Goal: Information Seeking & Learning: Understand process/instructions

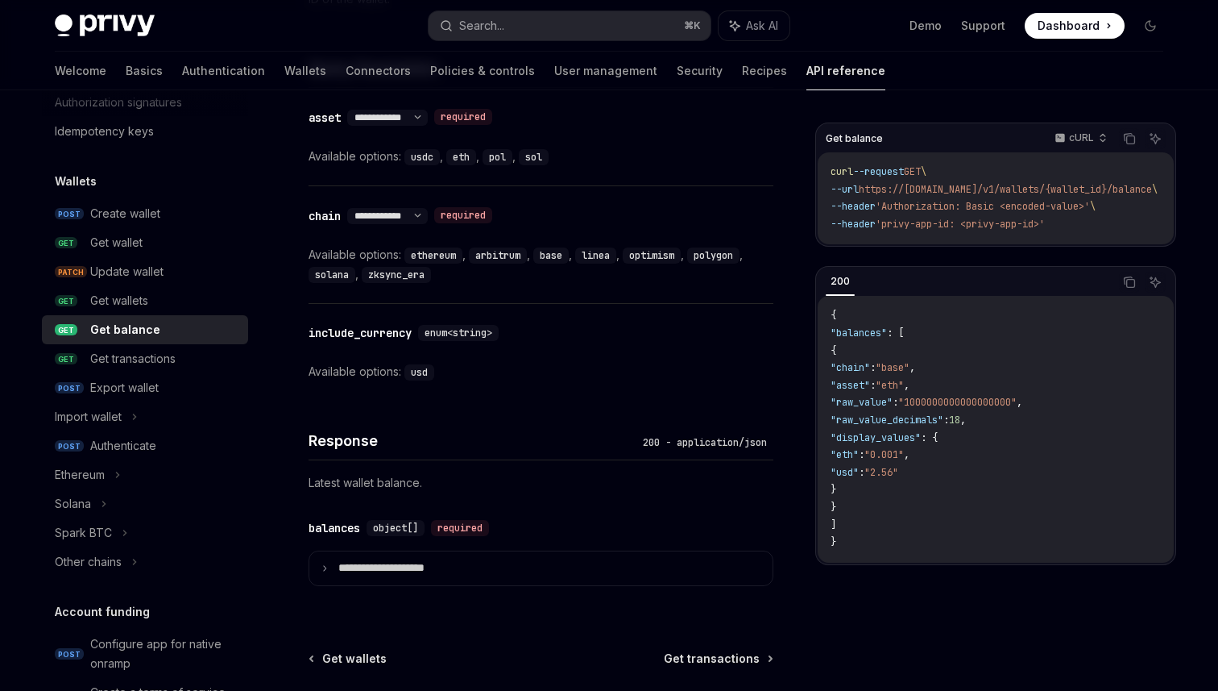
scroll to position [739, 0]
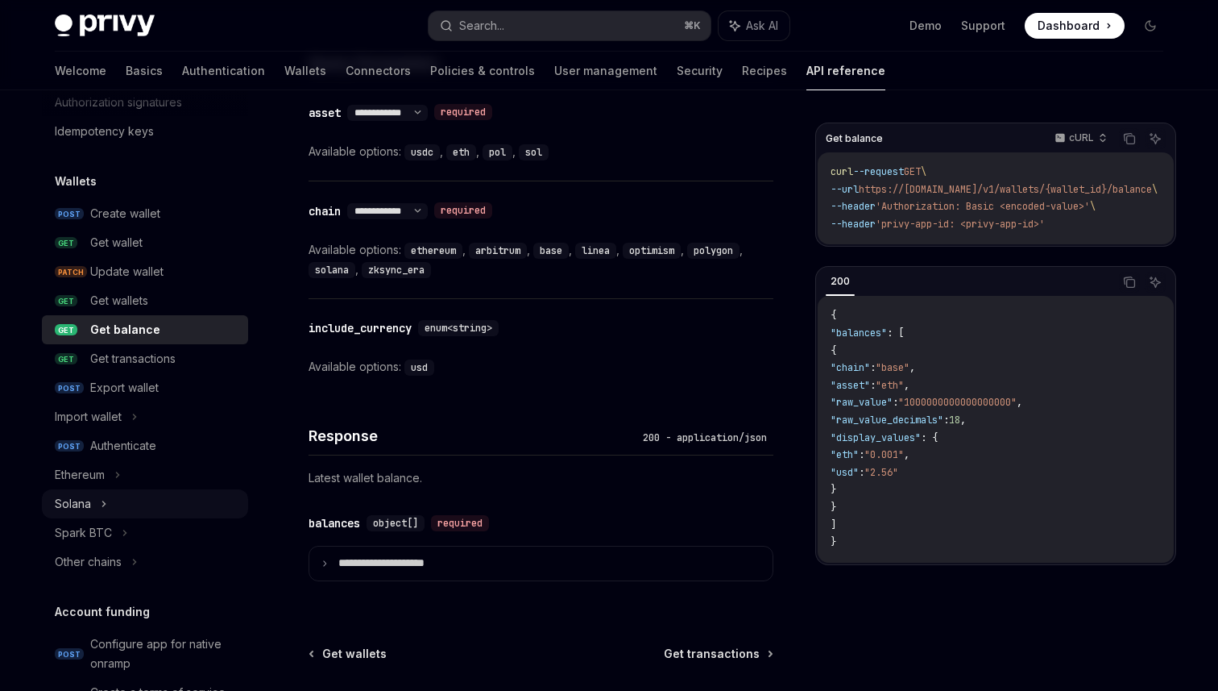
click at [127, 500] on div "Solana" at bounding box center [145, 503] width 206 height 29
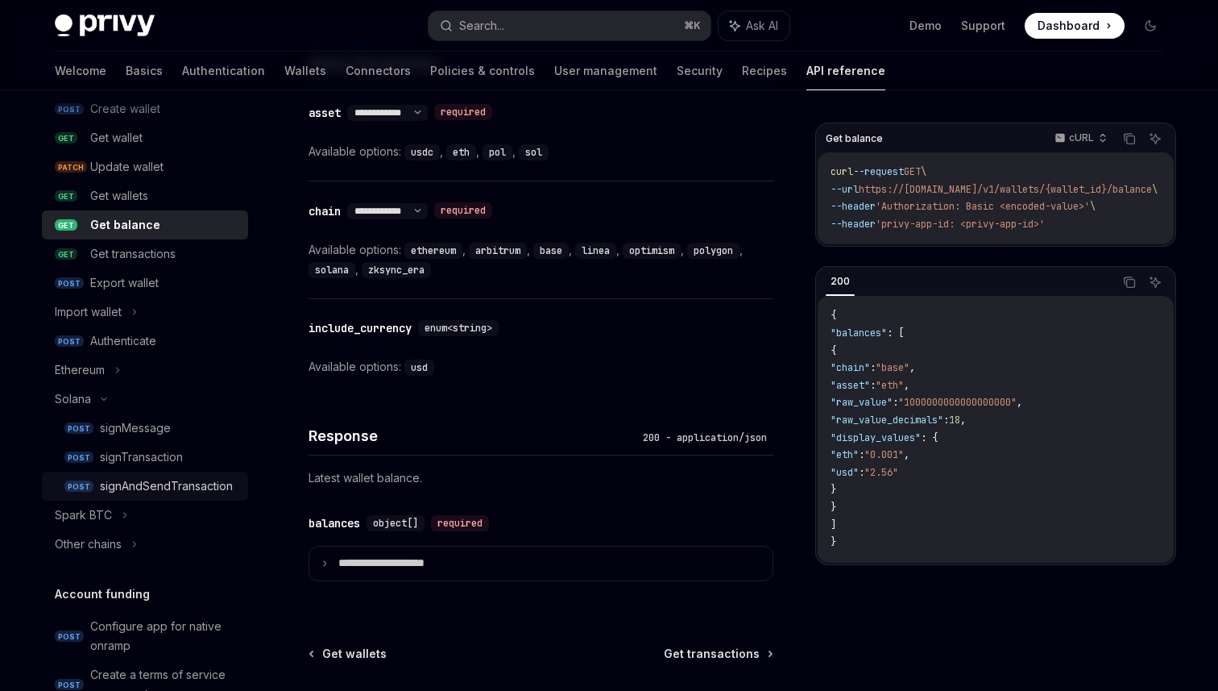
scroll to position [194, 0]
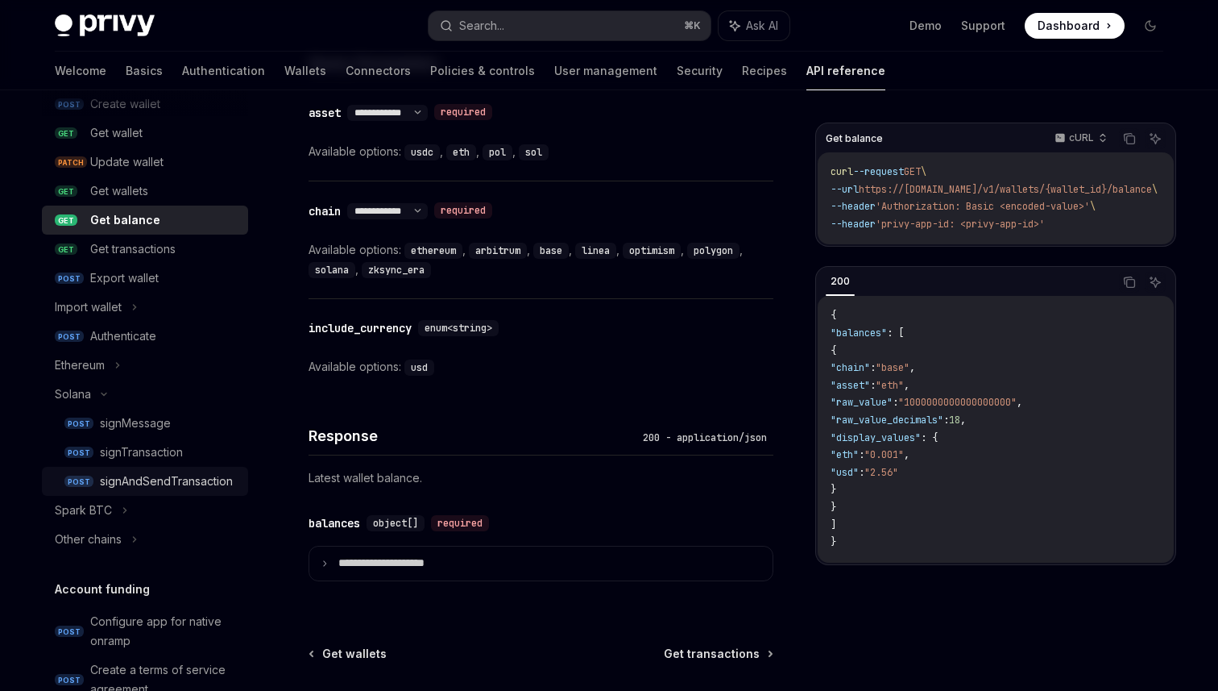
click at [189, 489] on div "signAndSendTransaction" at bounding box center [166, 480] width 133 height 19
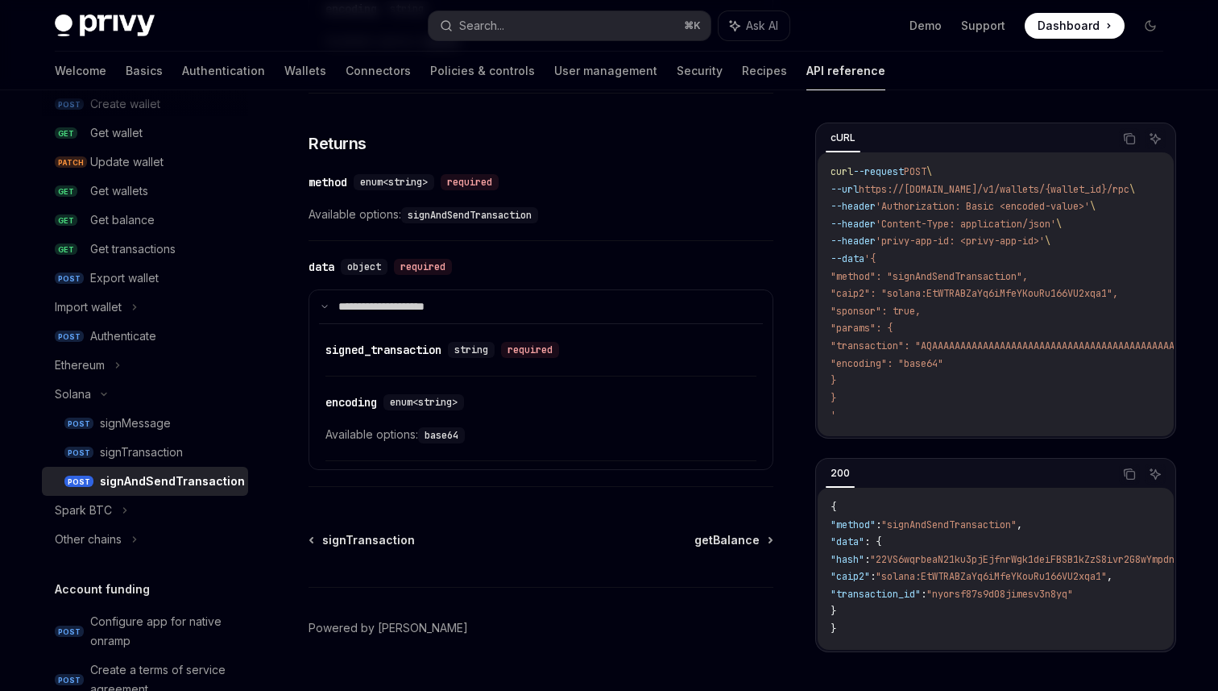
scroll to position [1272, 0]
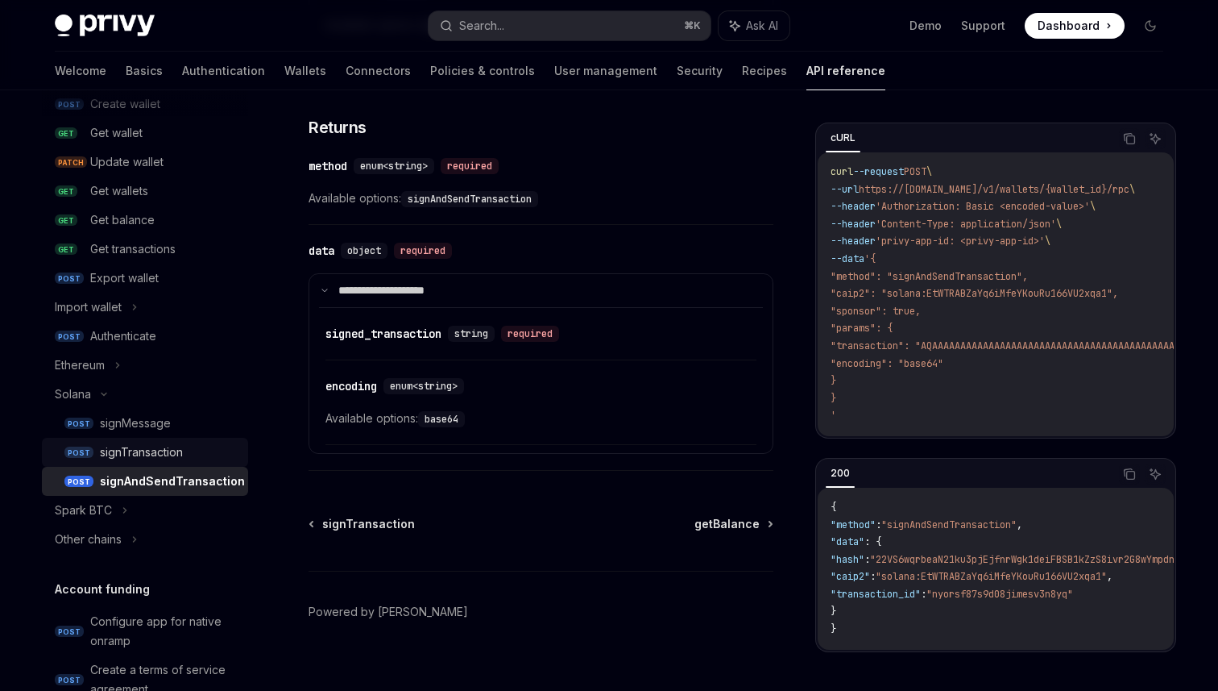
click at [148, 457] on div "signTransaction" at bounding box center [141, 451] width 83 height 19
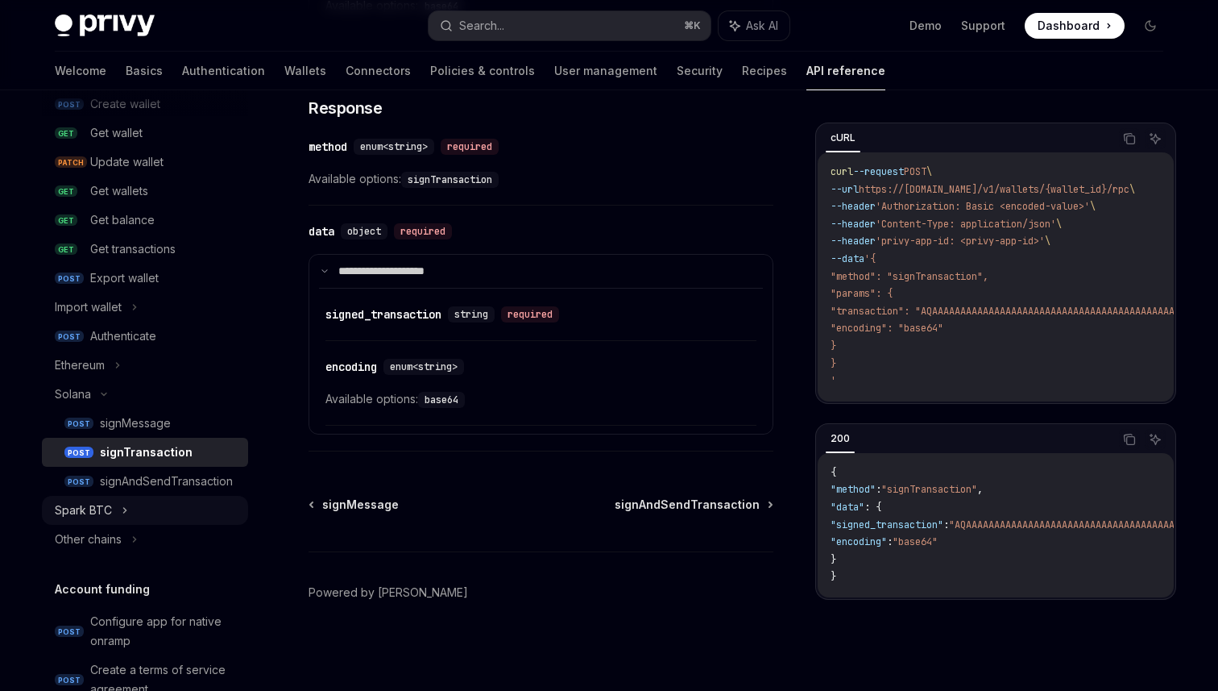
scroll to position [279, 0]
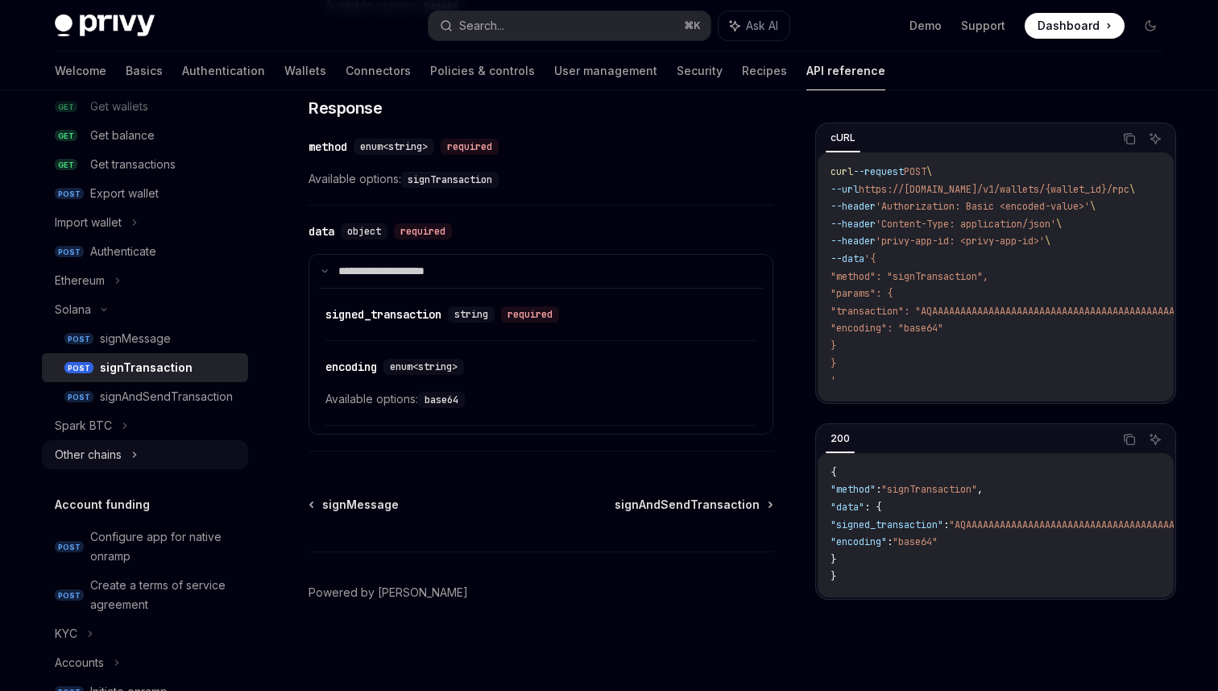
click at [146, 464] on div "Other chains" at bounding box center [145, 454] width 206 height 29
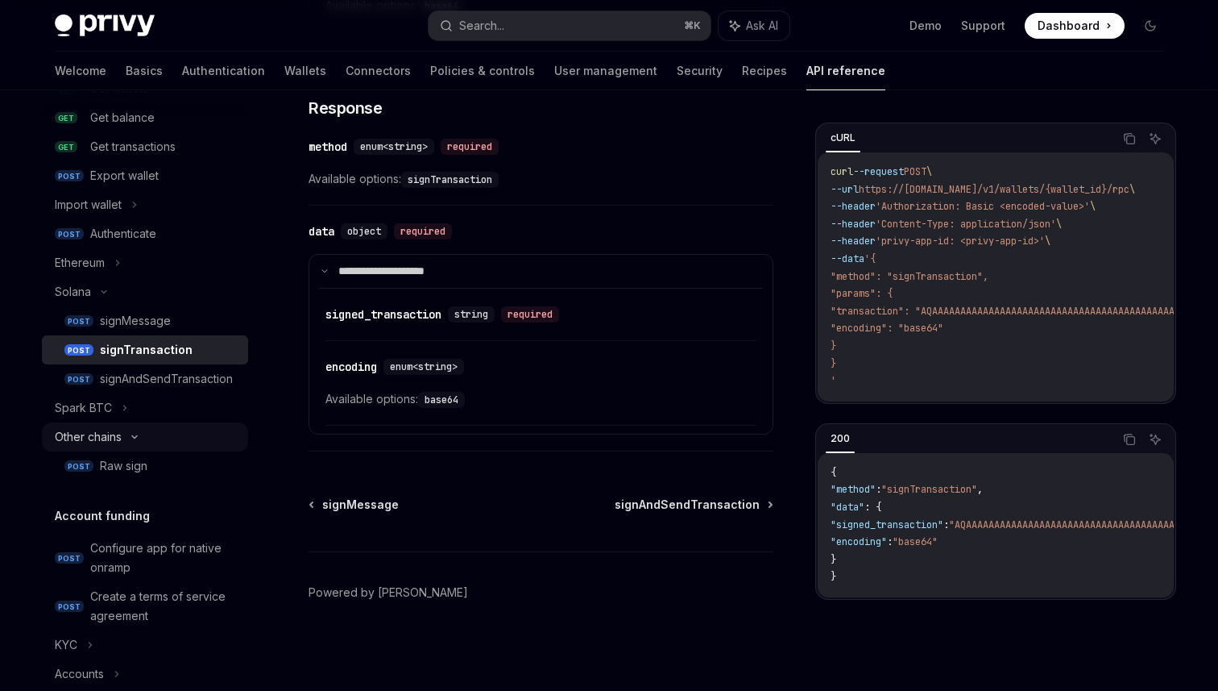
scroll to position [302, 0]
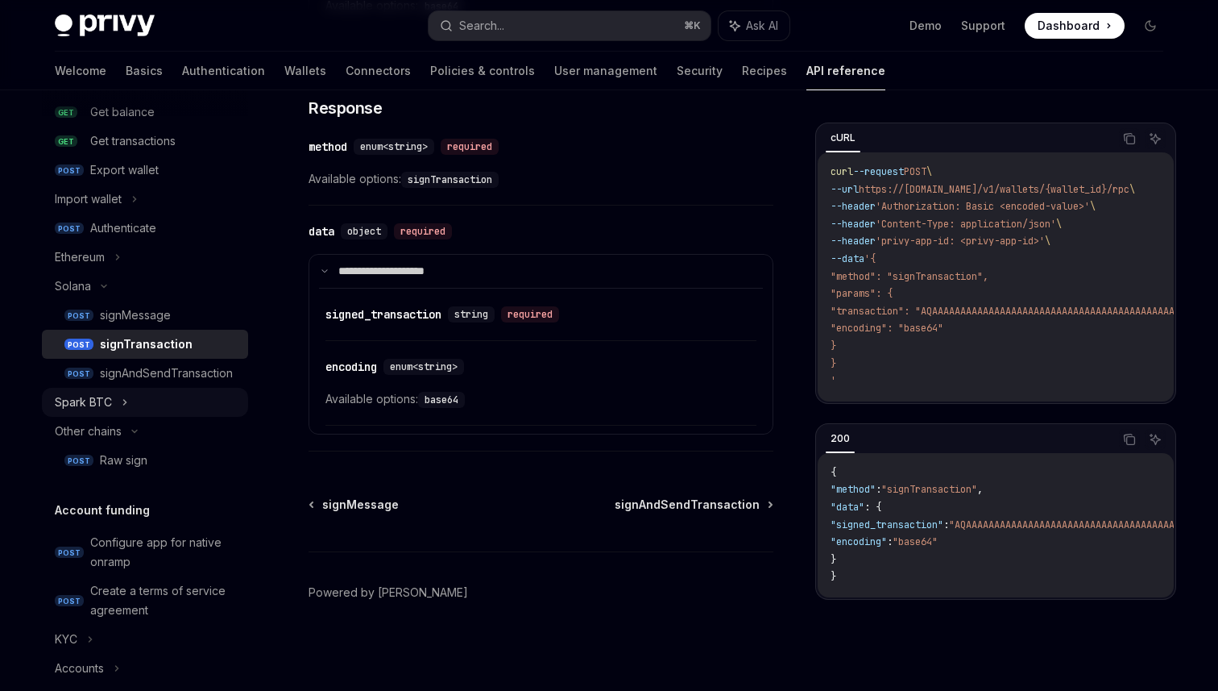
click at [122, 398] on icon at bounding box center [125, 401] width 6 height 19
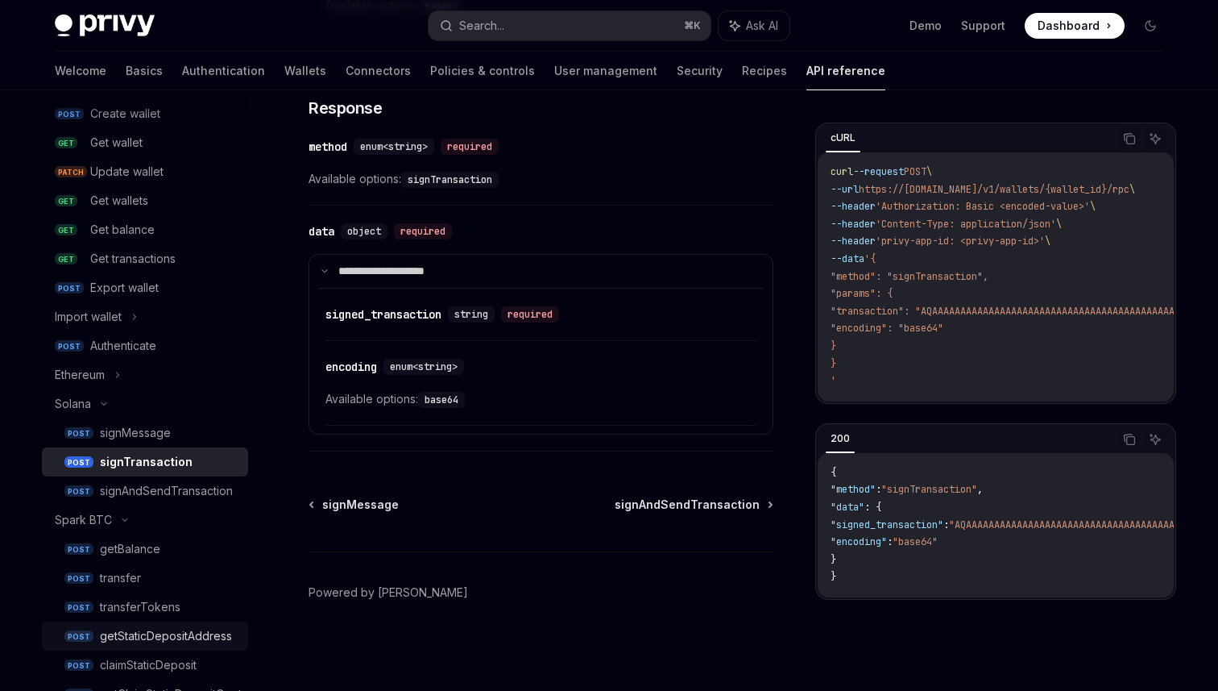
scroll to position [170, 0]
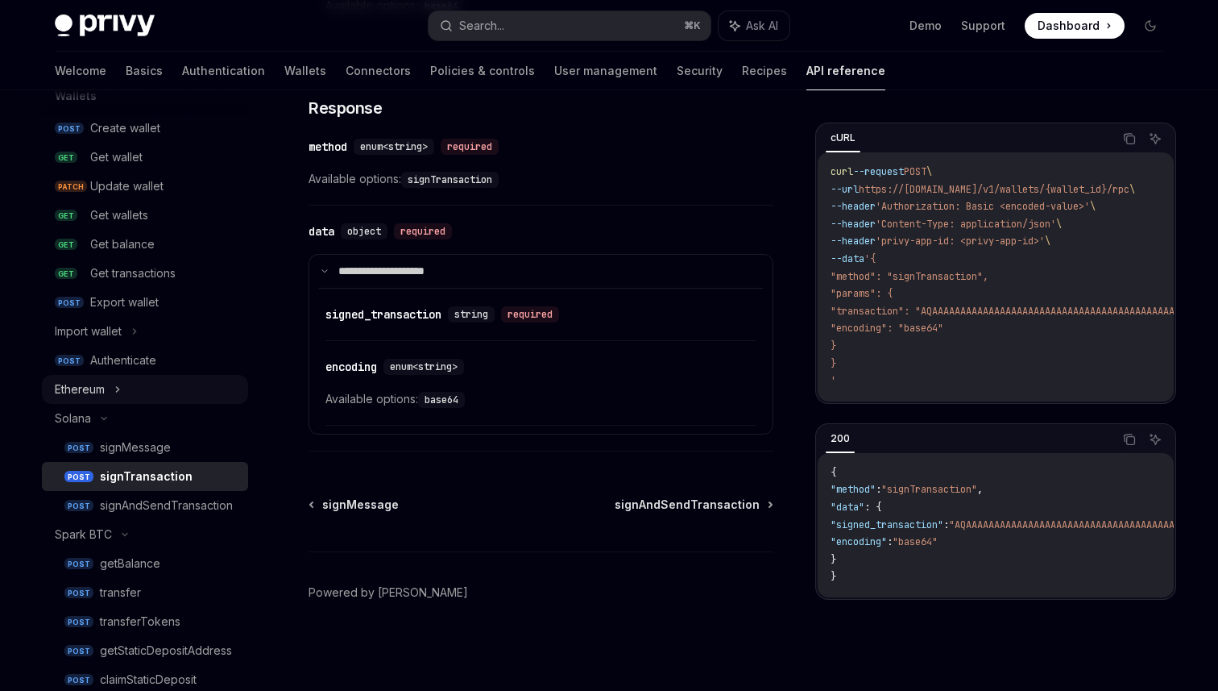
click at [135, 389] on div "Ethereum" at bounding box center [145, 389] width 206 height 29
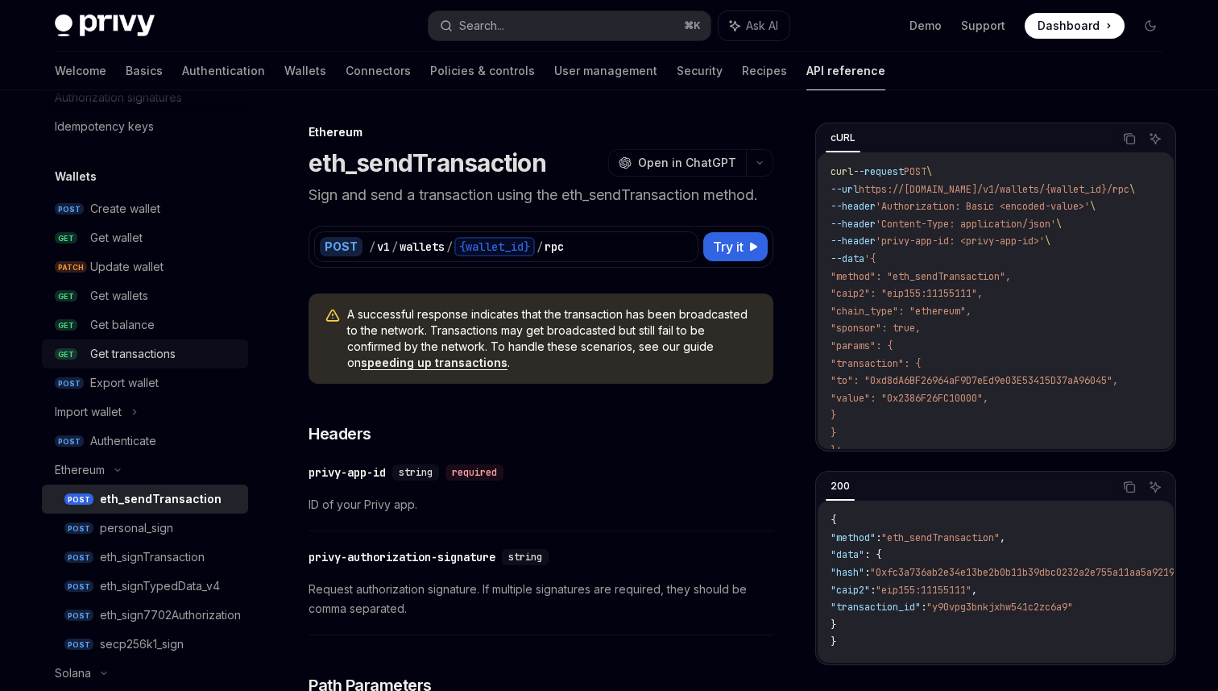
scroll to position [60, 0]
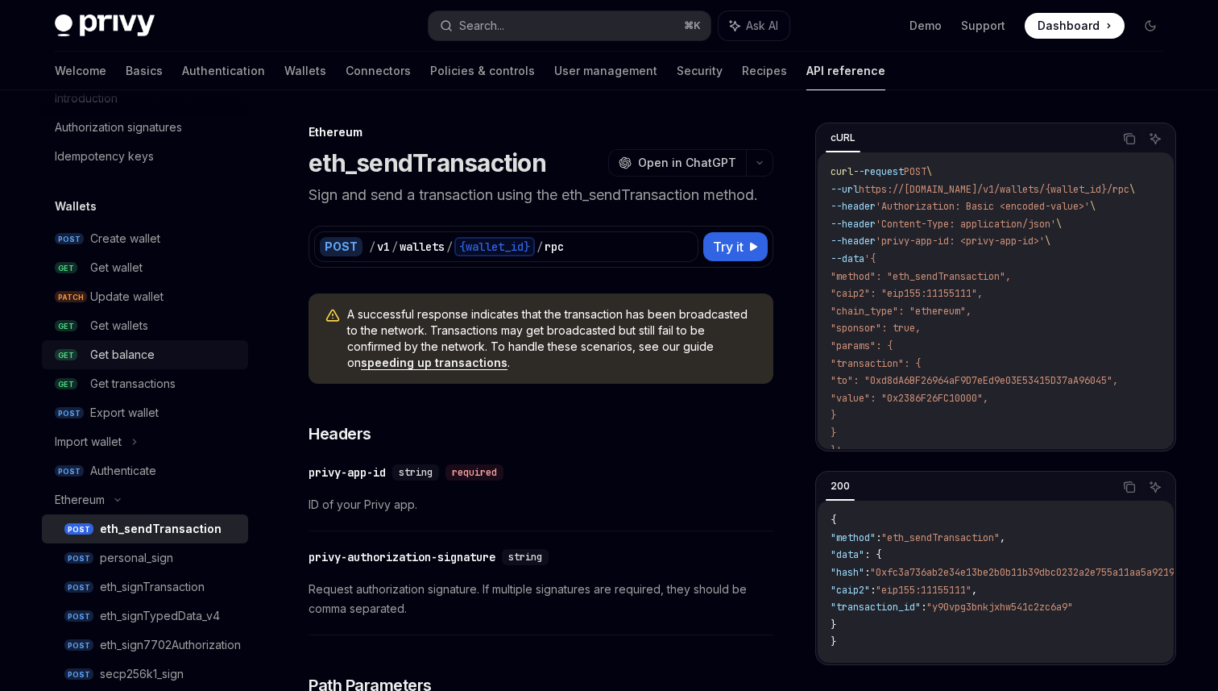
click at [134, 350] on div "Get balance" at bounding box center [122, 354] width 64 height 19
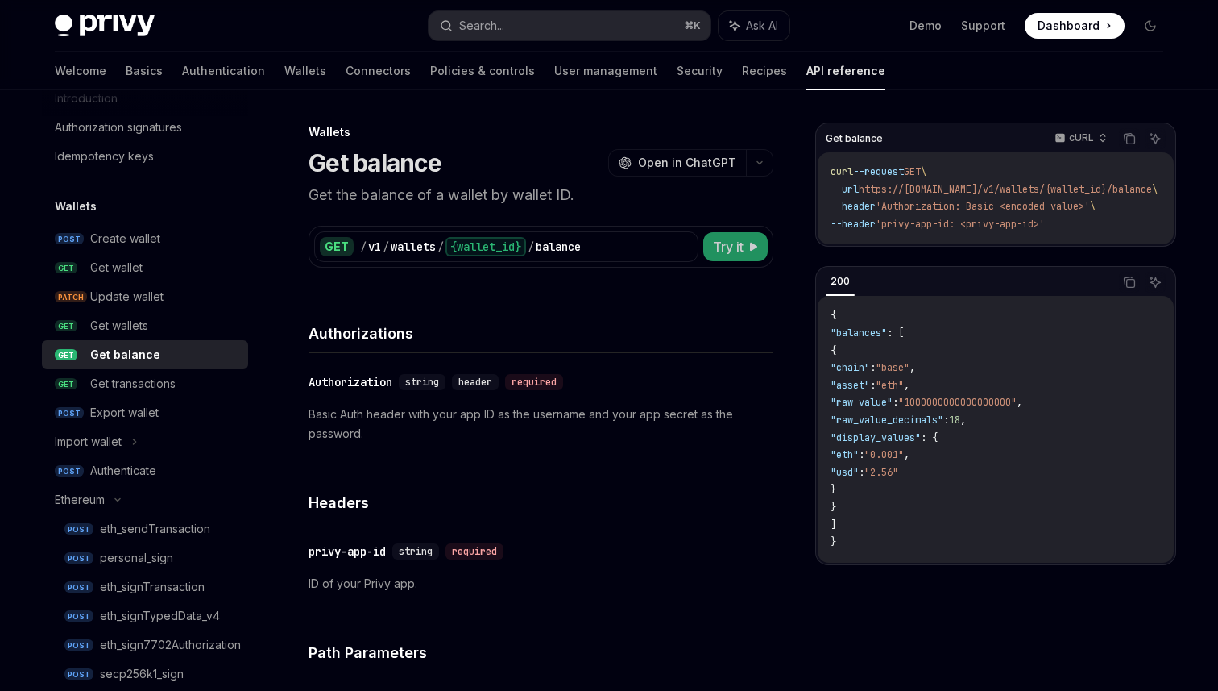
click at [737, 249] on span "Try it" at bounding box center [728, 246] width 31 height 19
type textarea "*"
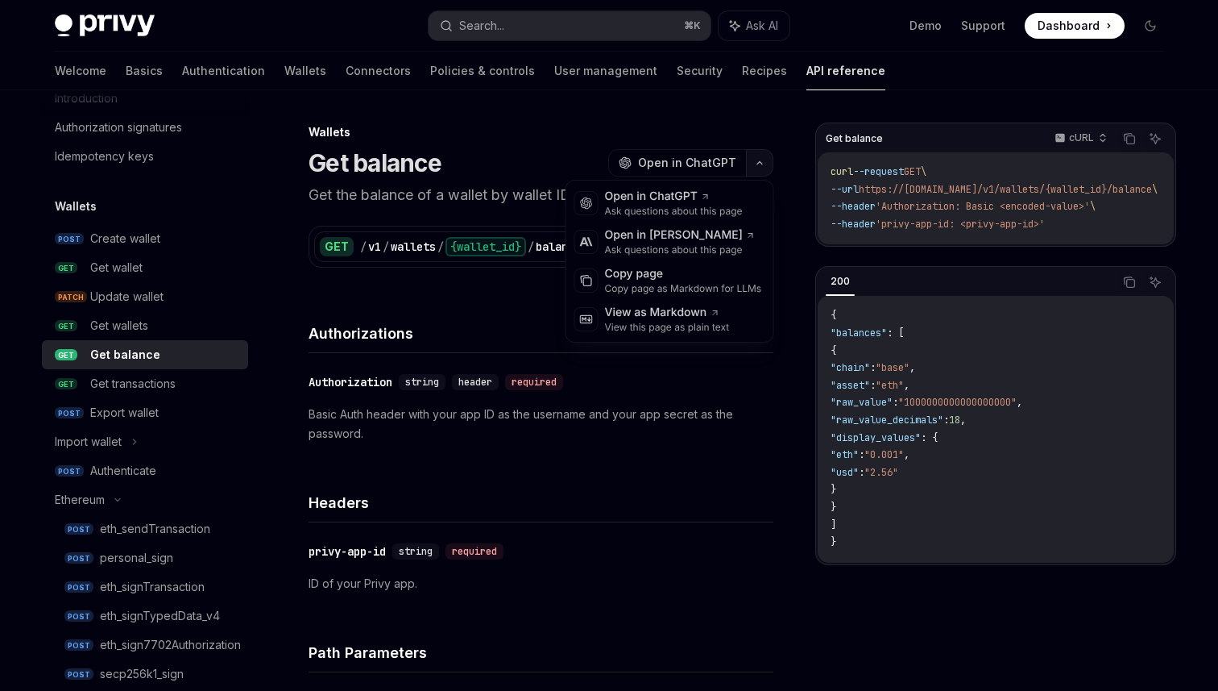
click at [749, 162] on button "button" at bounding box center [759, 162] width 27 height 27
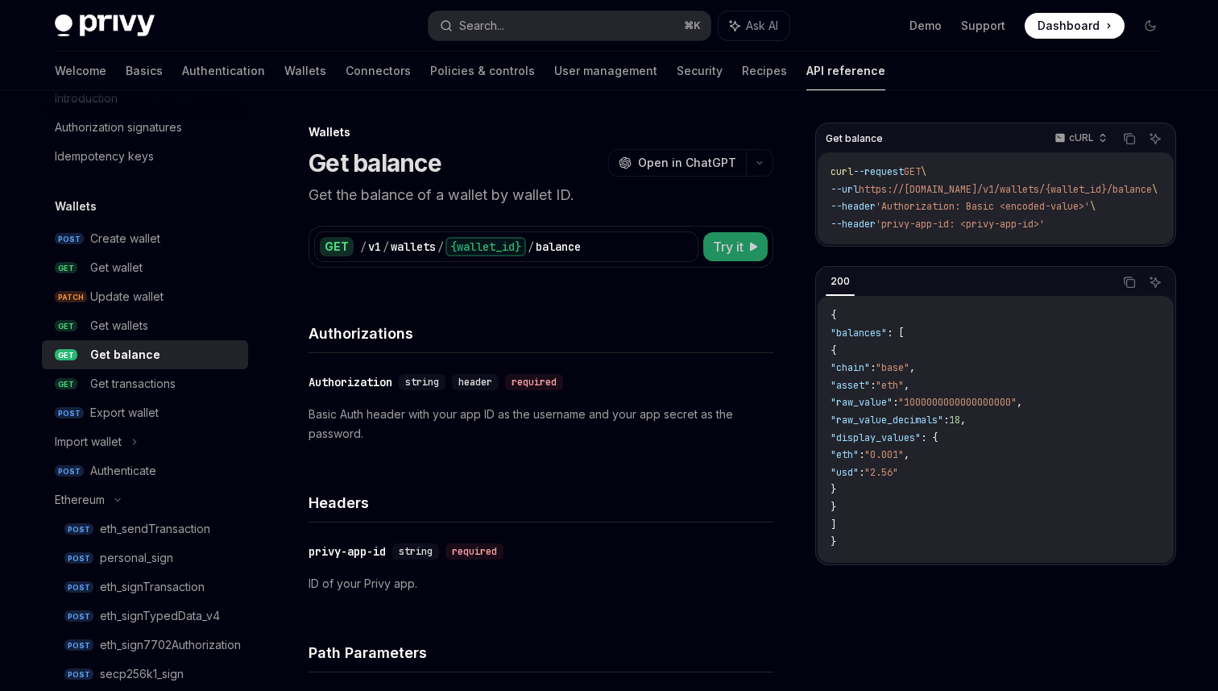
click at [728, 240] on span "Try it" at bounding box center [728, 246] width 31 height 19
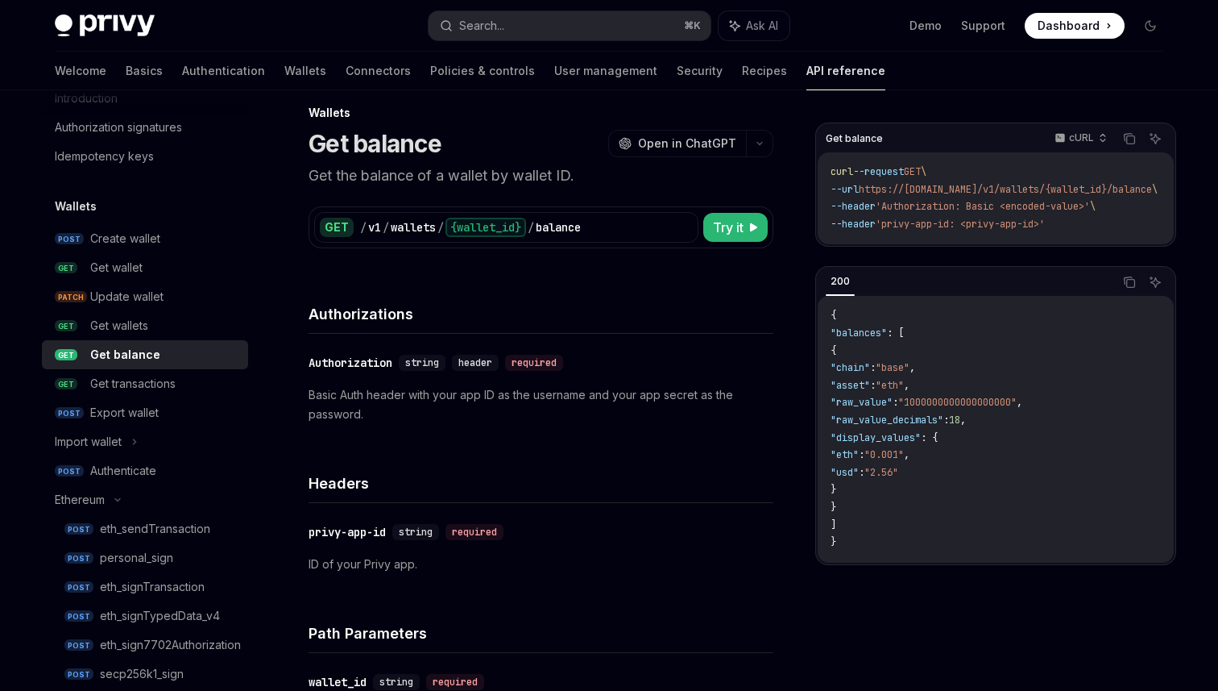
scroll to position [28, 0]
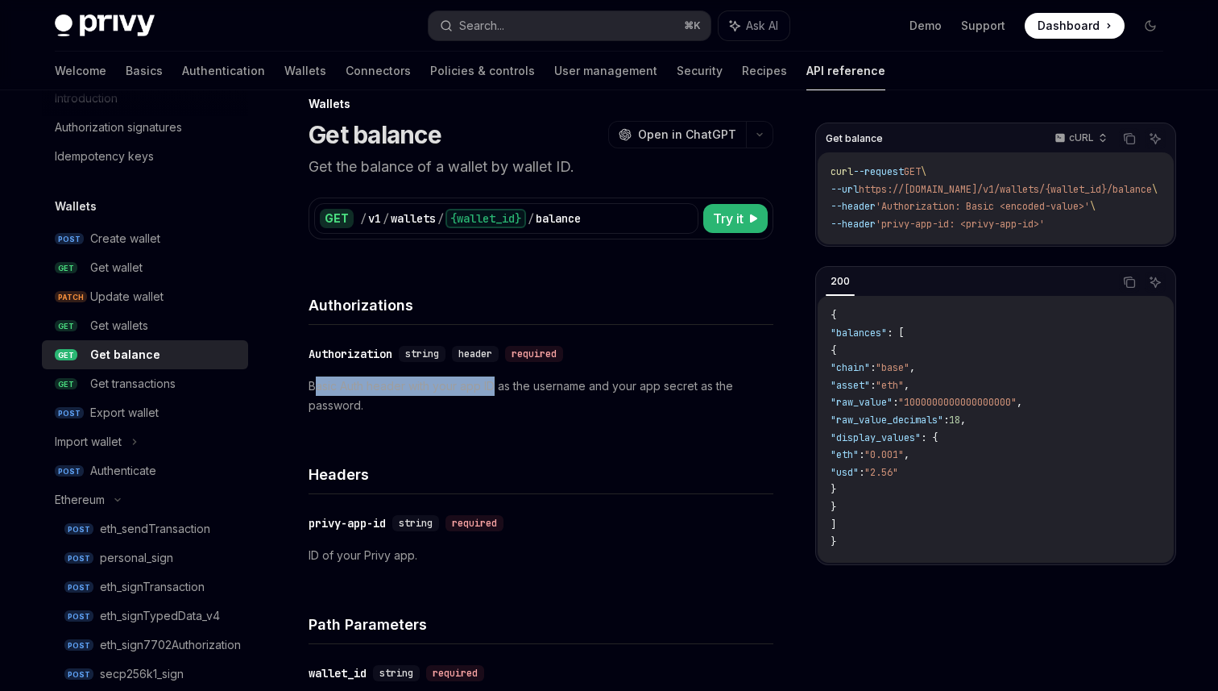
drag, startPoint x: 313, startPoint y: 385, endPoint x: 496, endPoint y: 390, distance: 183.0
click at [496, 390] on p "Basic Auth header with your app ID as the username and your app secret as the p…" at bounding box center [541, 395] width 465 height 39
click at [523, 384] on p "Basic Auth header with your app ID as the username and your app secret as the p…" at bounding box center [541, 395] width 465 height 39
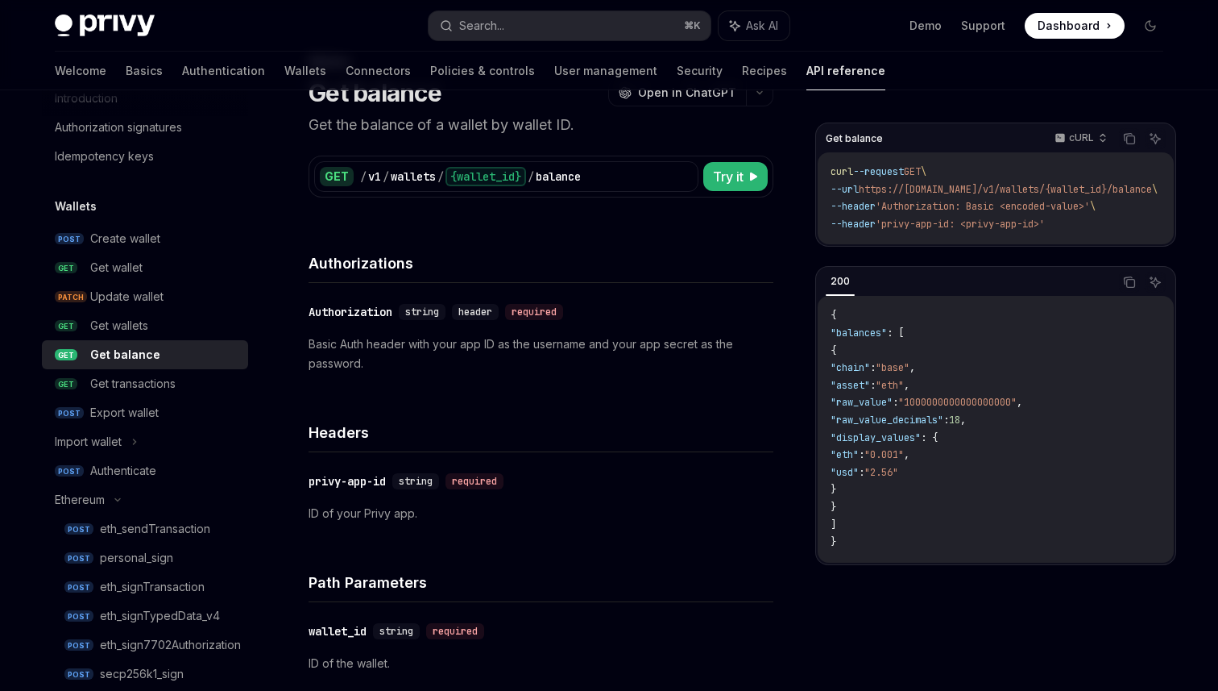
scroll to position [78, 0]
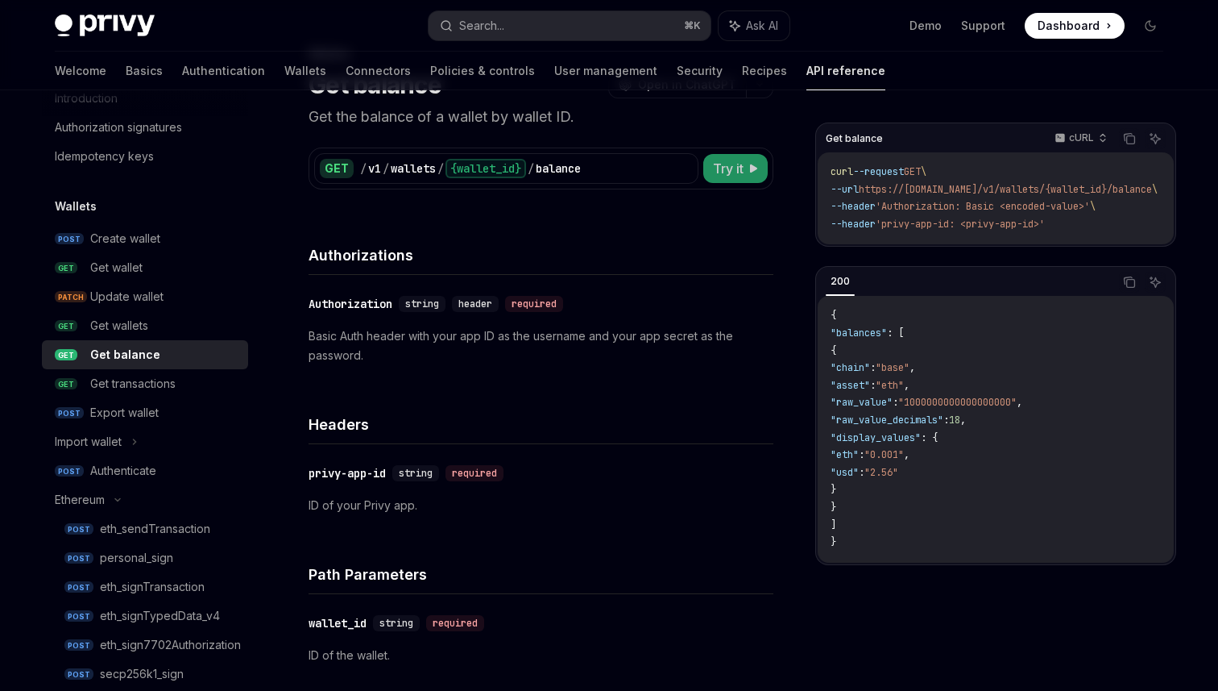
click at [709, 179] on button "Try it" at bounding box center [735, 168] width 64 height 29
type textarea "*"
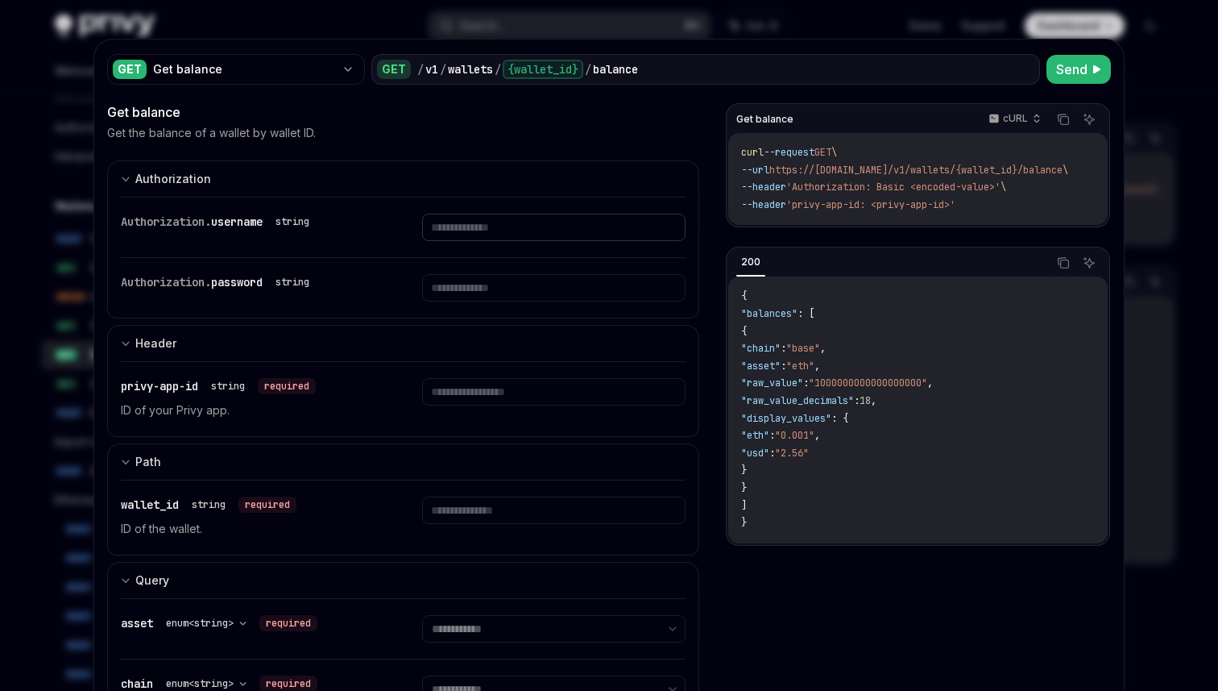
click at [459, 238] on input "text" at bounding box center [553, 227] width 263 height 27
type input "**"
click at [457, 241] on input "text" at bounding box center [532, 227] width 248 height 27
type input "**"
click at [463, 223] on input "**" at bounding box center [532, 227] width 248 height 27
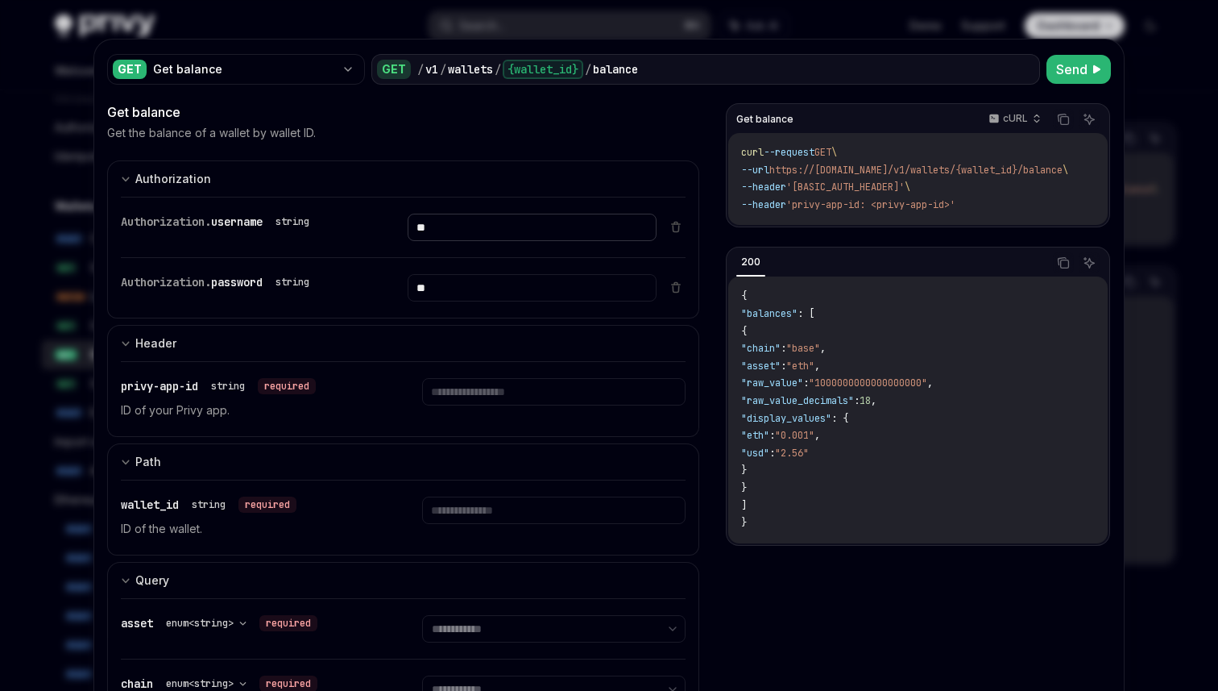
click at [463, 223] on input "**" at bounding box center [532, 227] width 248 height 27
type input "*"
click at [465, 241] on input "**" at bounding box center [532, 227] width 248 height 27
type input "*"
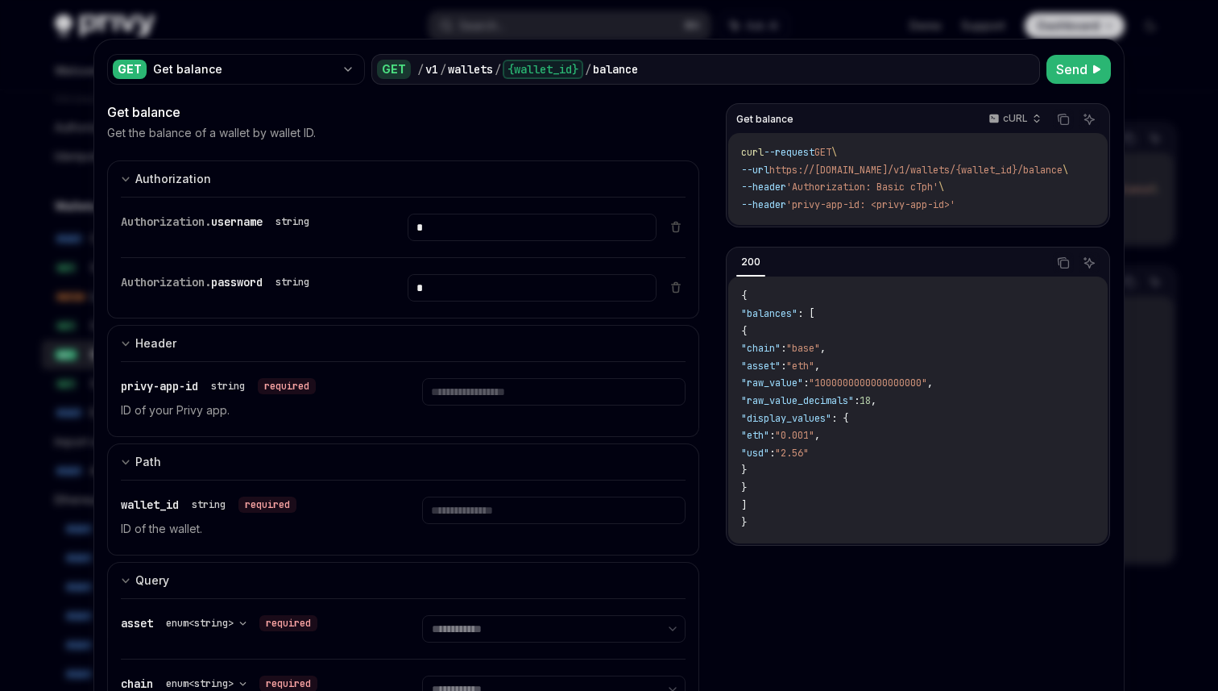
click at [475, 245] on div "Authorization. username string *" at bounding box center [389, 227] width 536 height 60
click at [476, 235] on input "*" at bounding box center [532, 227] width 248 height 27
type input "*"
click at [482, 241] on input "*" at bounding box center [532, 227] width 248 height 27
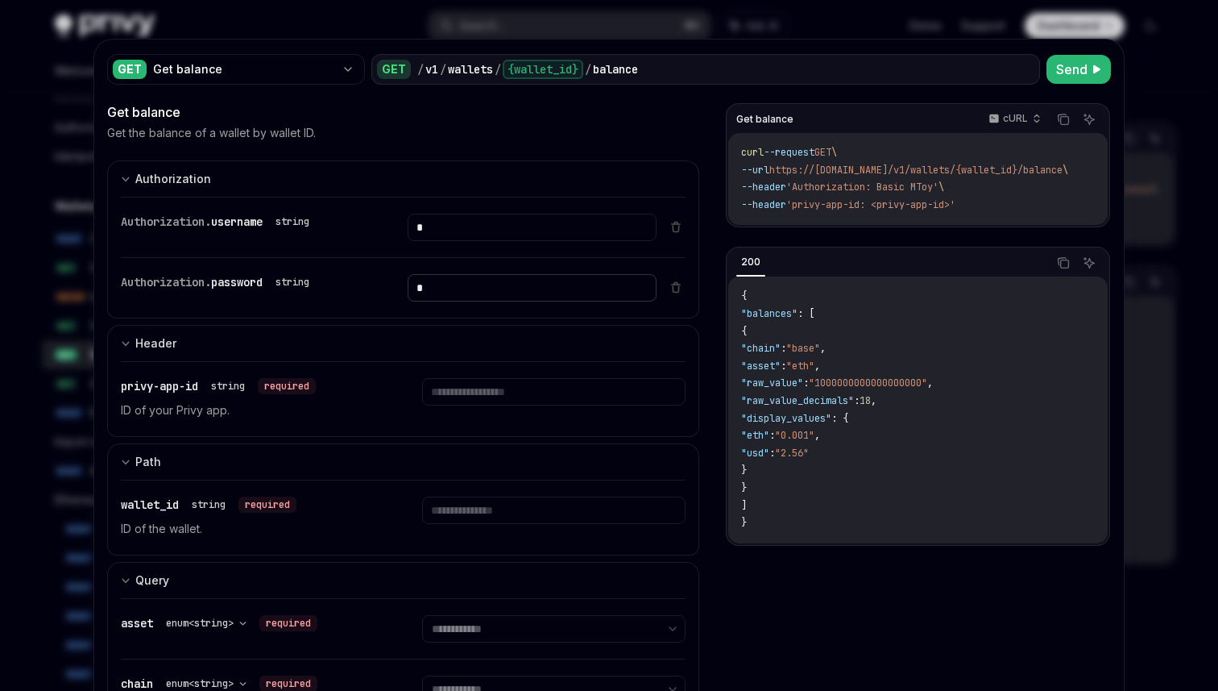
click at [486, 241] on input "*" at bounding box center [532, 227] width 248 height 27
type input "*"
click at [486, 264] on div "Authorization. password string *" at bounding box center [389, 288] width 536 height 60
click at [1027, 124] on p "cURL" at bounding box center [1015, 118] width 25 height 13
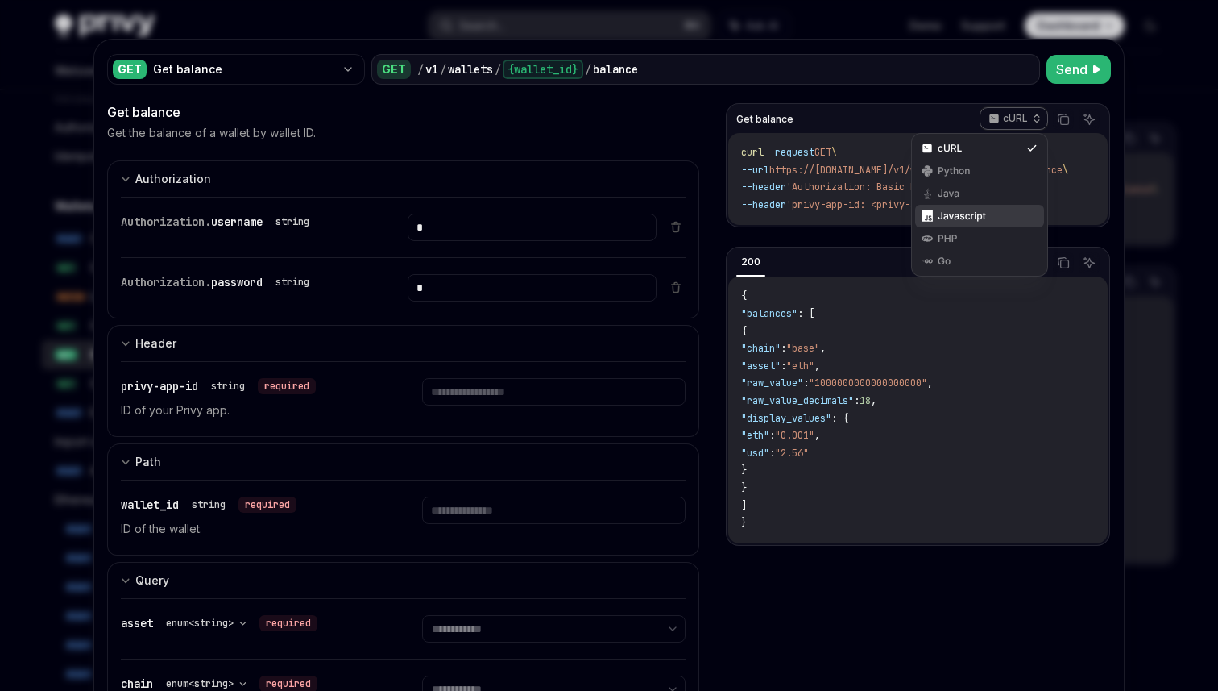
click at [989, 209] on div "Javascript" at bounding box center [979, 216] width 129 height 23
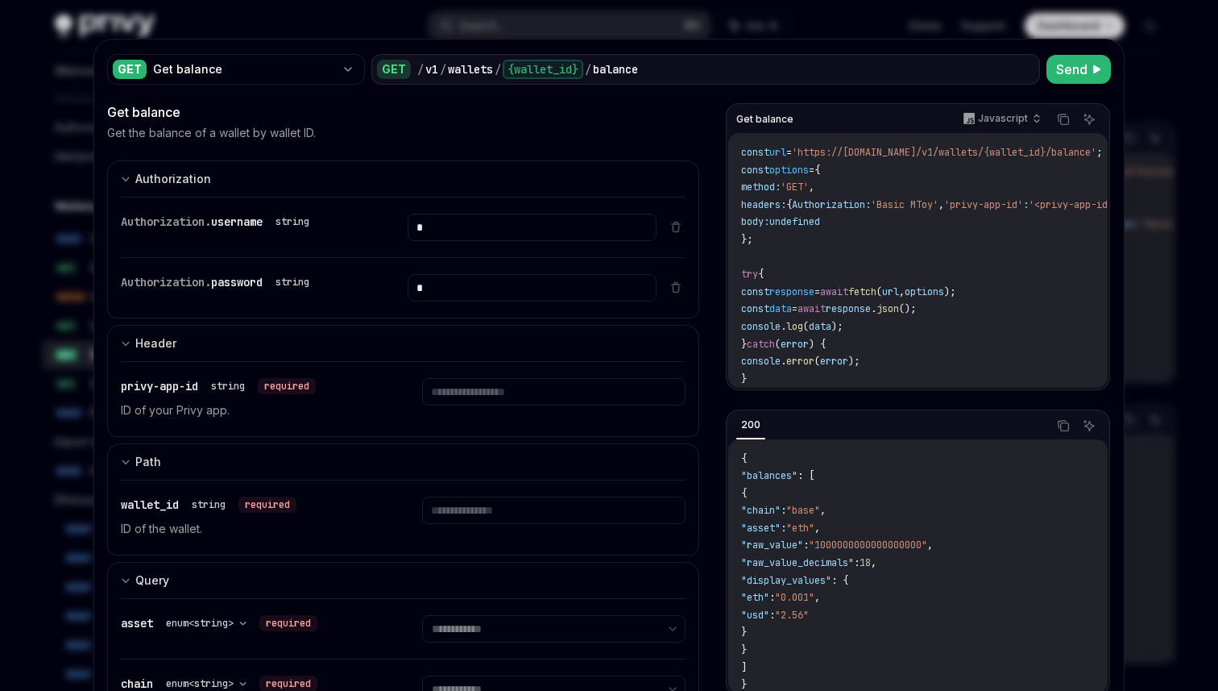
scroll to position [7, 0]
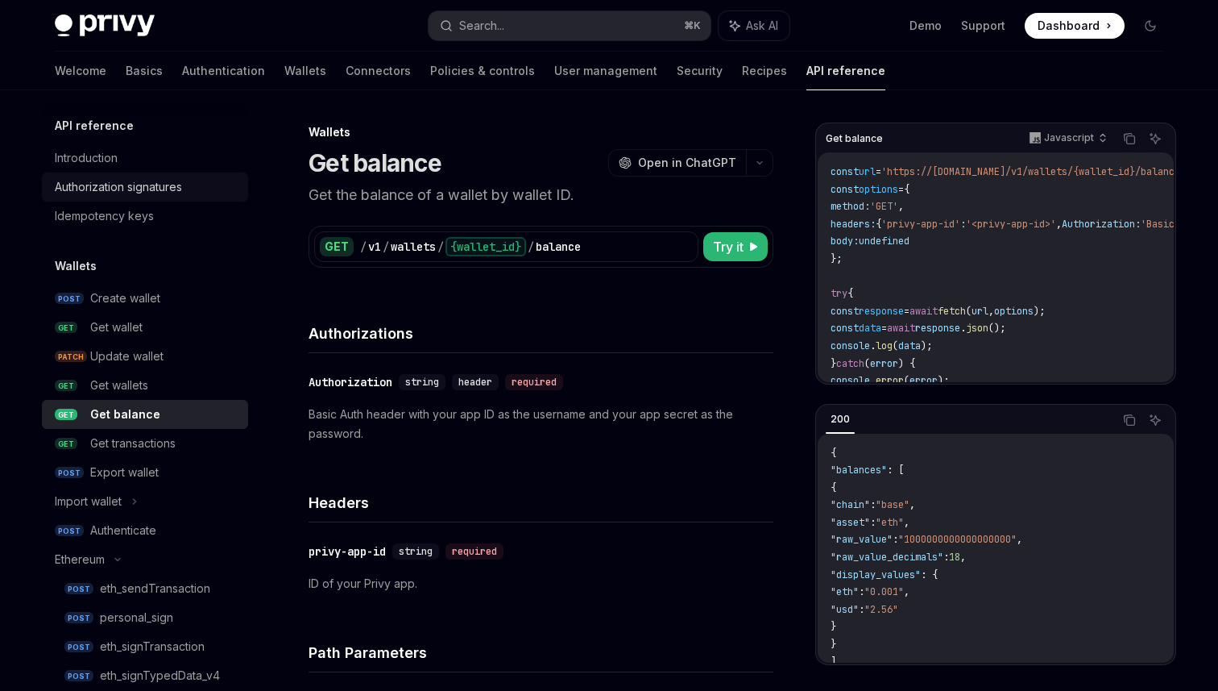
click at [168, 180] on div "Authorization signatures" at bounding box center [118, 186] width 127 height 19
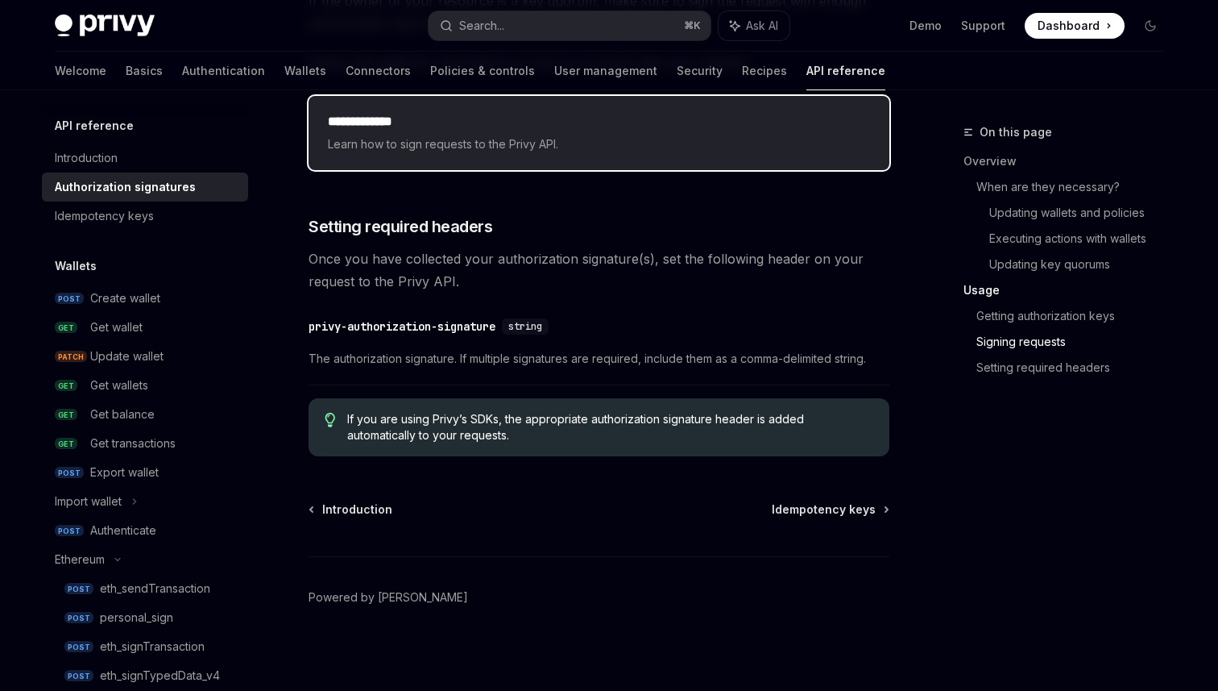
scroll to position [2679, 0]
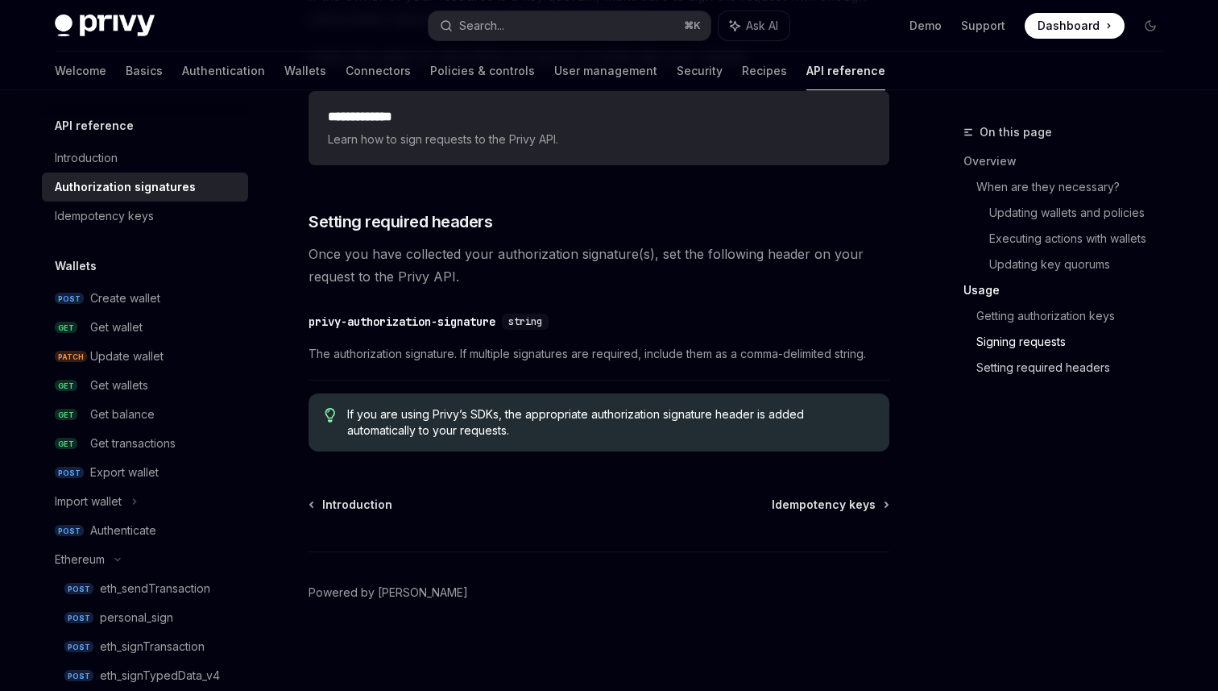
click at [1039, 371] on link "Setting required headers" at bounding box center [1077, 368] width 200 height 26
click at [140, 417] on div "Get balance" at bounding box center [122, 414] width 64 height 19
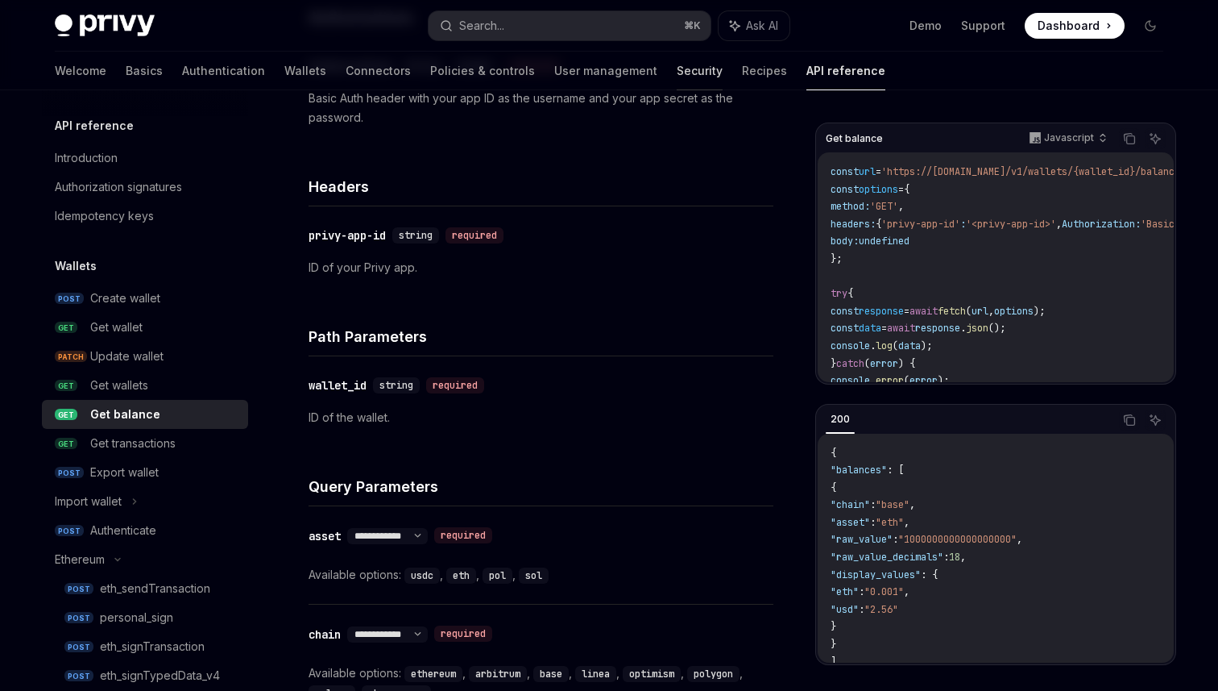
click at [677, 72] on link "Security" at bounding box center [700, 71] width 46 height 39
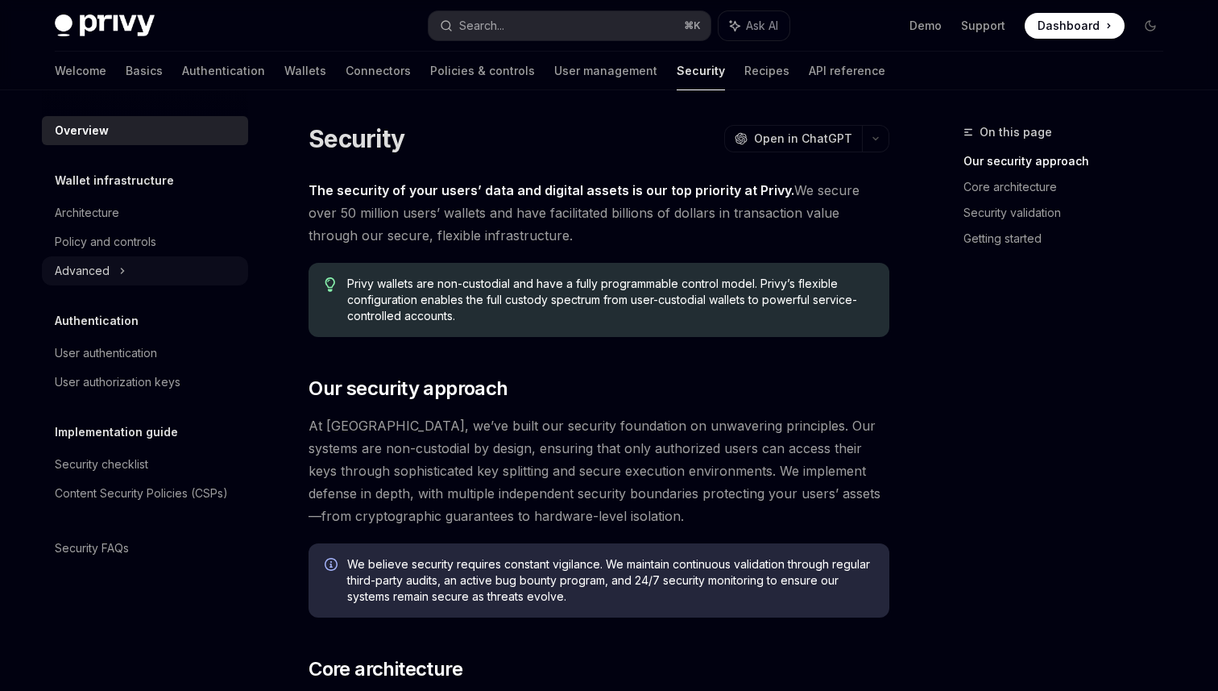
click at [123, 274] on icon at bounding box center [122, 270] width 6 height 19
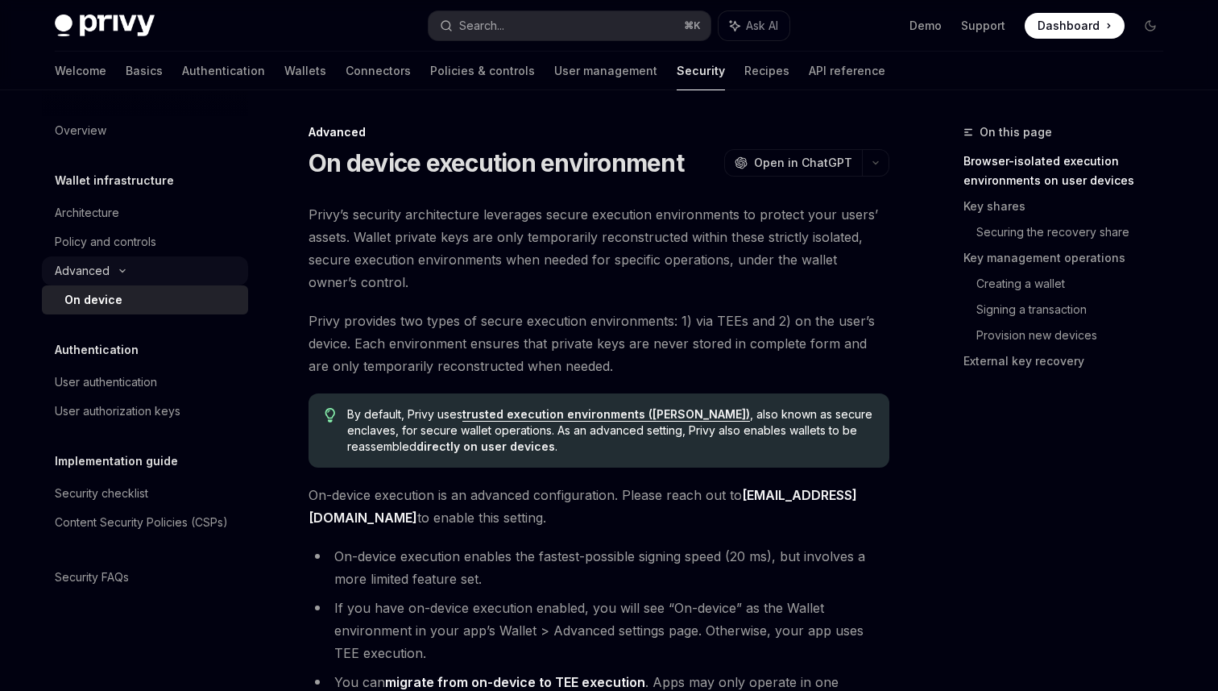
click at [123, 274] on div "Advanced" at bounding box center [145, 270] width 206 height 29
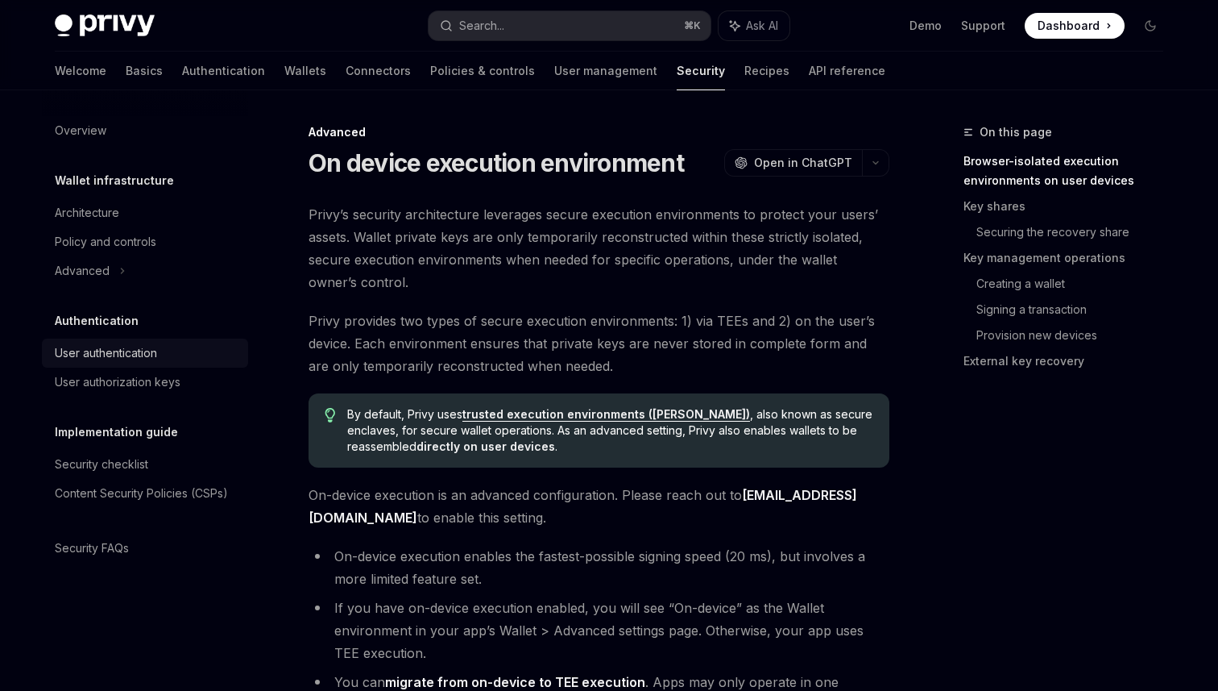
click at [134, 345] on div "User authentication" at bounding box center [106, 352] width 102 height 19
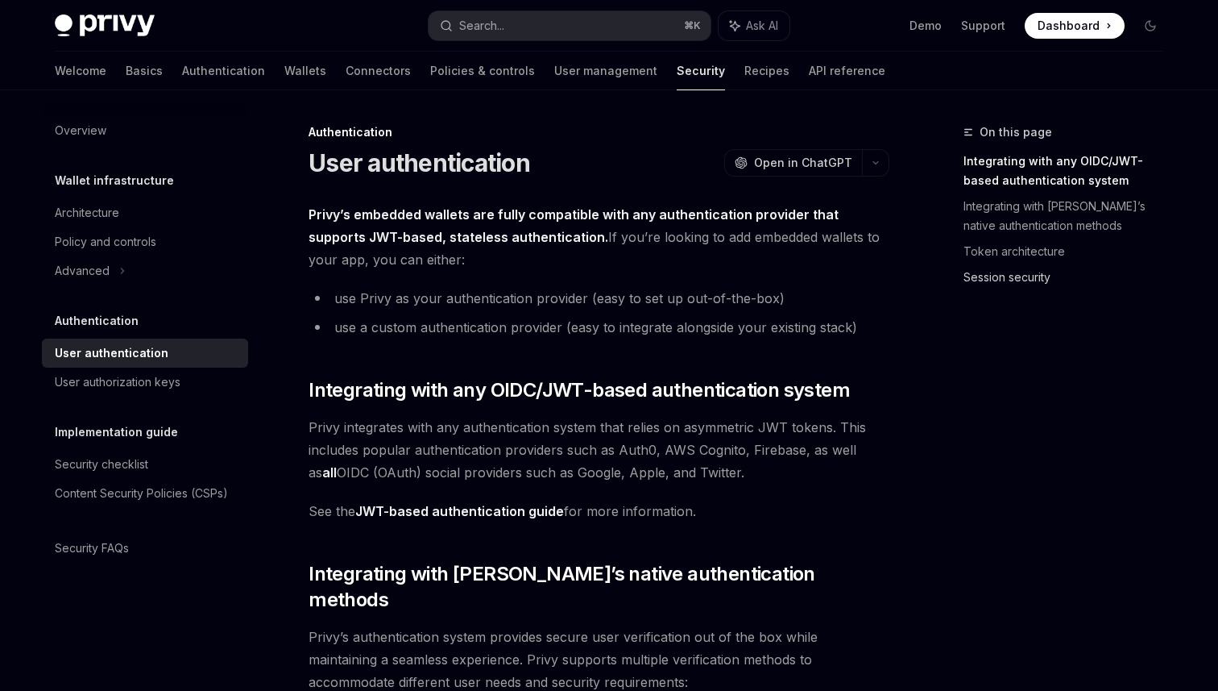
click at [1021, 276] on link "Session security" at bounding box center [1070, 277] width 213 height 26
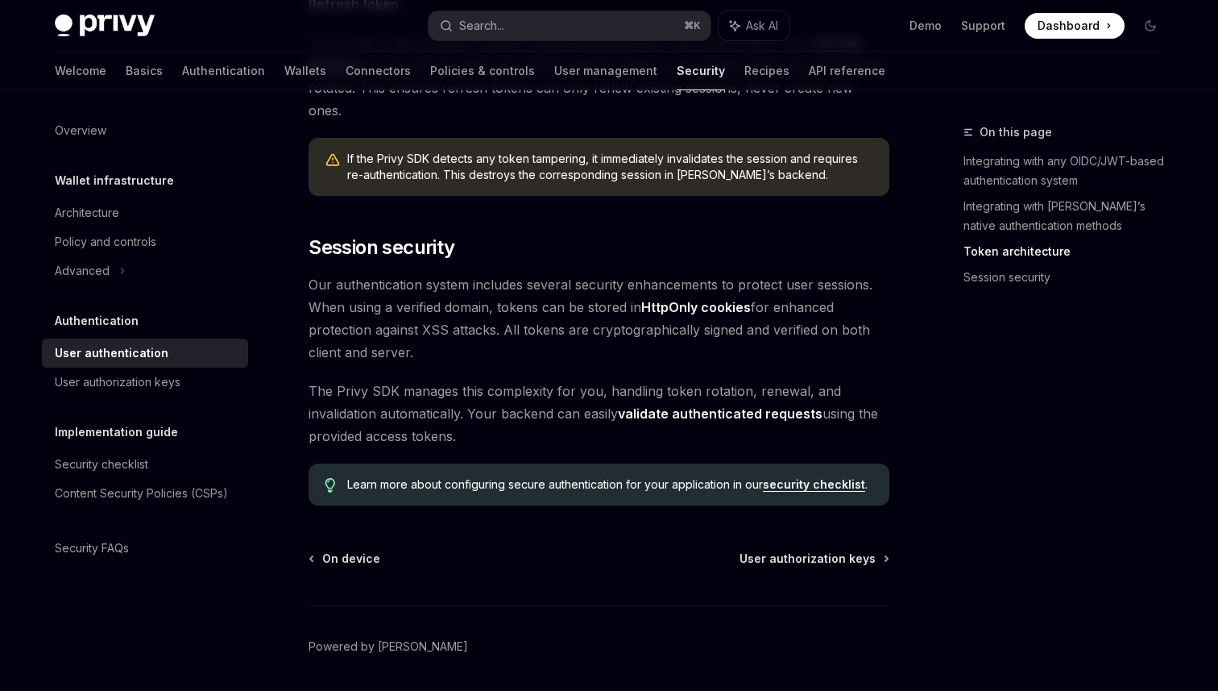
scroll to position [1305, 0]
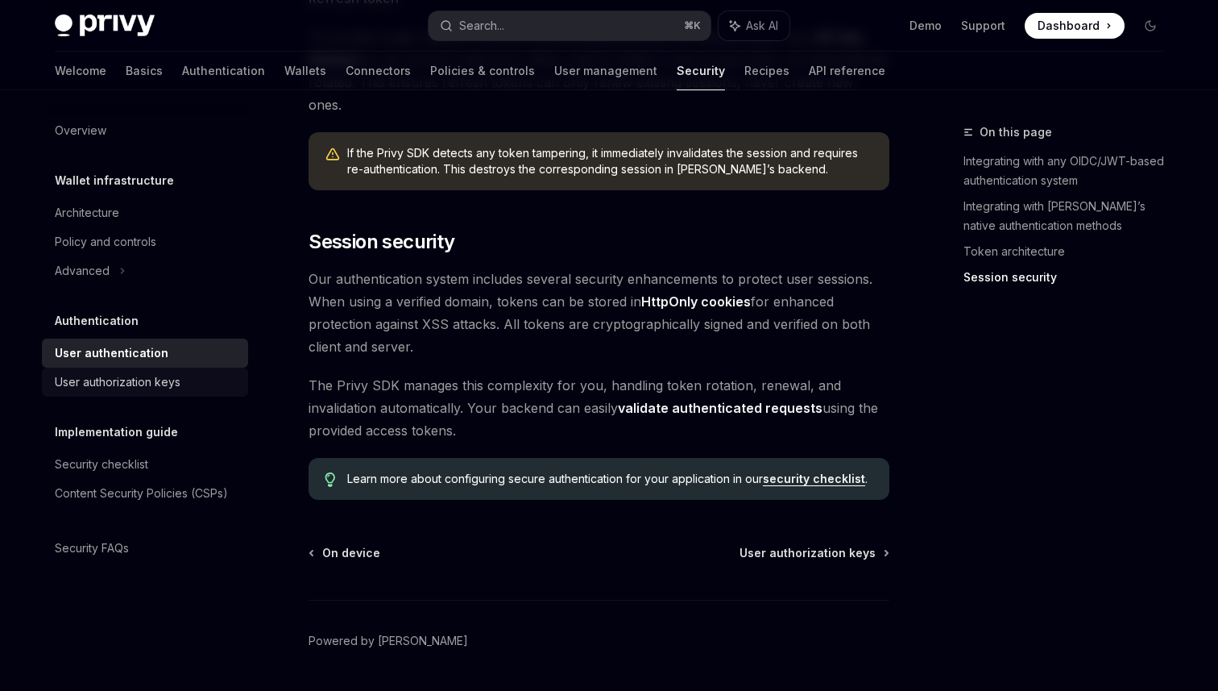
click at [178, 377] on div "User authorization keys" at bounding box center [118, 381] width 126 height 19
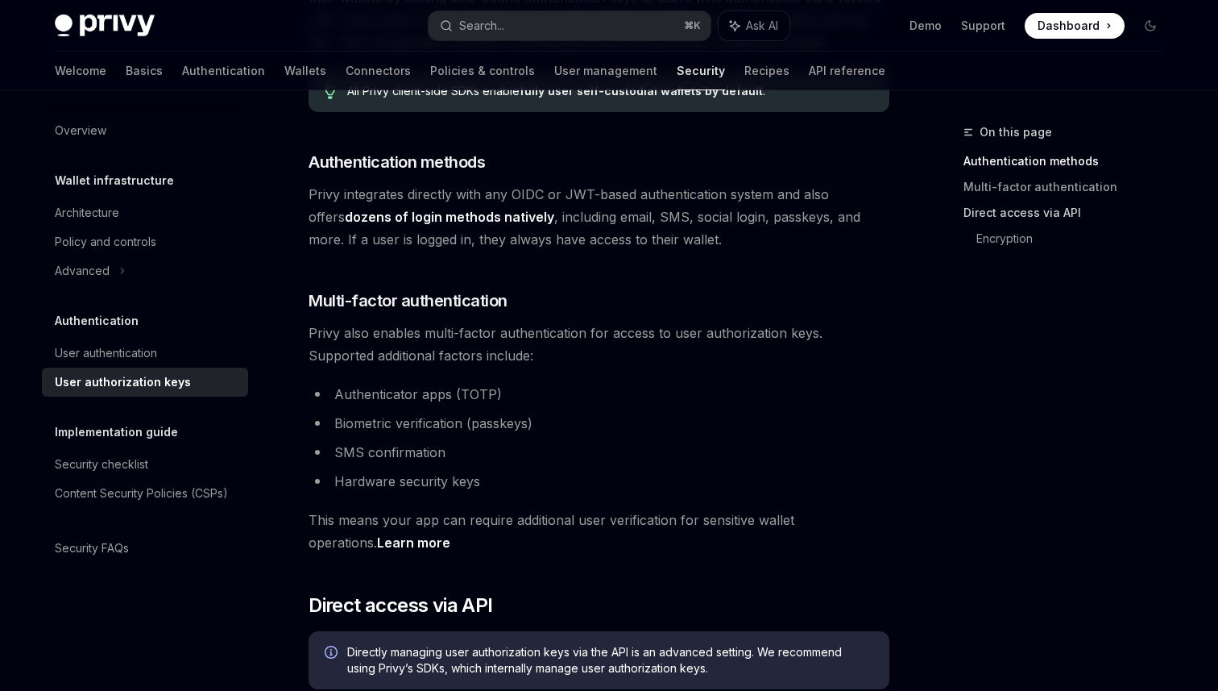
click at [1050, 221] on link "Direct access via API" at bounding box center [1070, 213] width 213 height 26
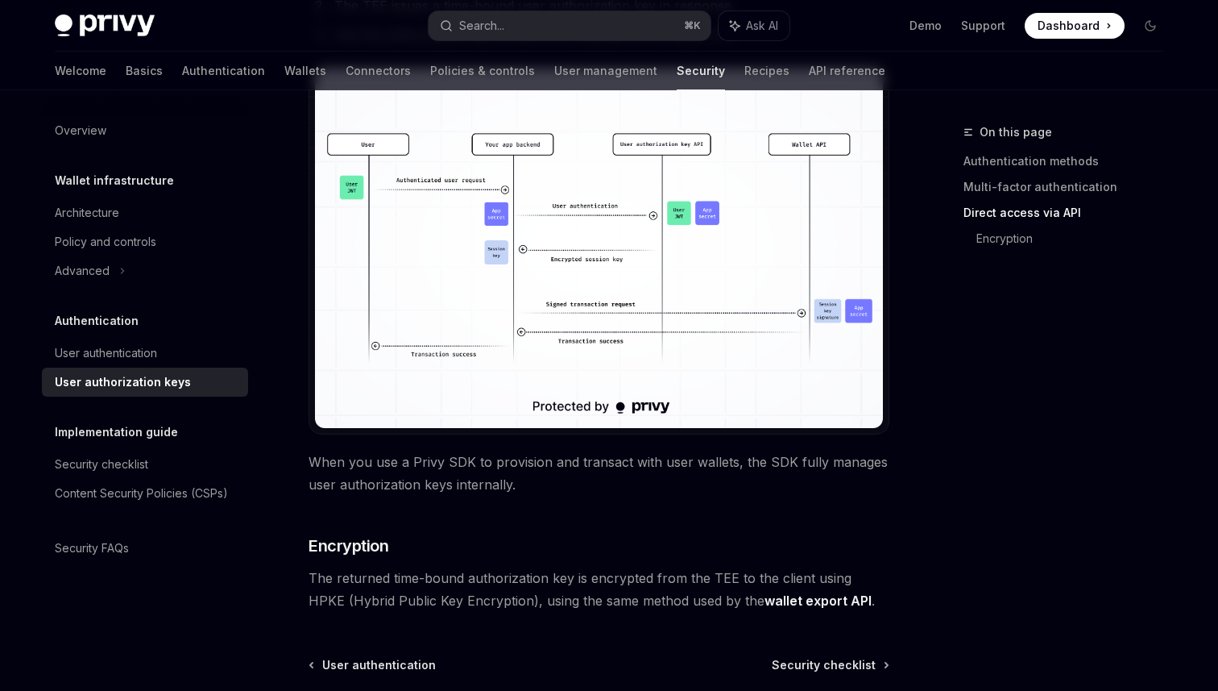
scroll to position [1429, 0]
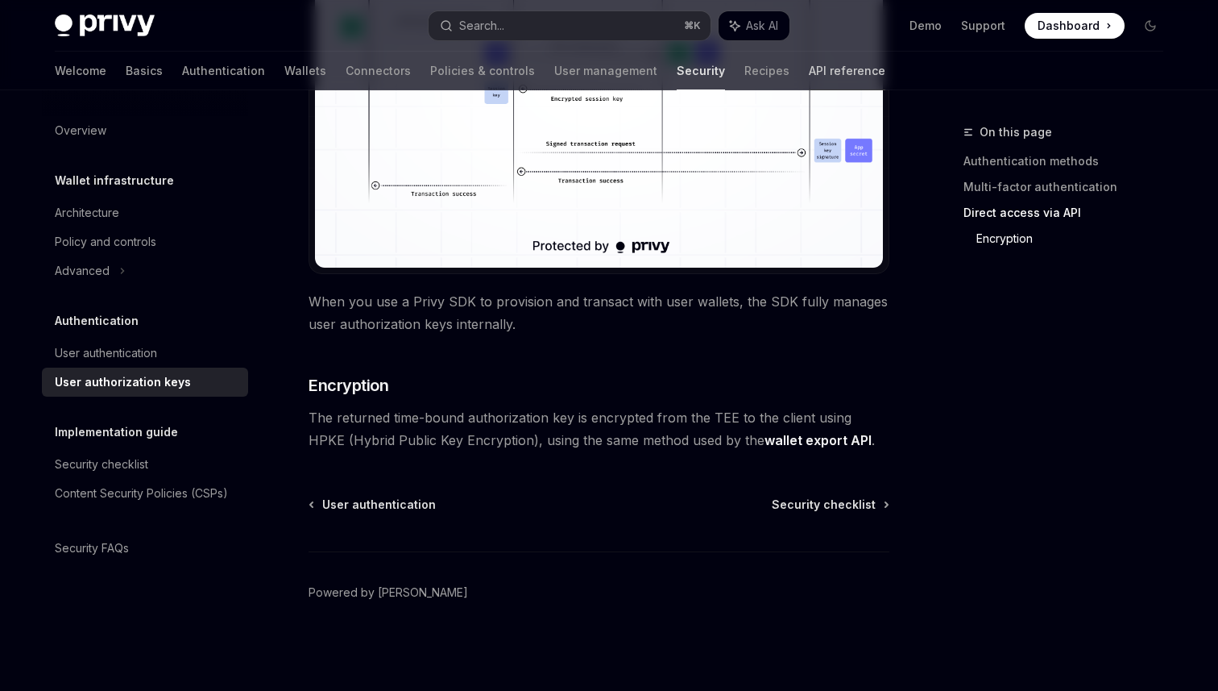
click at [809, 73] on link "API reference" at bounding box center [847, 71] width 77 height 39
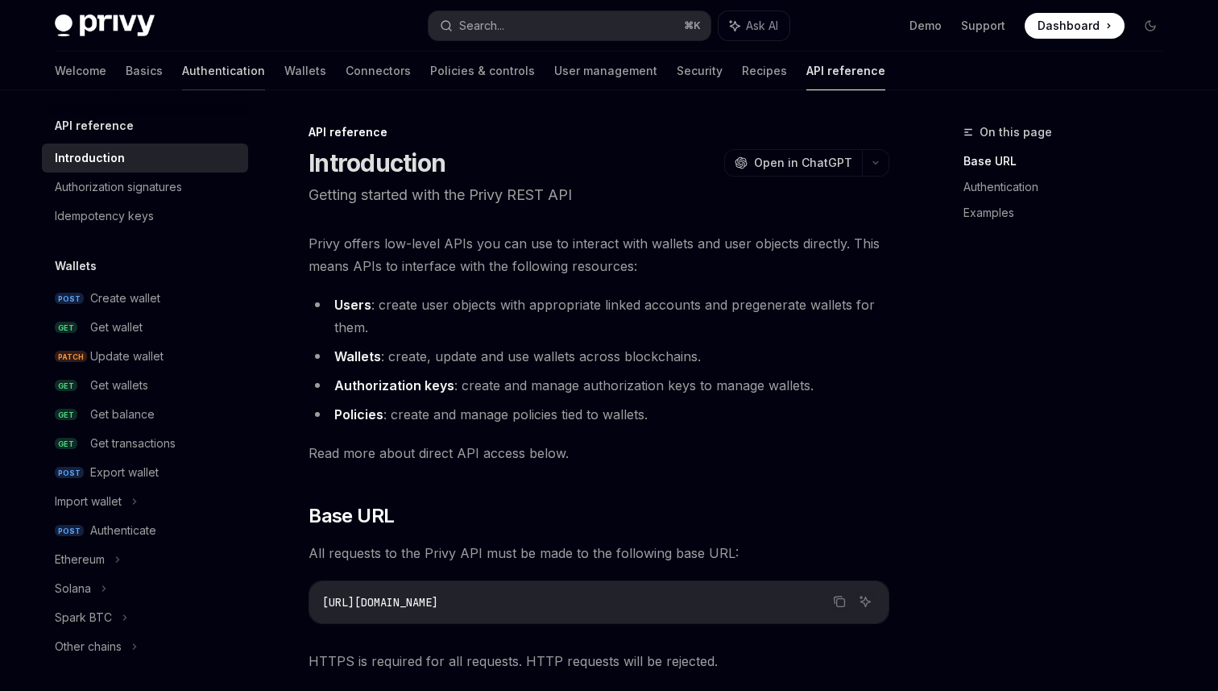
click at [182, 68] on link "Authentication" at bounding box center [223, 71] width 83 height 39
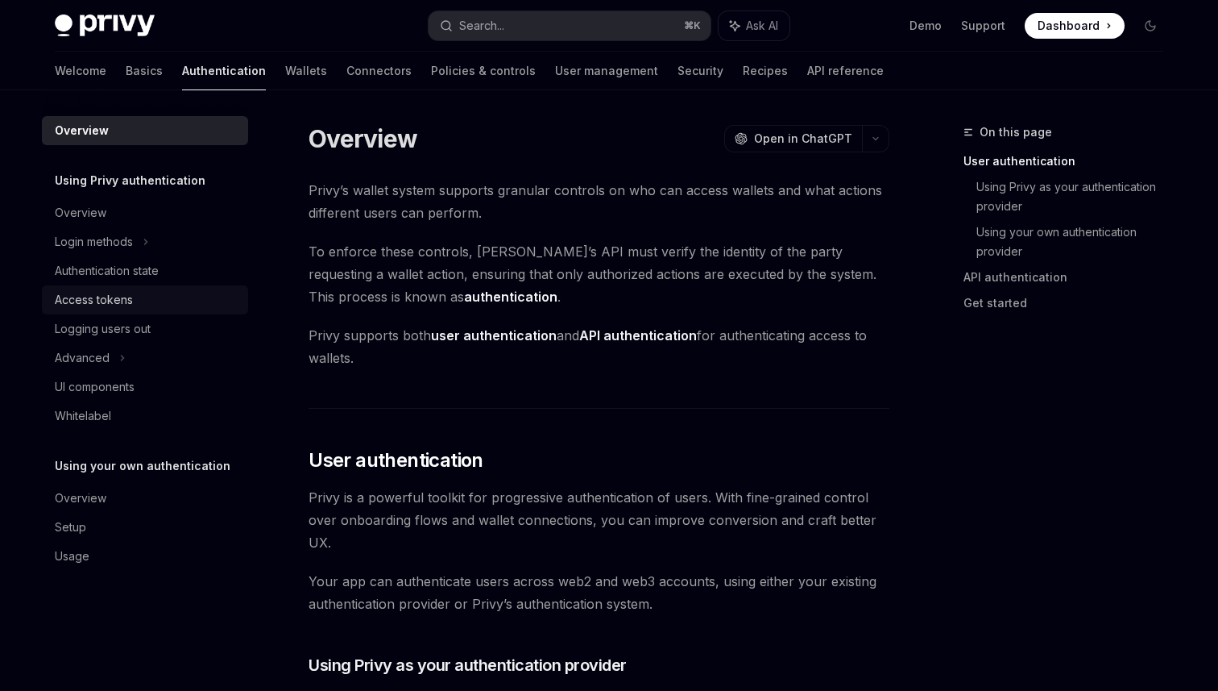
click at [160, 309] on div "Access tokens" at bounding box center [147, 299] width 184 height 19
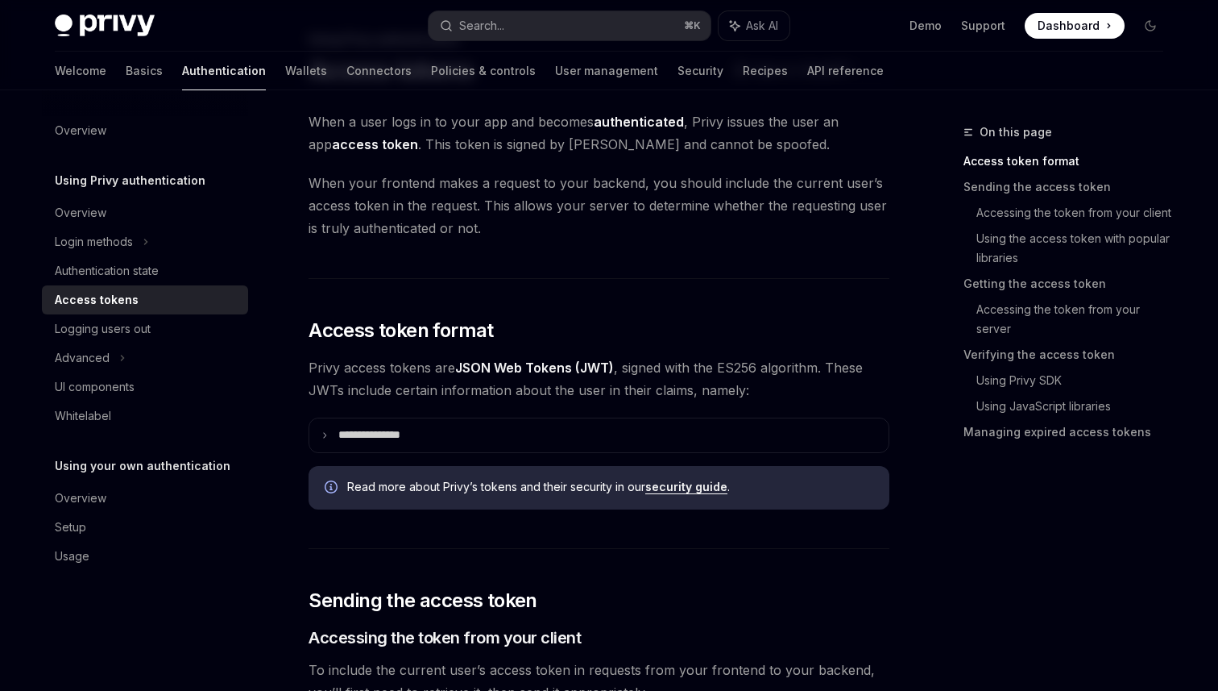
scroll to position [95, 0]
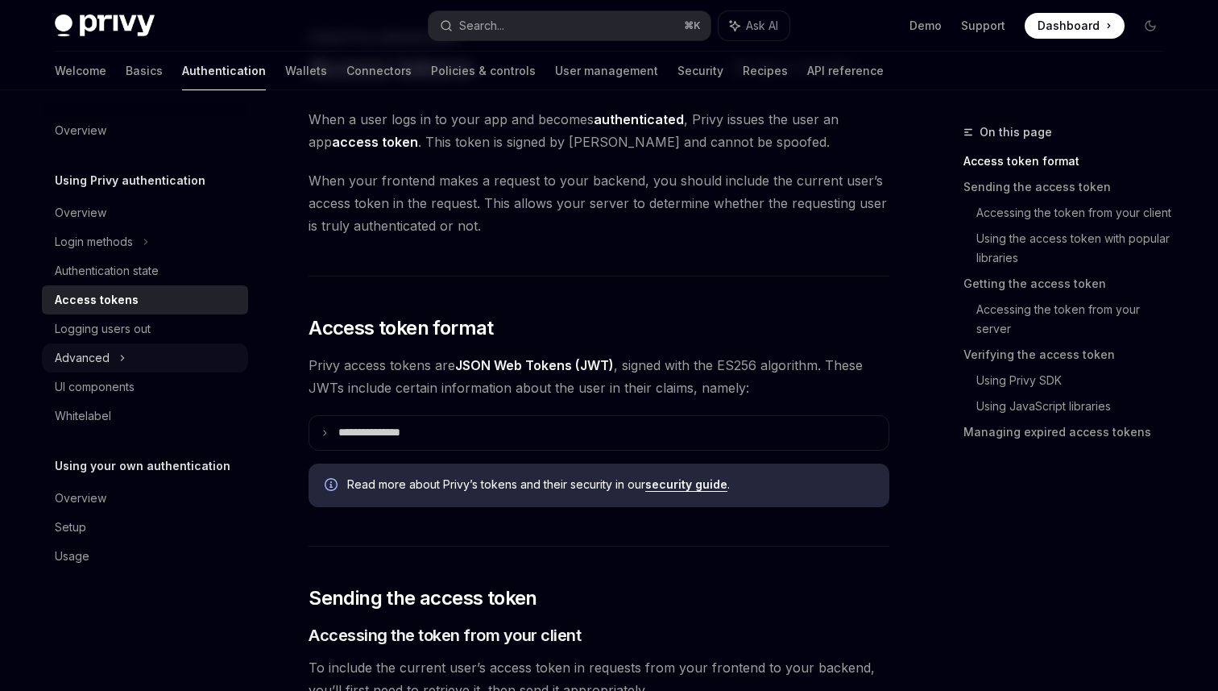
click at [115, 354] on div "Advanced" at bounding box center [145, 357] width 206 height 29
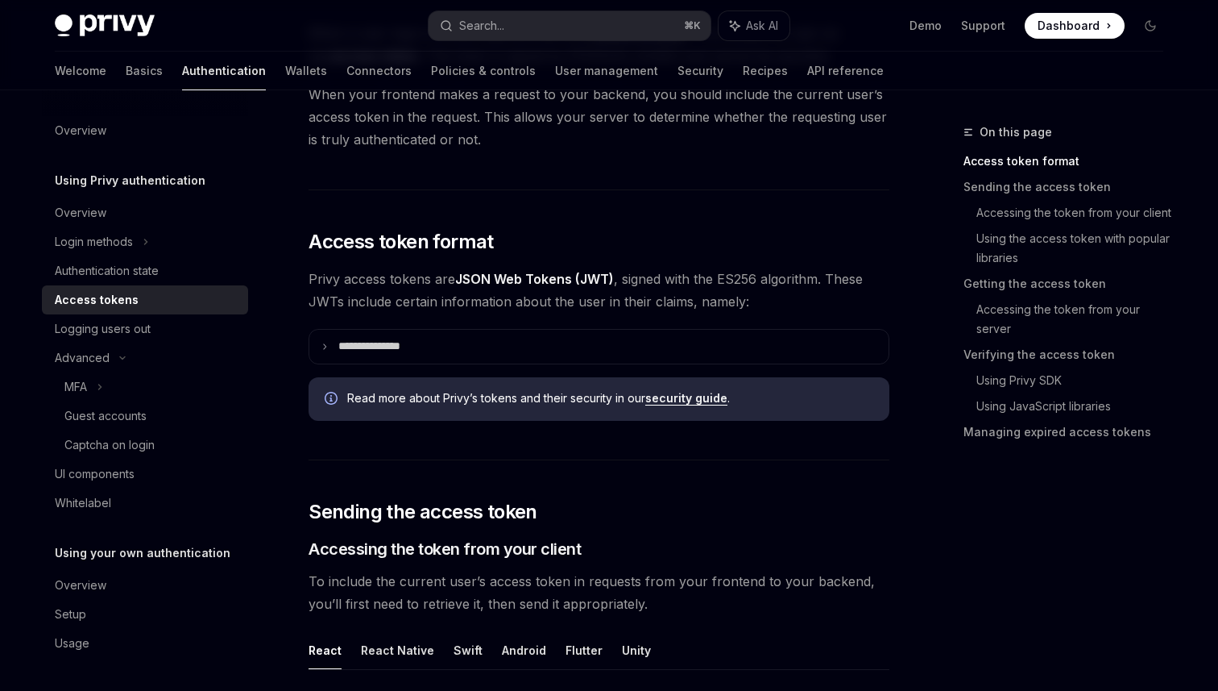
scroll to position [182, 0]
click at [146, 239] on icon at bounding box center [146, 241] width 6 height 19
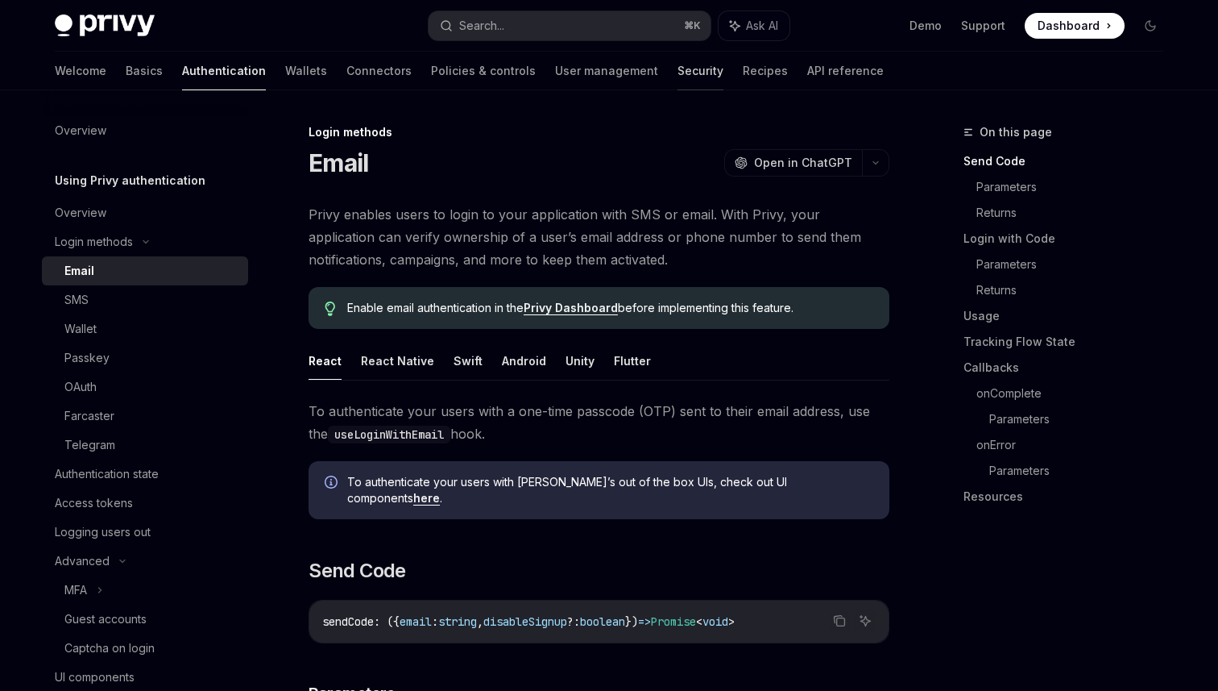
click at [678, 67] on link "Security" at bounding box center [701, 71] width 46 height 39
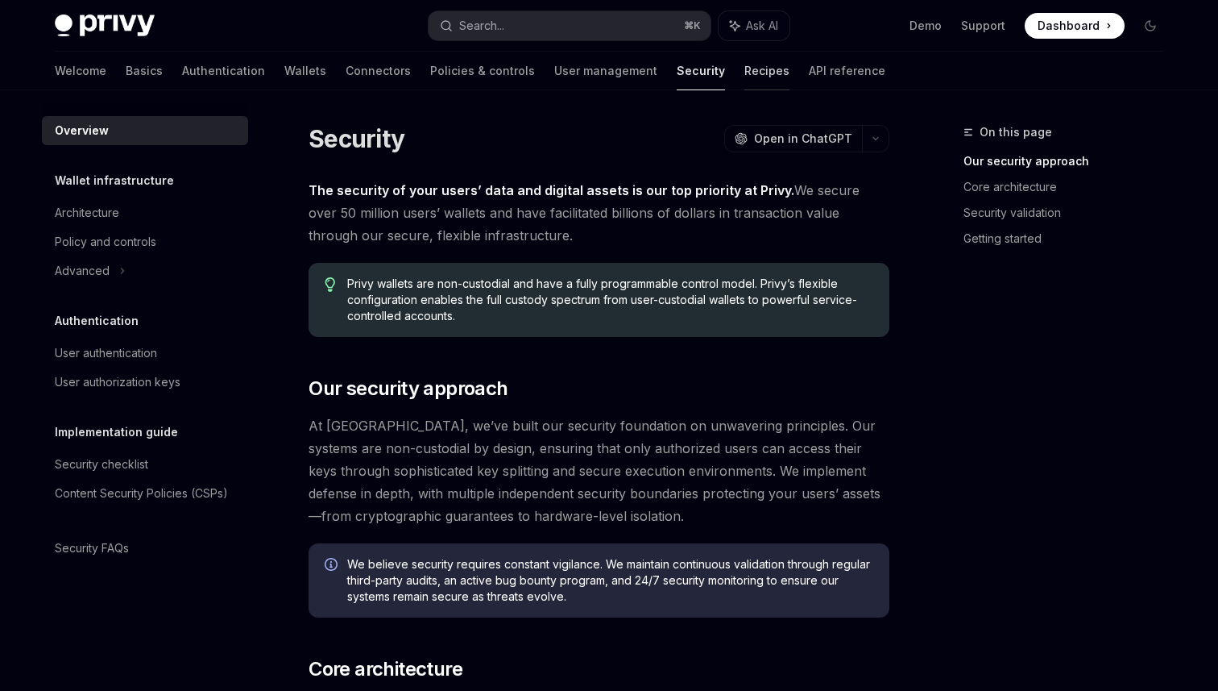
click at [745, 68] on link "Recipes" at bounding box center [767, 71] width 45 height 39
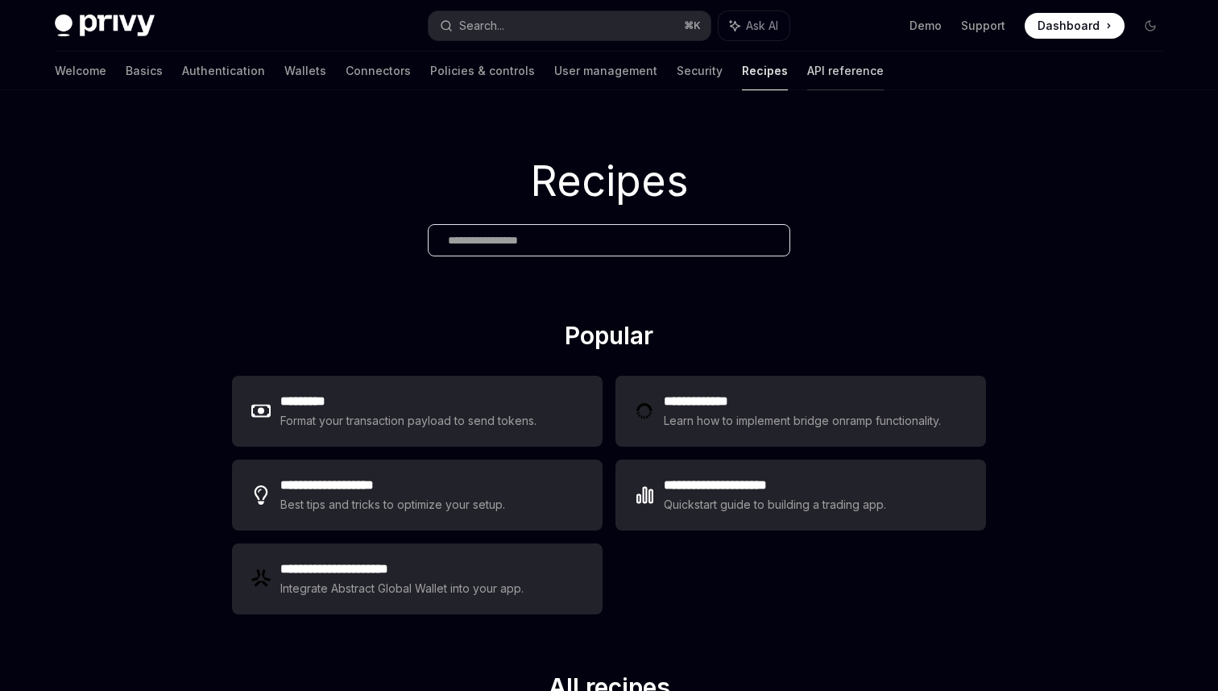
click at [807, 68] on link "API reference" at bounding box center [845, 71] width 77 height 39
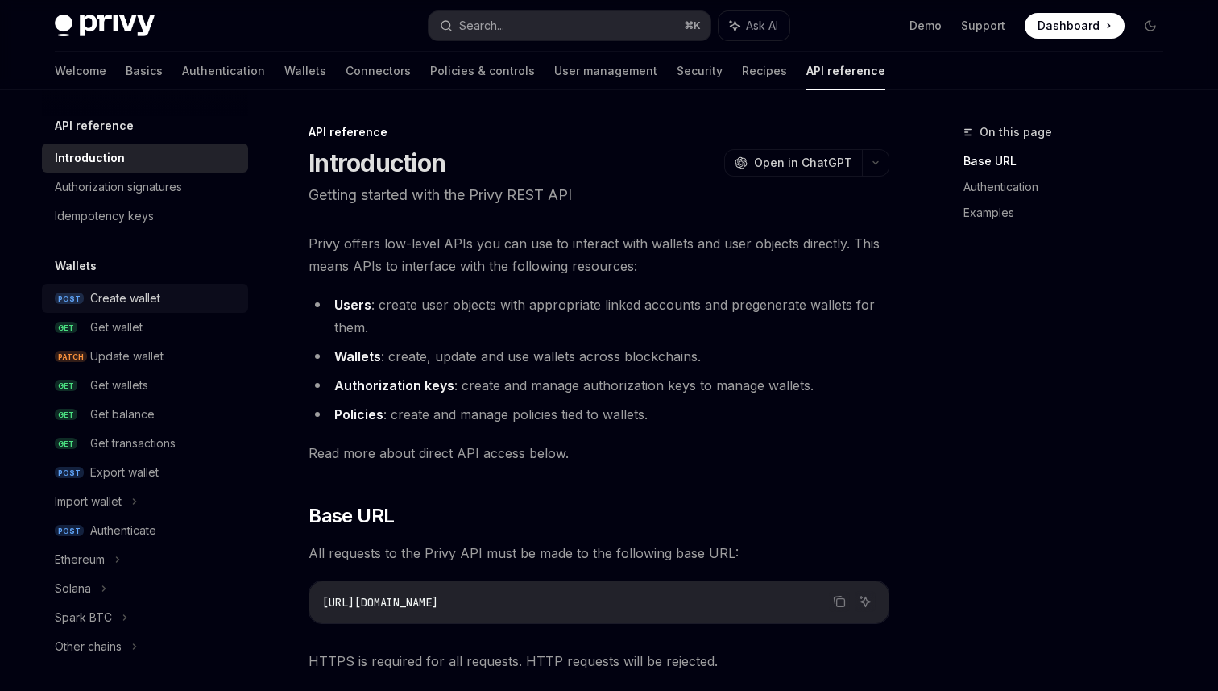
click at [144, 291] on div "Create wallet" at bounding box center [125, 297] width 70 height 19
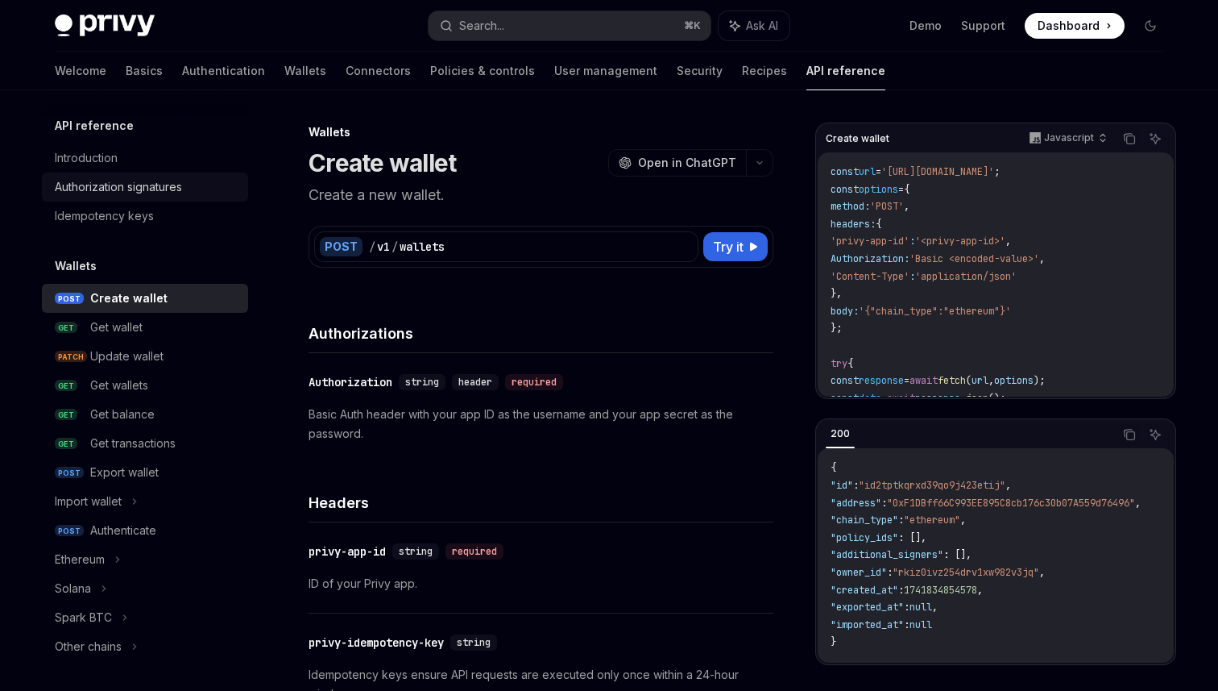
click at [149, 180] on div "Authorization signatures" at bounding box center [118, 186] width 127 height 19
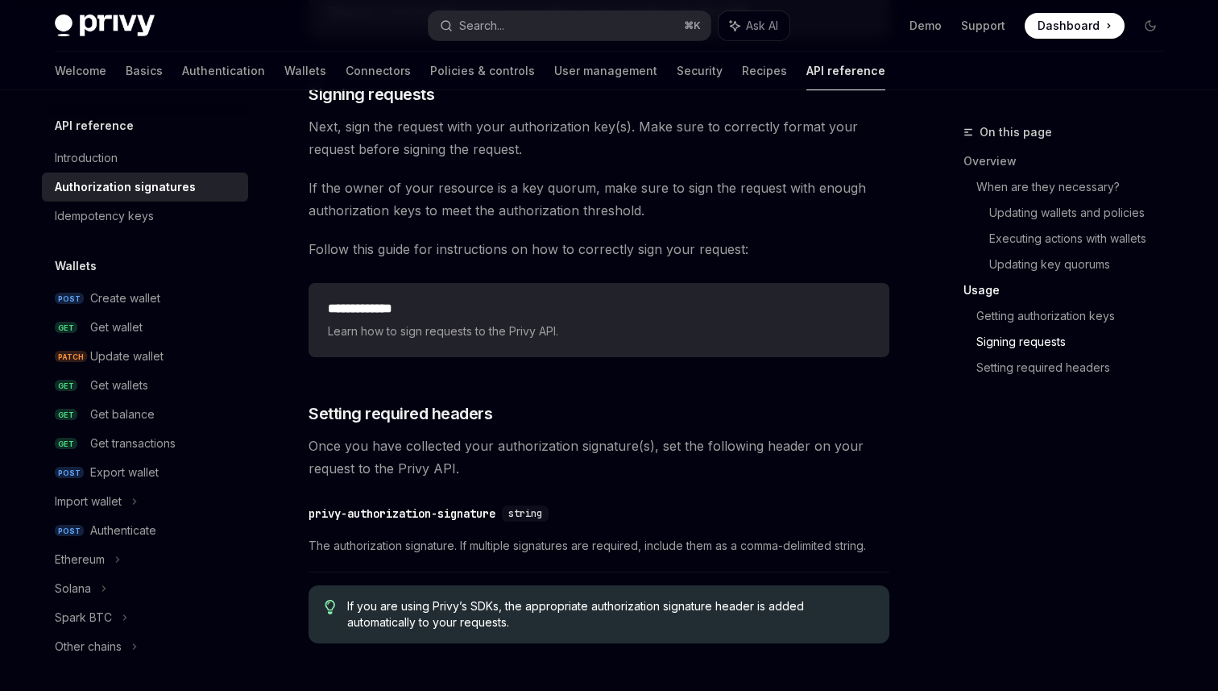
scroll to position [2501, 0]
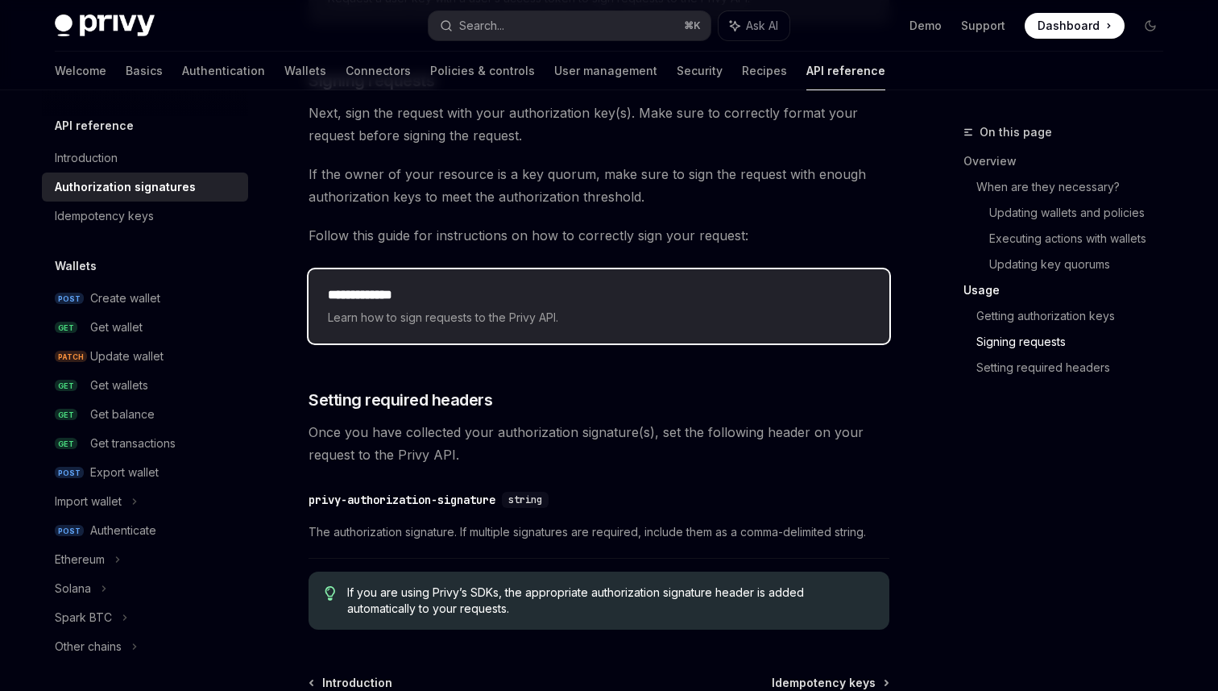
click at [365, 289] on h2 "**********" at bounding box center [599, 294] width 542 height 19
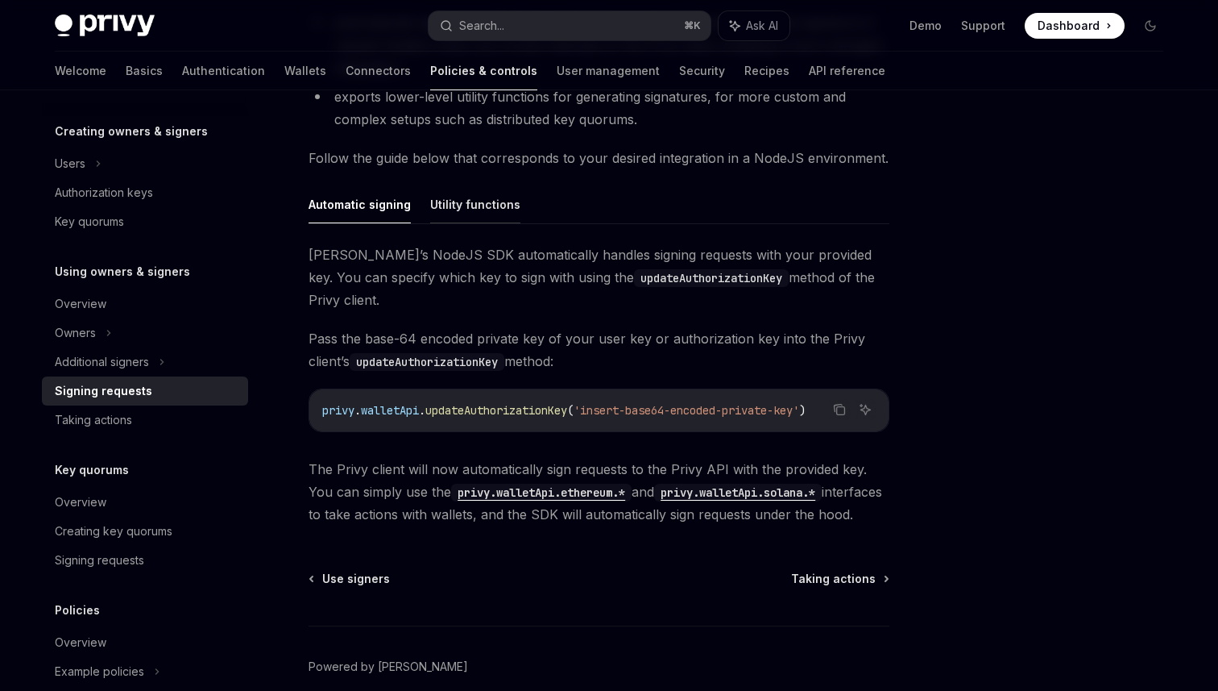
scroll to position [472, 0]
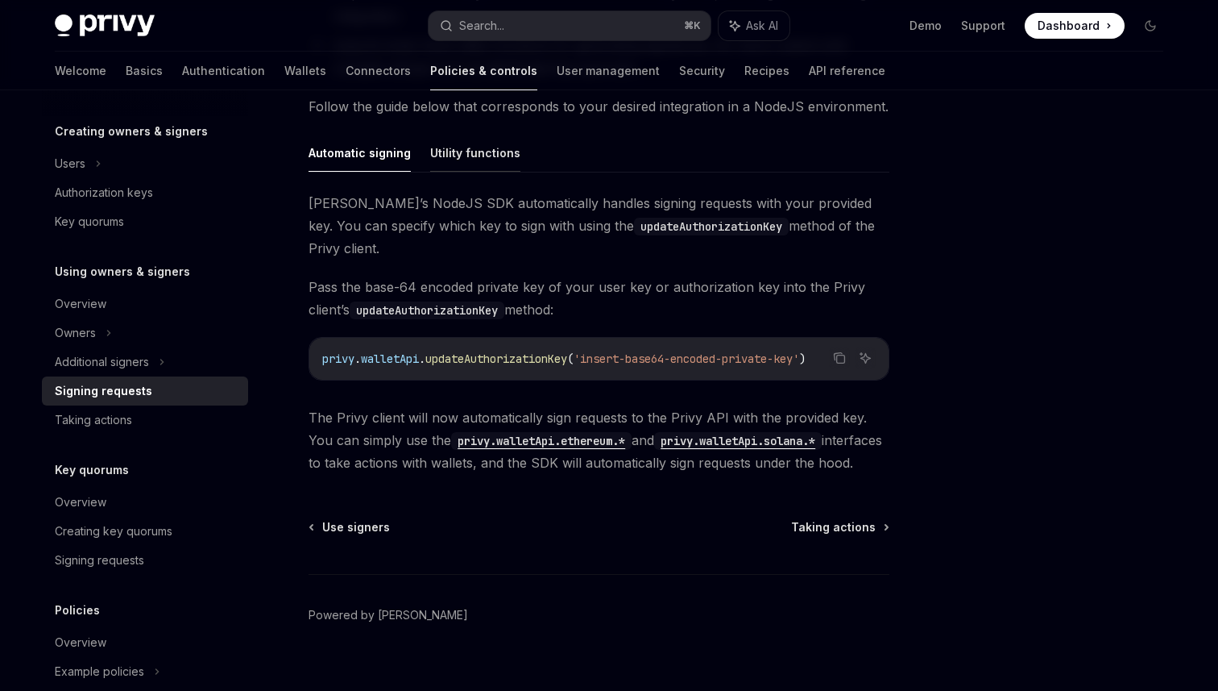
click at [482, 151] on button "Utility functions" at bounding box center [475, 153] width 90 height 38
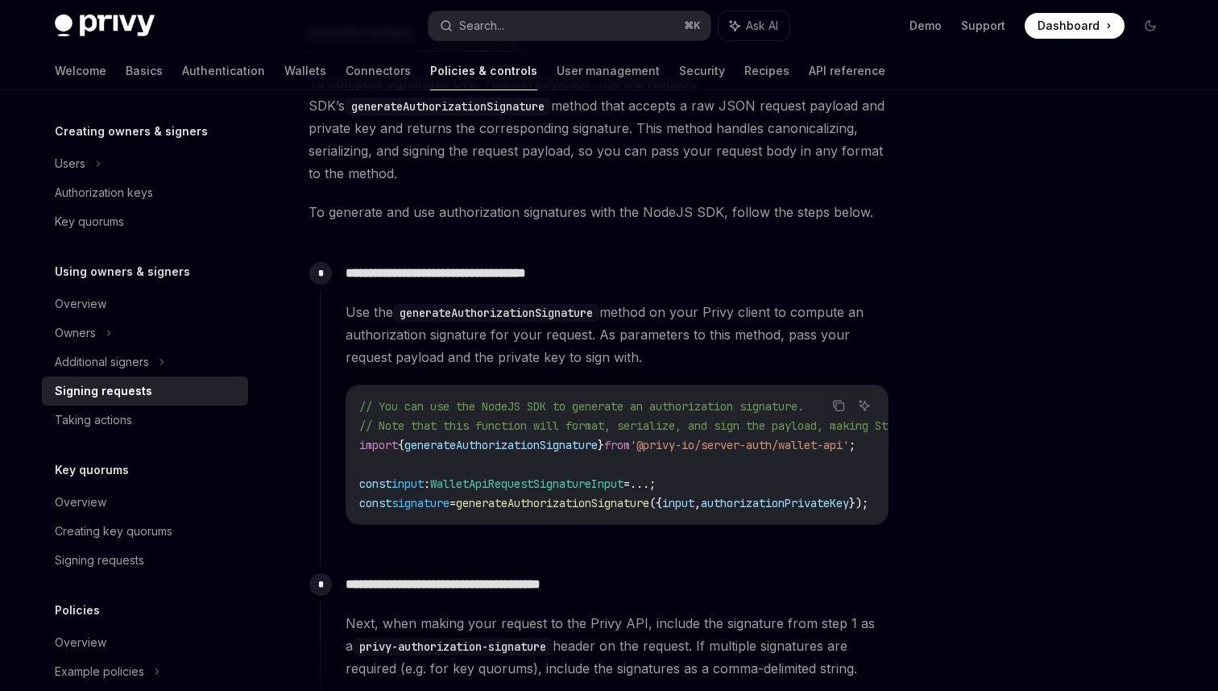
scroll to position [594, 0]
click at [564, 444] on span "generateAuthorizationSignature" at bounding box center [501, 443] width 193 height 15
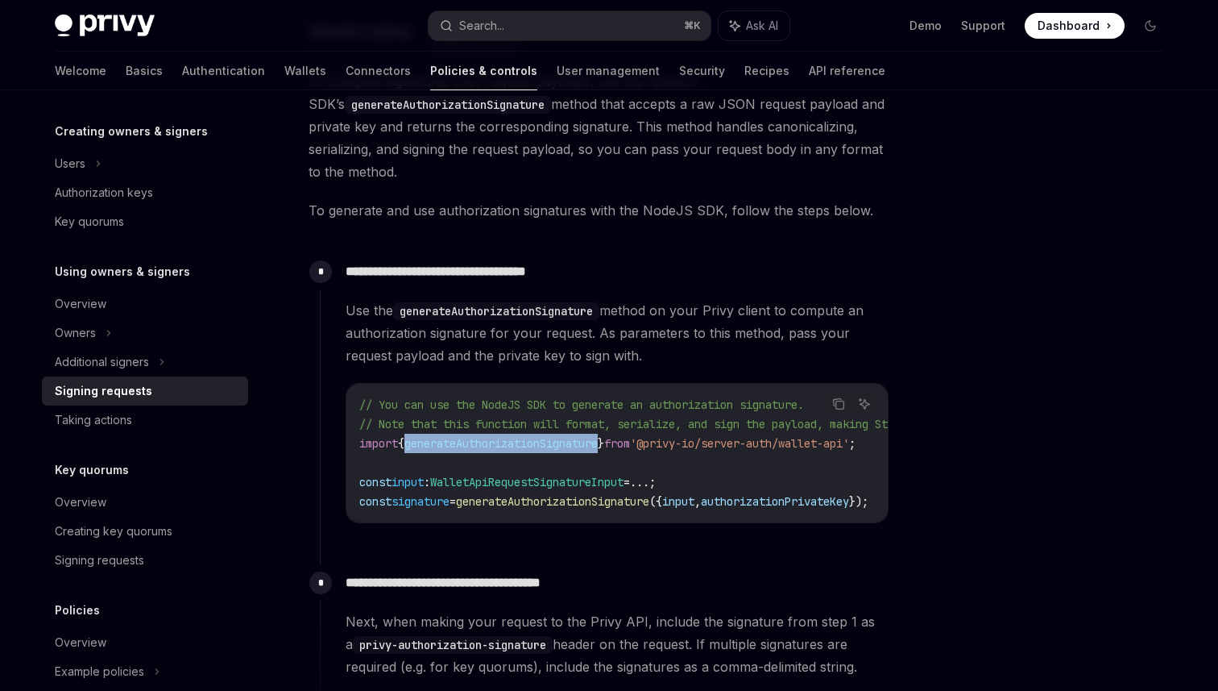
click at [575, 448] on span "generateAuthorizationSignature" at bounding box center [501, 443] width 193 height 15
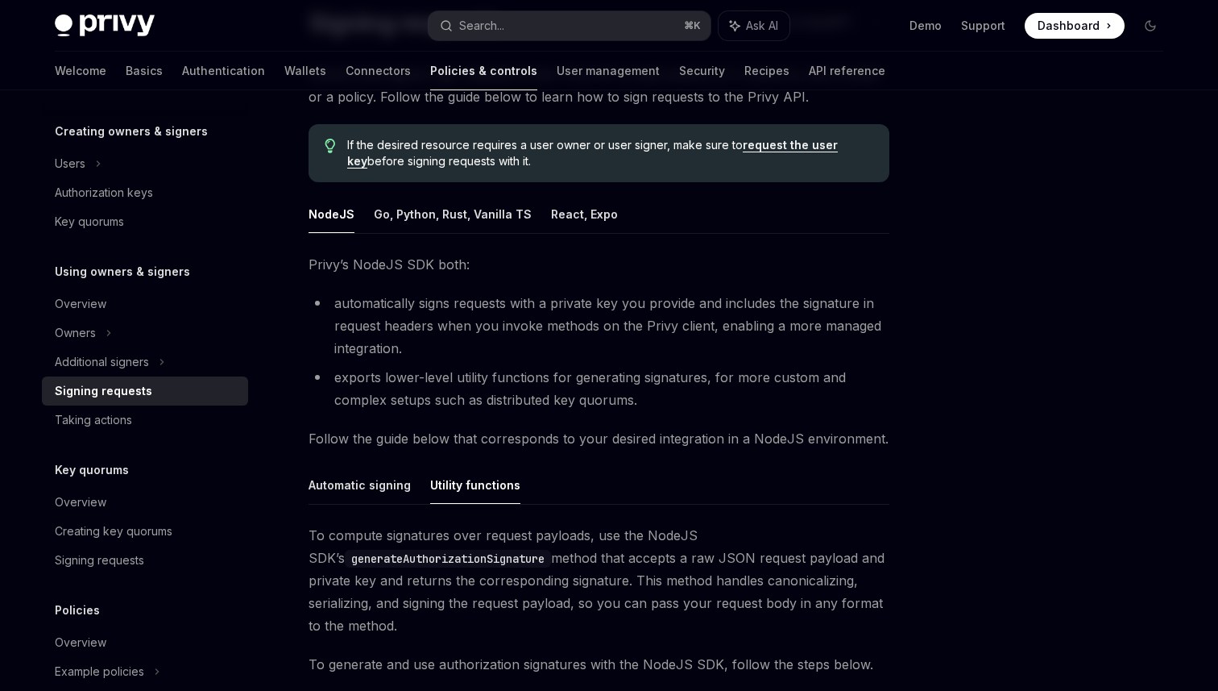
scroll to position [3, 0]
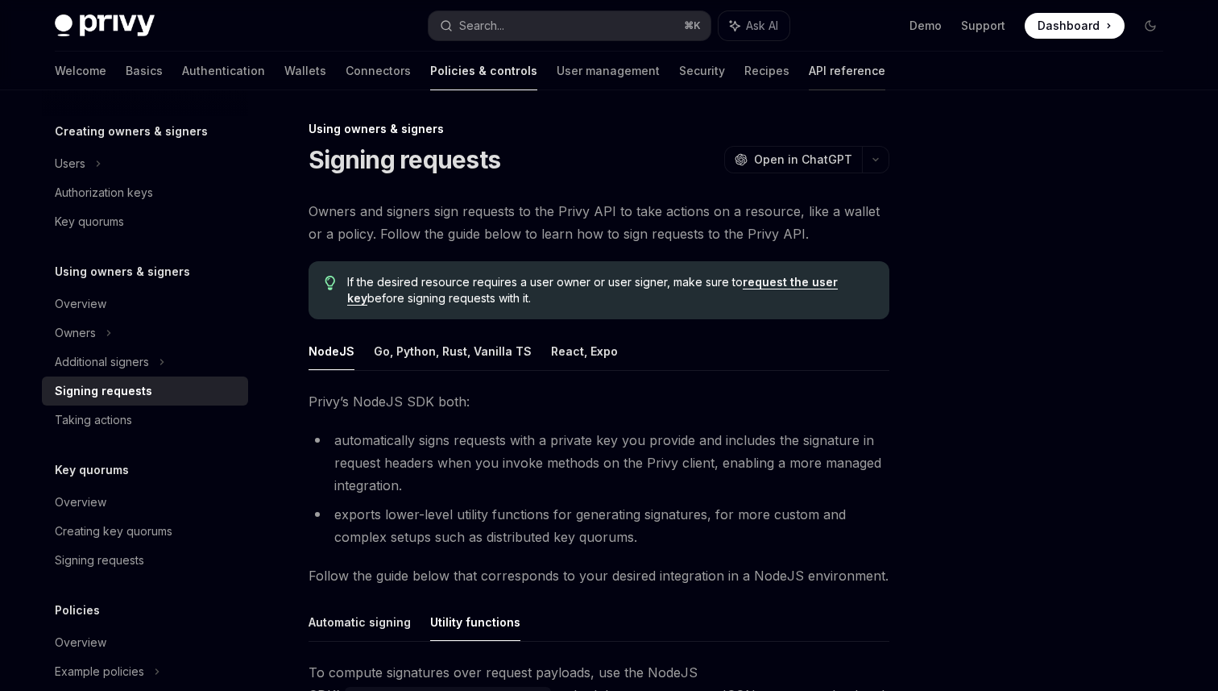
click at [809, 75] on link "API reference" at bounding box center [847, 71] width 77 height 39
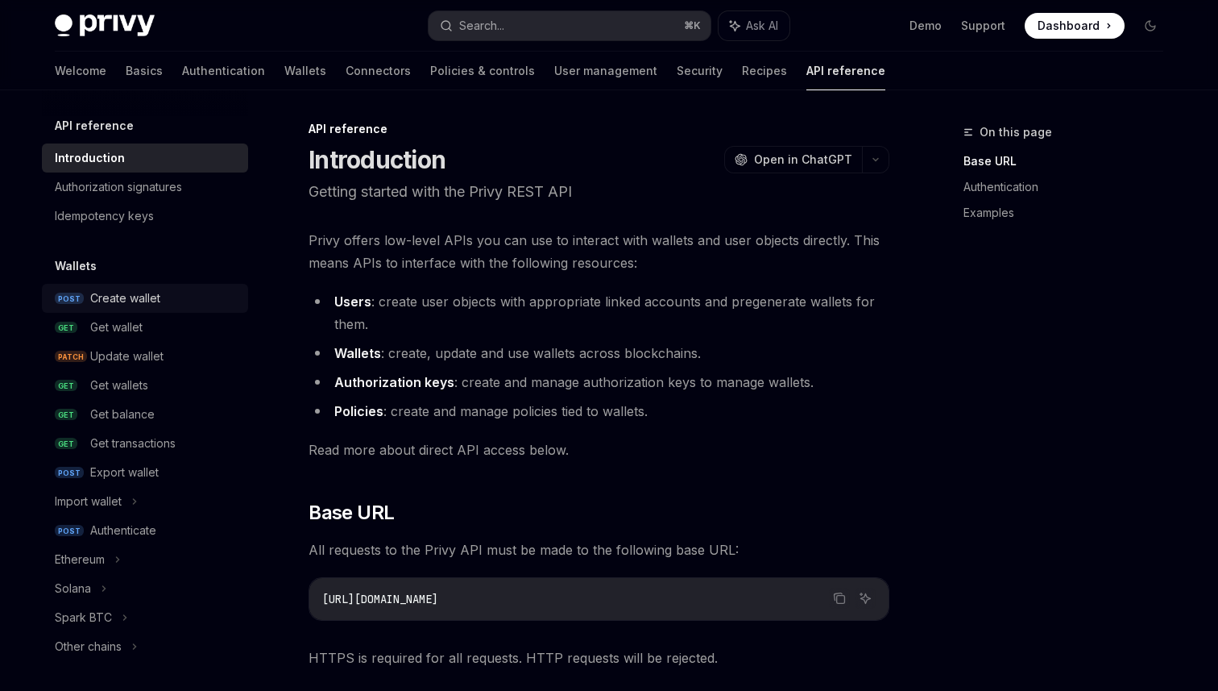
click at [152, 305] on div "Create wallet" at bounding box center [125, 297] width 70 height 19
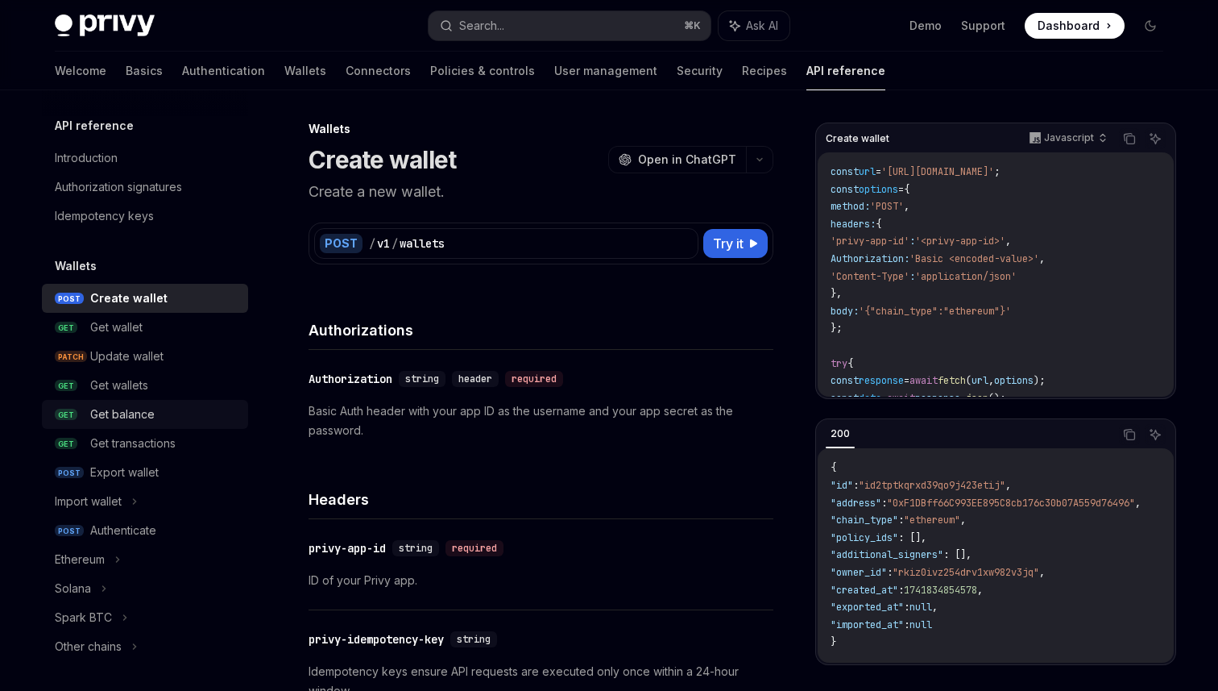
click at [144, 420] on div "Get balance" at bounding box center [122, 414] width 64 height 19
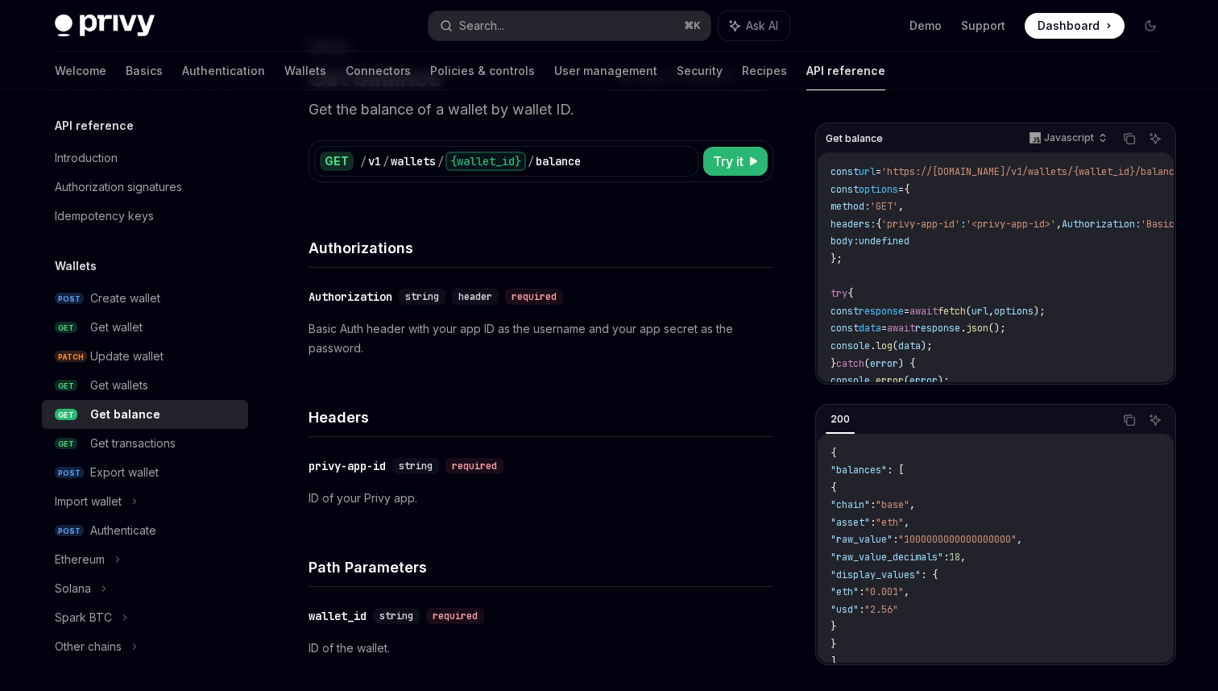
scroll to position [75, 0]
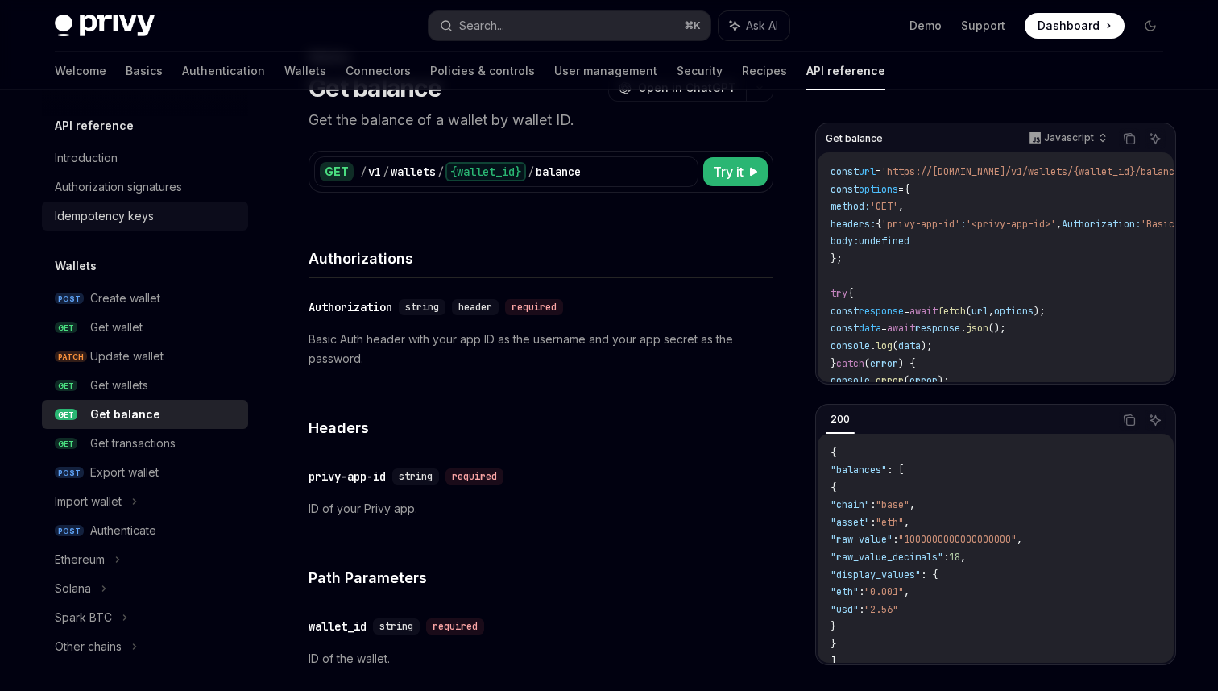
click at [166, 212] on div "Idempotency keys" at bounding box center [147, 215] width 184 height 19
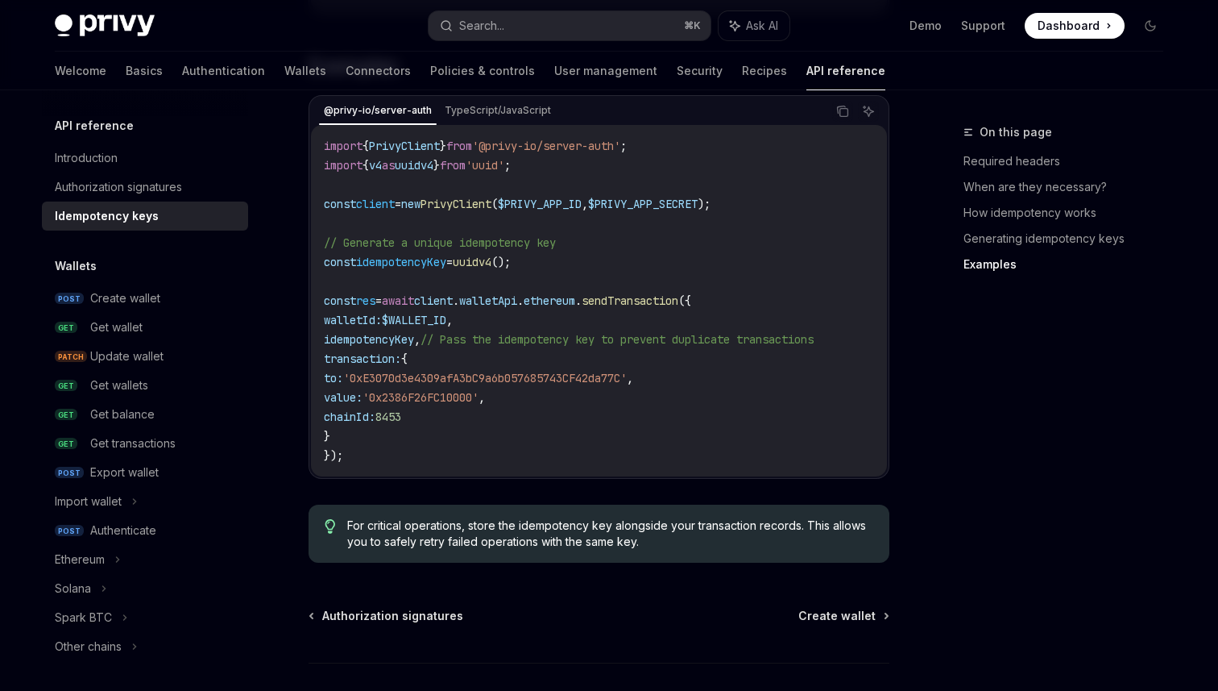
scroll to position [1617, 0]
drag, startPoint x: 558, startPoint y: 241, endPoint x: 323, endPoint y: 239, distance: 235.3
click at [323, 239] on div "import { PrivyClient } from '@privy-io/server-auth' ; import { v4 as uuidv4 } f…" at bounding box center [599, 302] width 576 height 351
copy span "const idempotencyKey = uuidv4 ();"
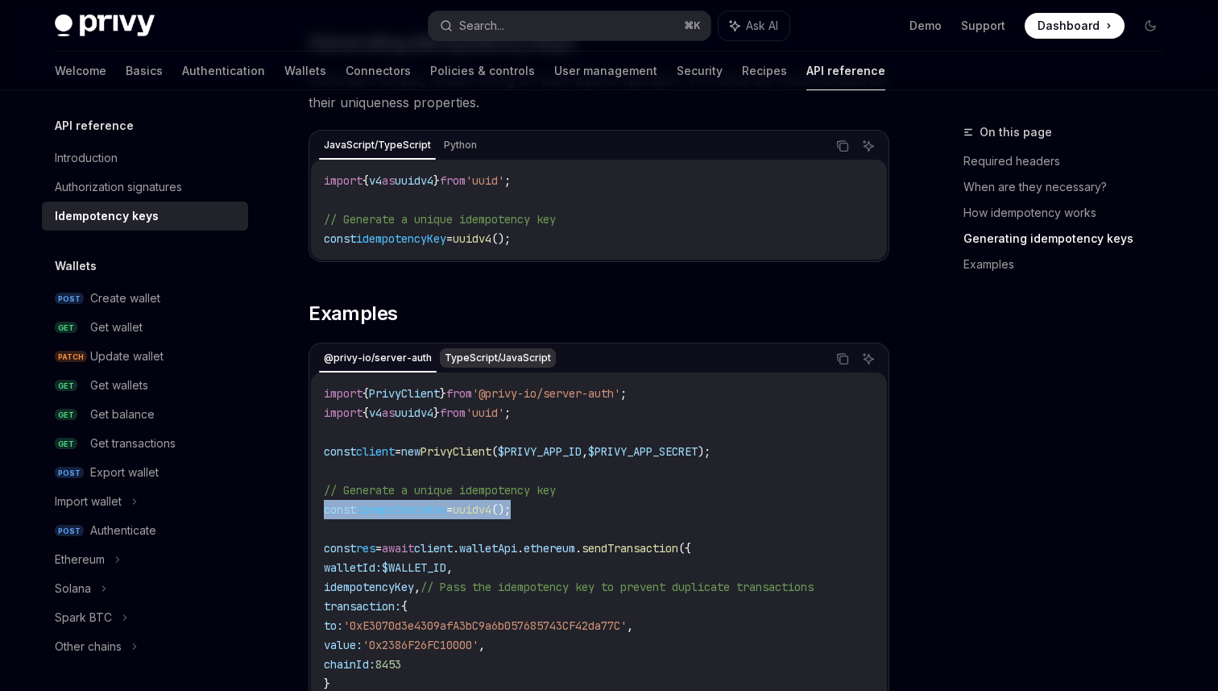
scroll to position [1375, 0]
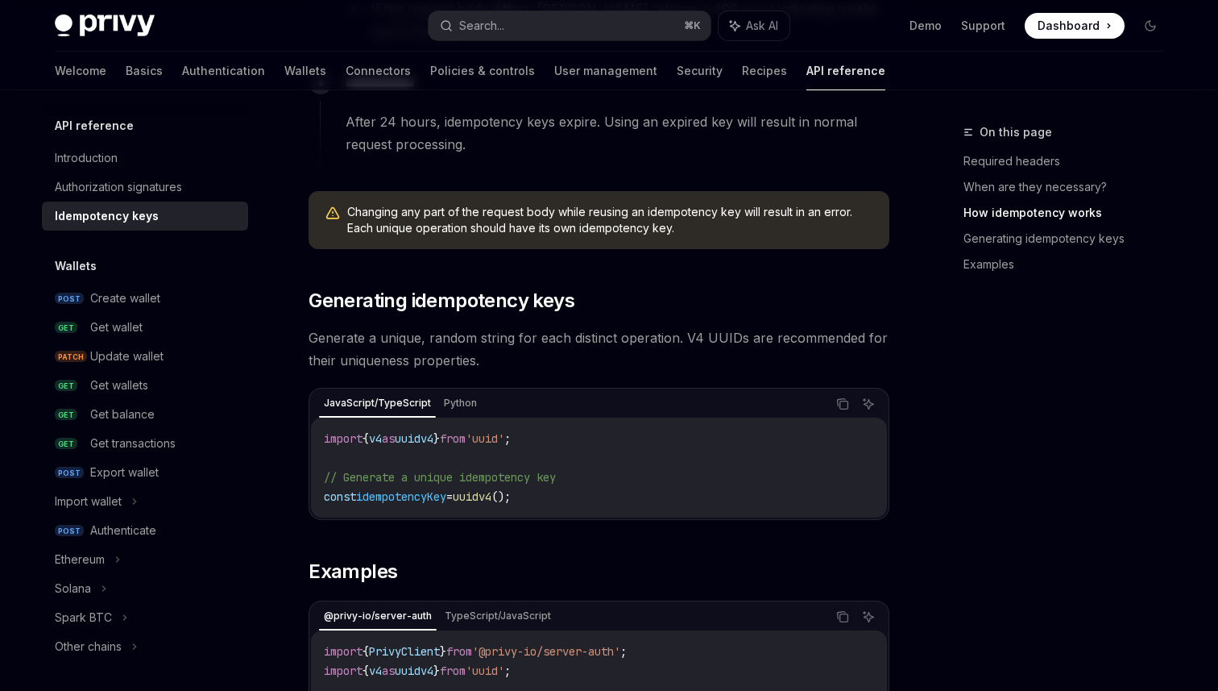
scroll to position [1298, 0]
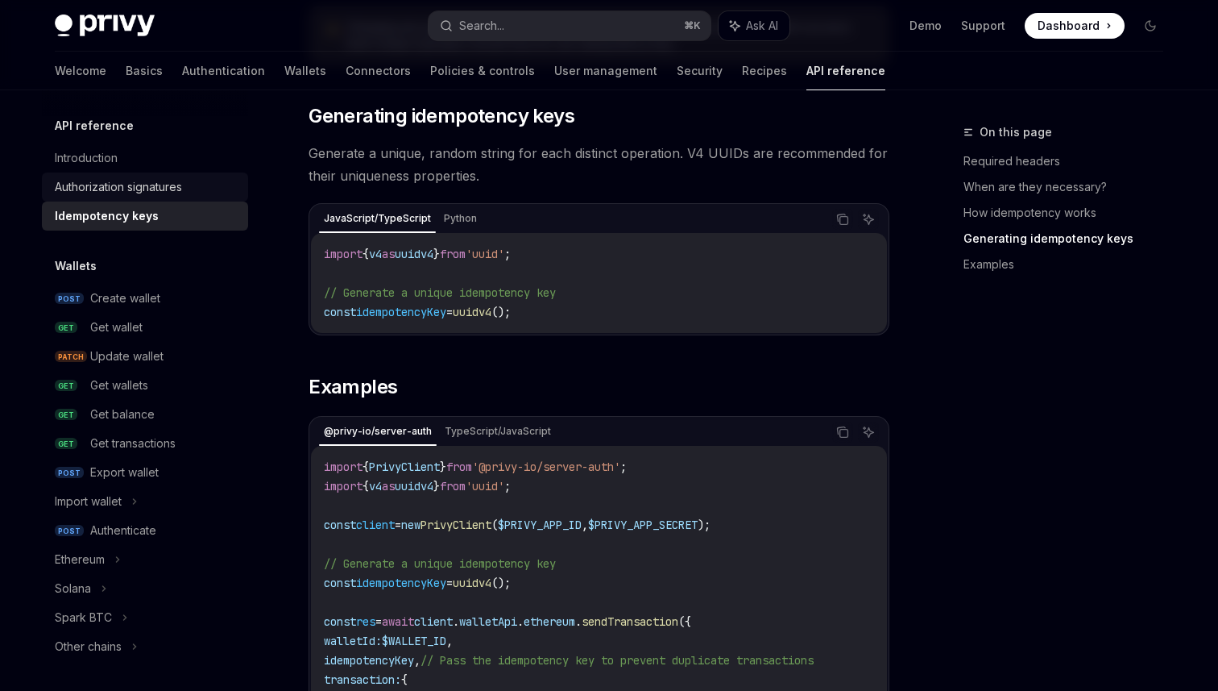
click at [138, 190] on div "Authorization signatures" at bounding box center [118, 186] width 127 height 19
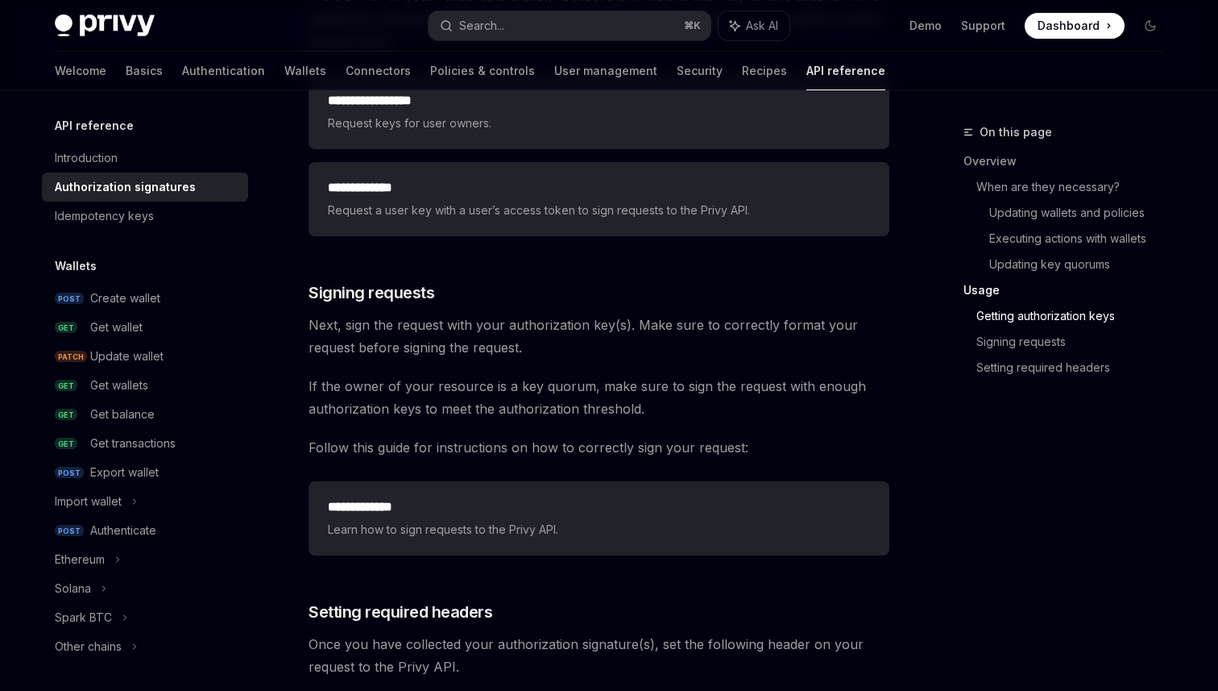
scroll to position [2259, 0]
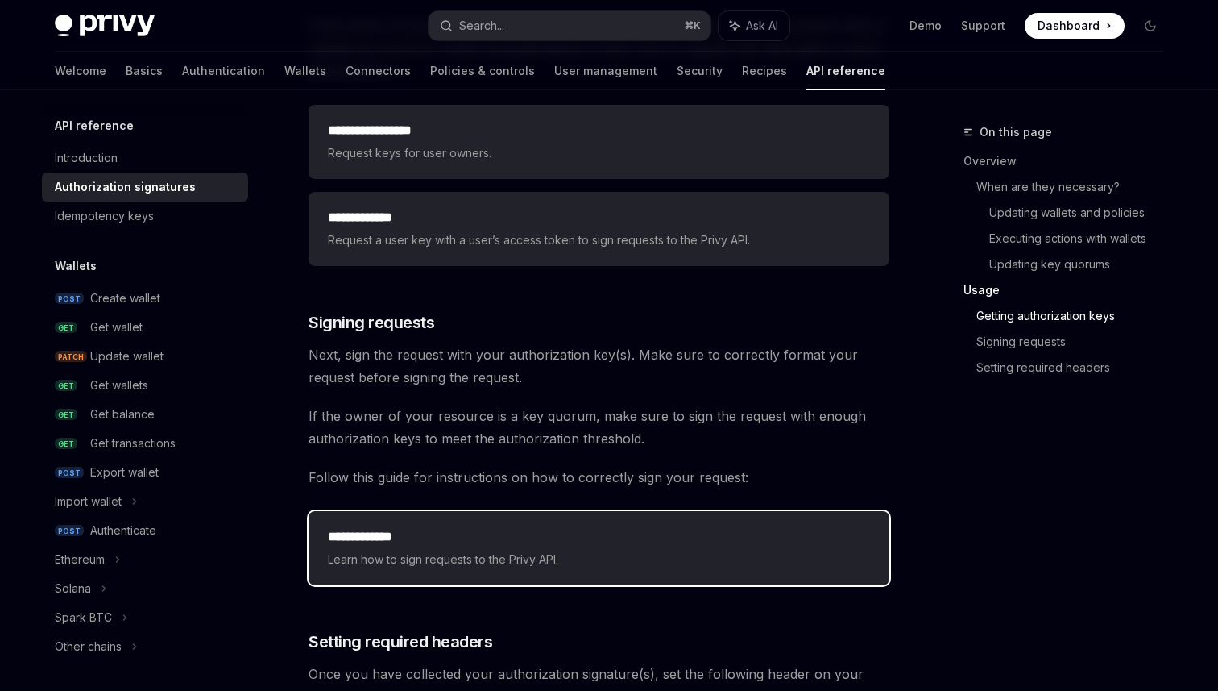
click at [393, 537] on h2 "**********" at bounding box center [599, 536] width 542 height 19
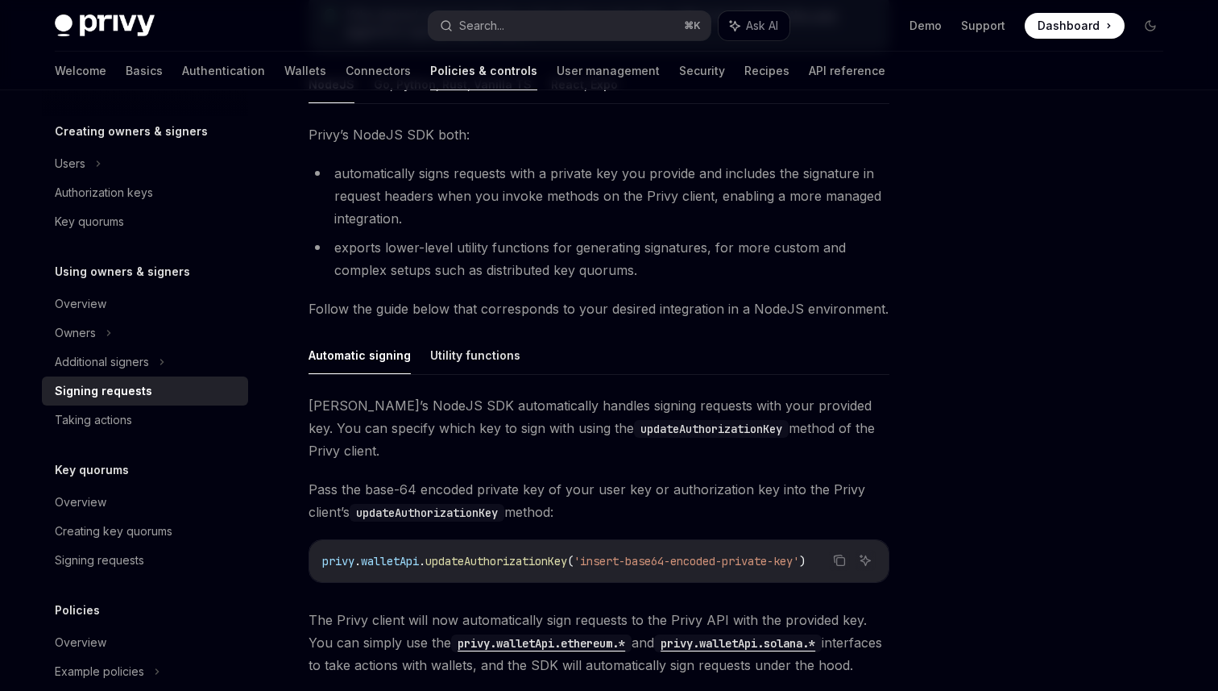
scroll to position [311, 0]
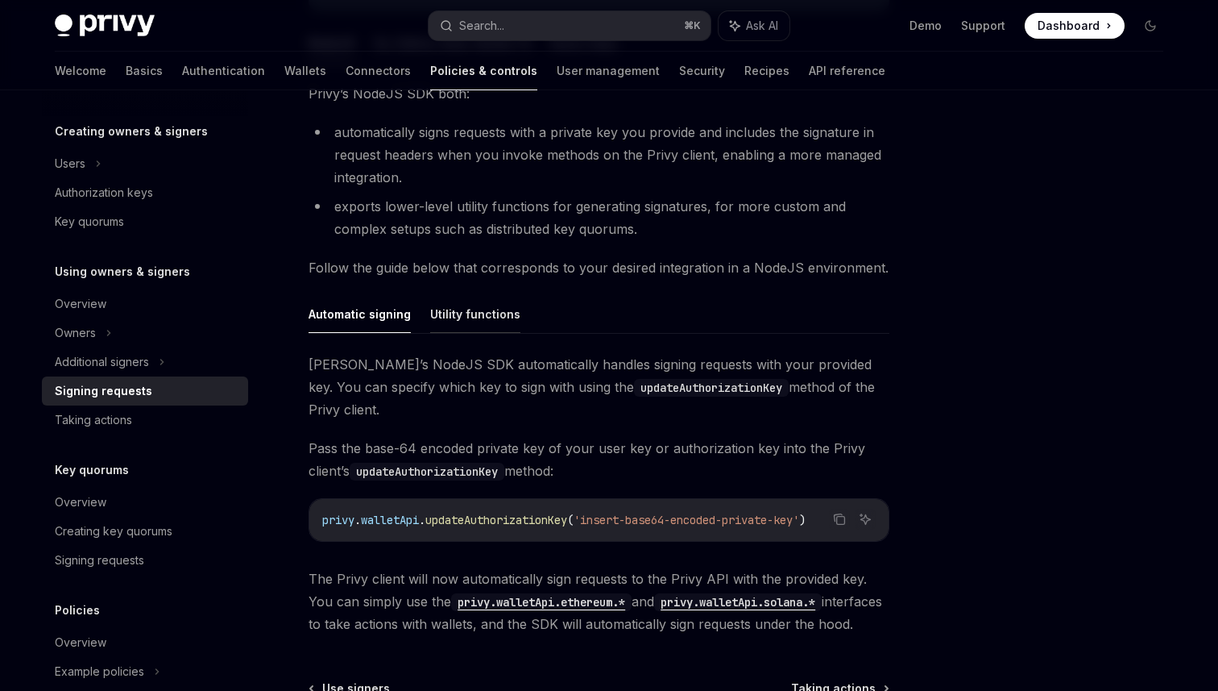
click at [461, 315] on button "Utility functions" at bounding box center [475, 314] width 90 height 38
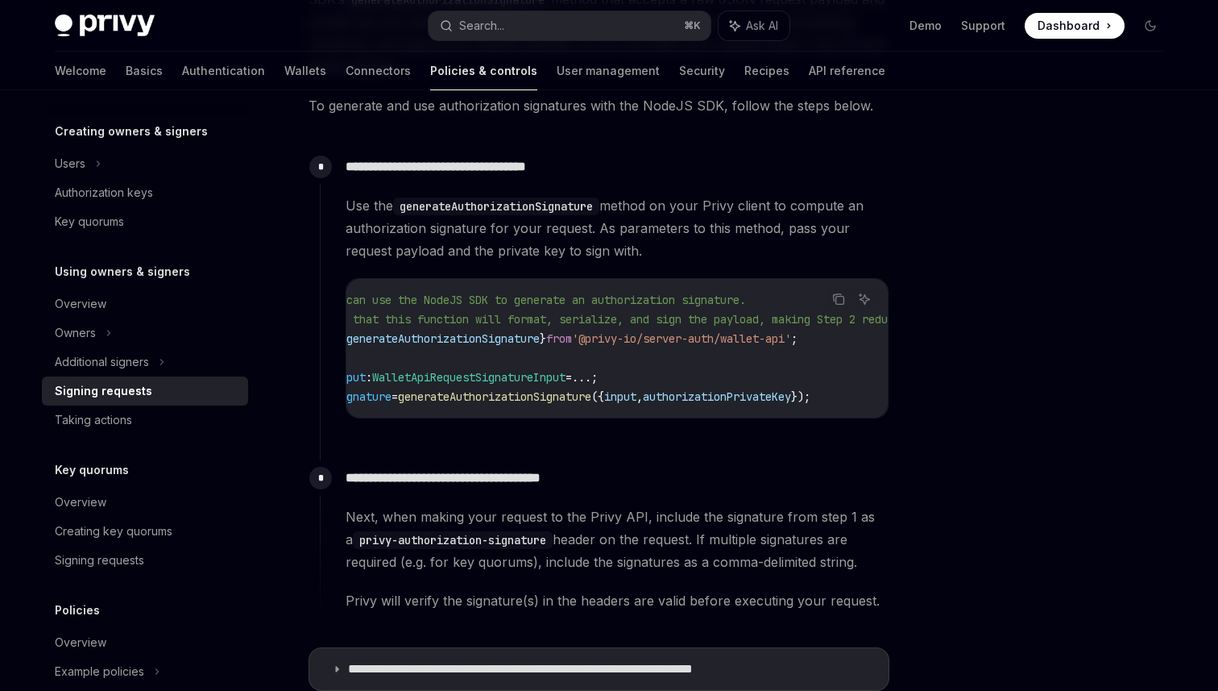
scroll to position [0, 76]
click at [465, 338] on span "generateAuthorizationSignature" at bounding box center [425, 338] width 193 height 15
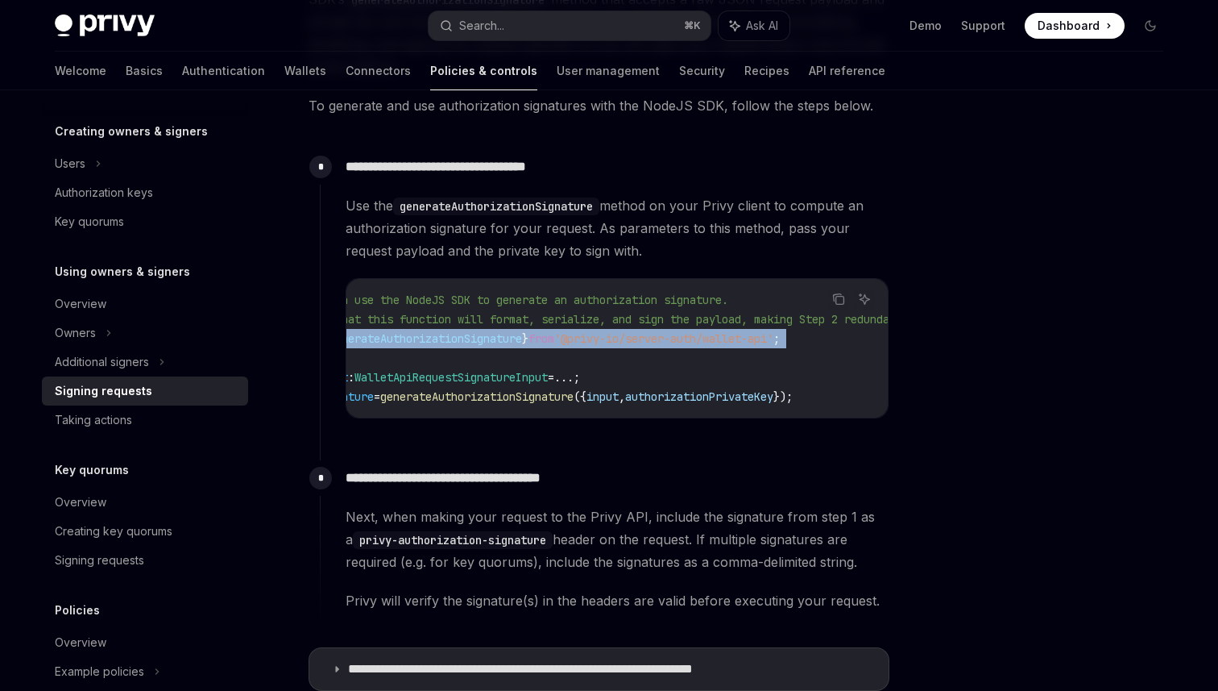
click at [465, 338] on span "generateAuthorizationSignature" at bounding box center [425, 338] width 193 height 15
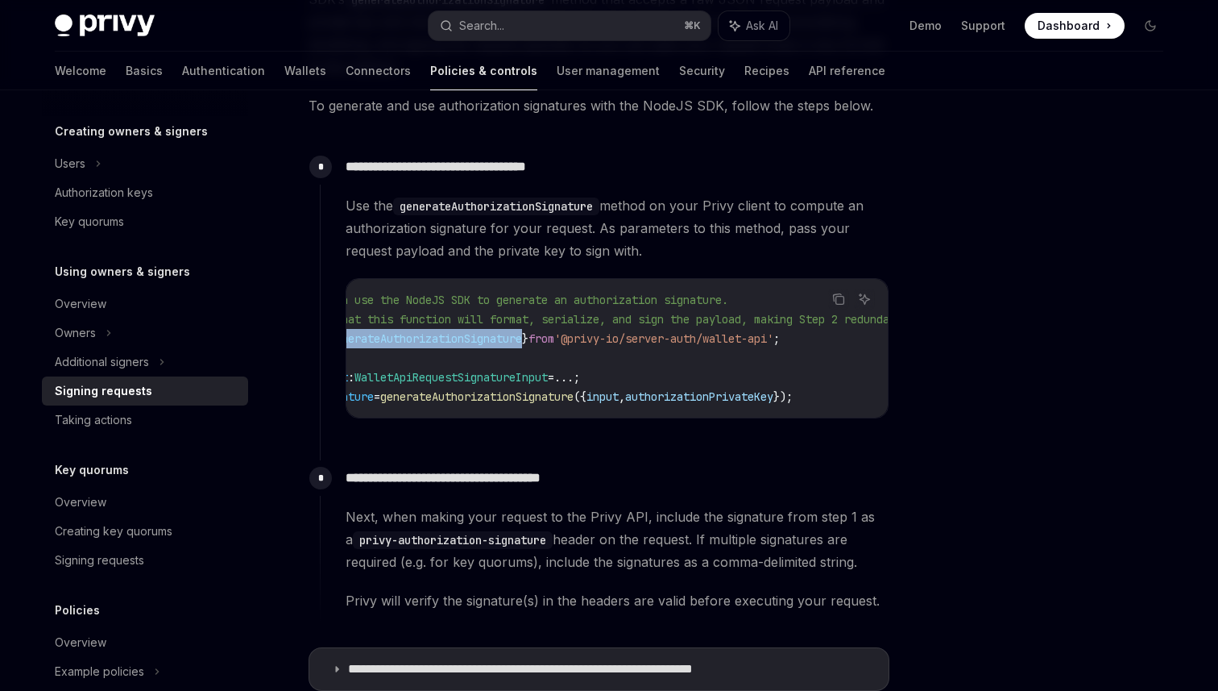
click at [465, 338] on span "generateAuthorizationSignature" at bounding box center [425, 338] width 193 height 15
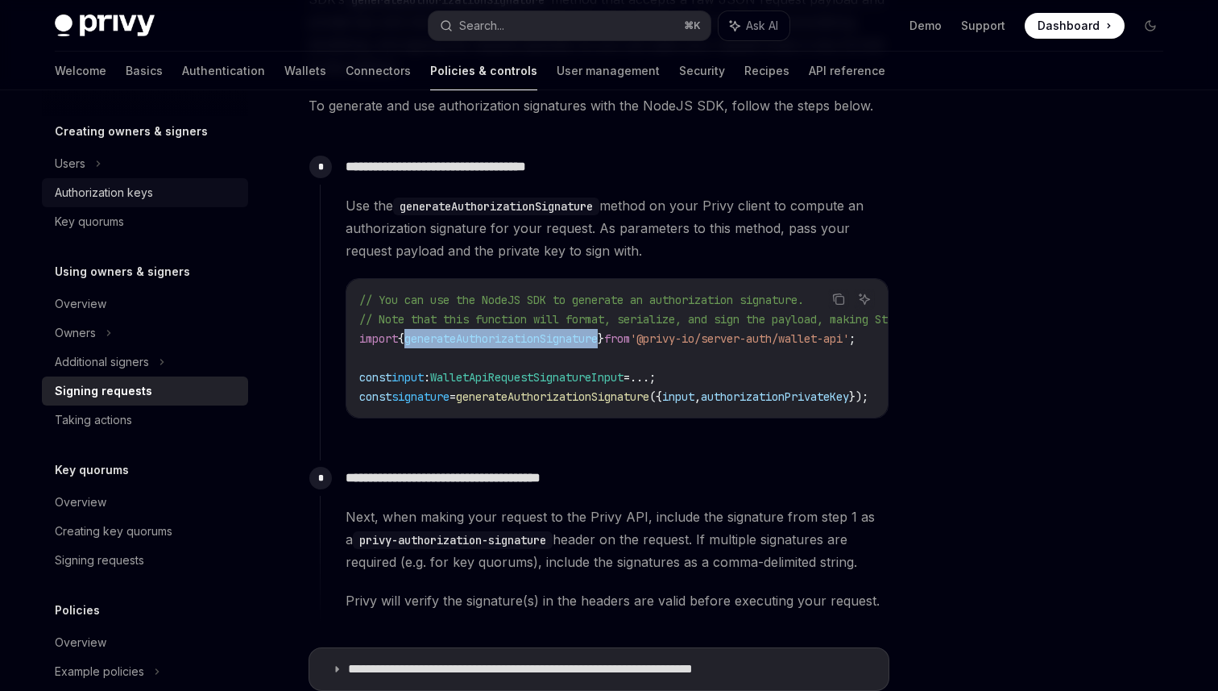
click at [151, 181] on link "Authorization keys" at bounding box center [145, 192] width 206 height 29
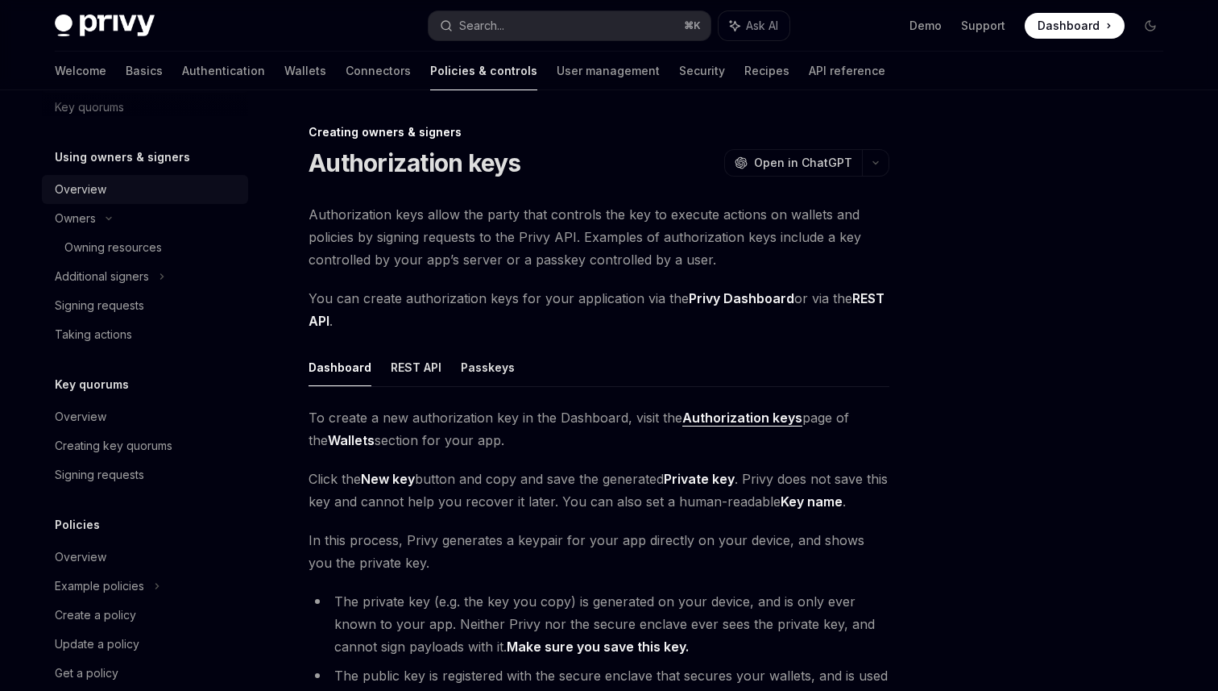
click at [120, 193] on div "Overview" at bounding box center [147, 189] width 184 height 19
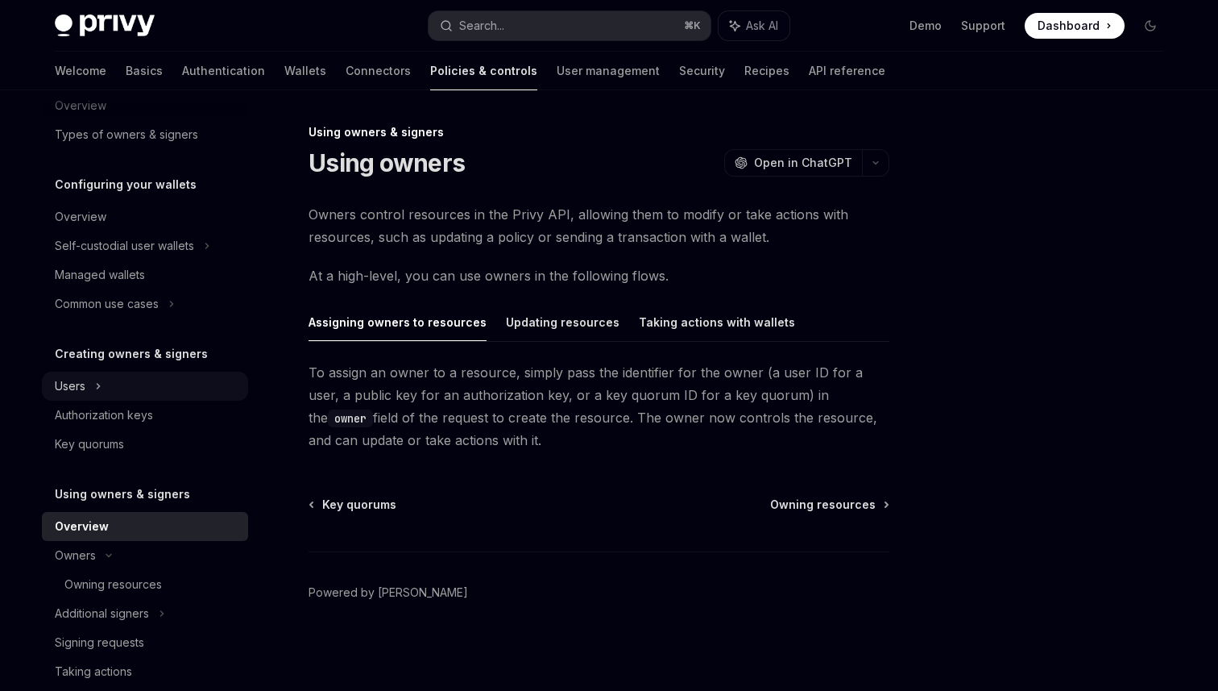
scroll to position [97, 0]
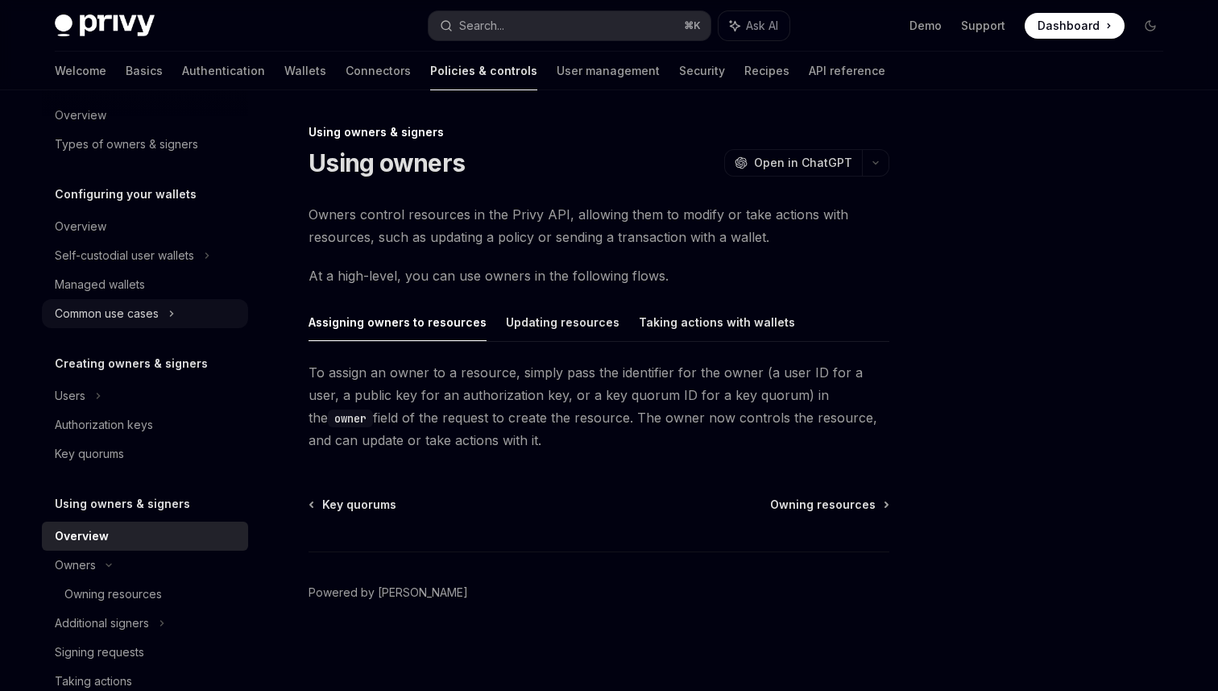
click at [176, 315] on div "Common use cases" at bounding box center [145, 313] width 206 height 29
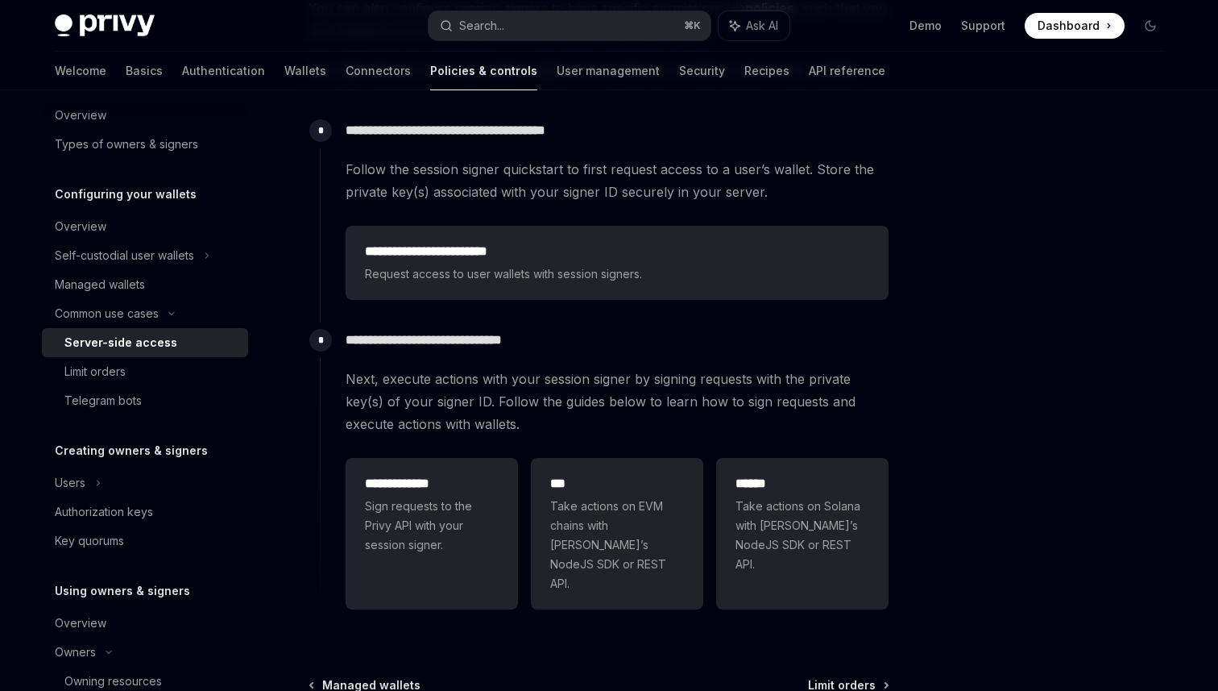
scroll to position [503, 0]
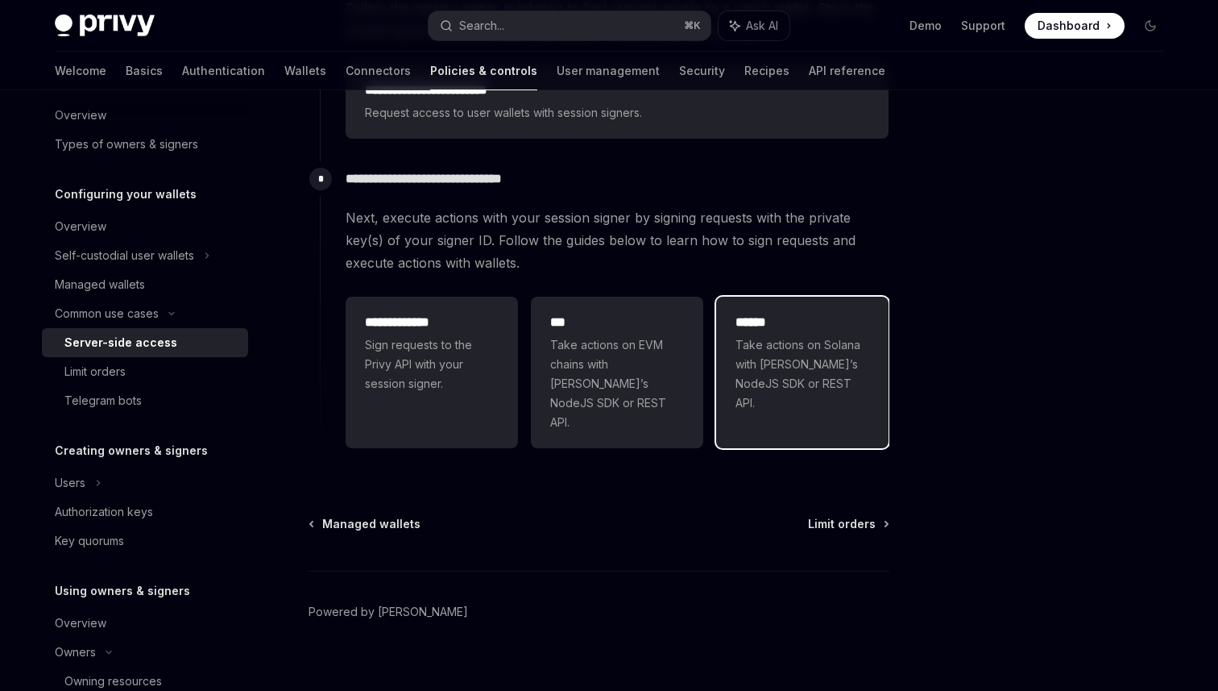
click at [808, 369] on span "Take actions on Solana with [PERSON_NAME]’s NodeJS SDK or REST API." at bounding box center [803, 373] width 134 height 77
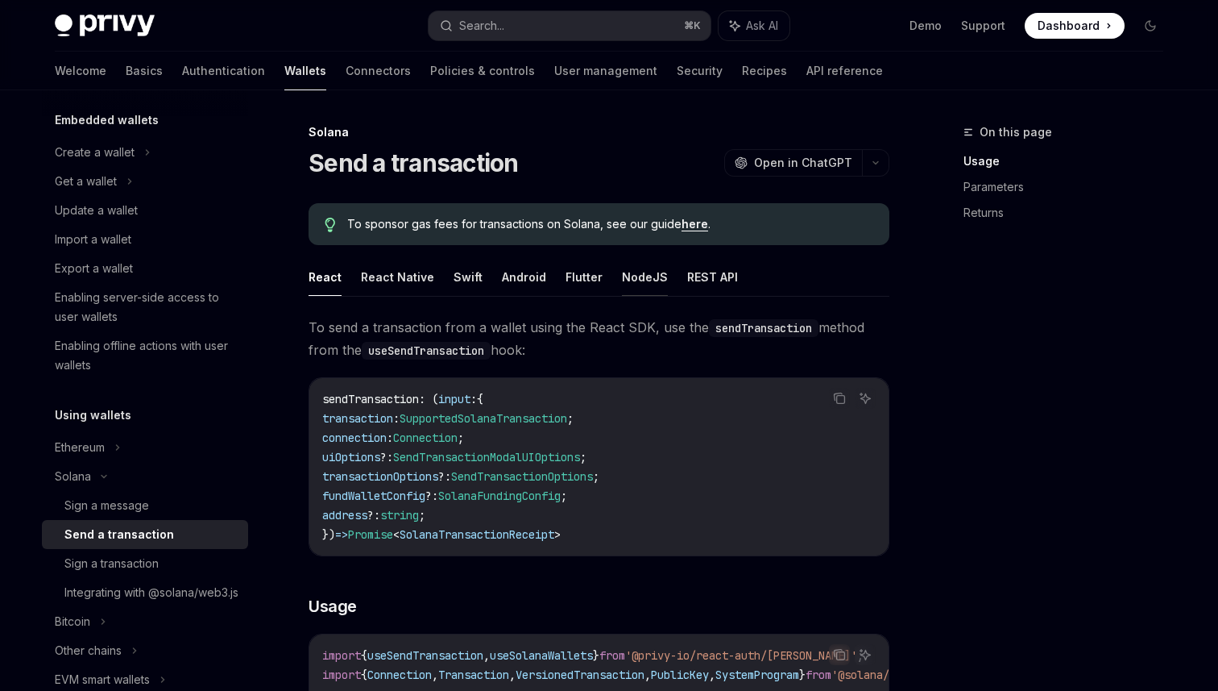
click at [642, 282] on button "NodeJS" at bounding box center [645, 277] width 46 height 38
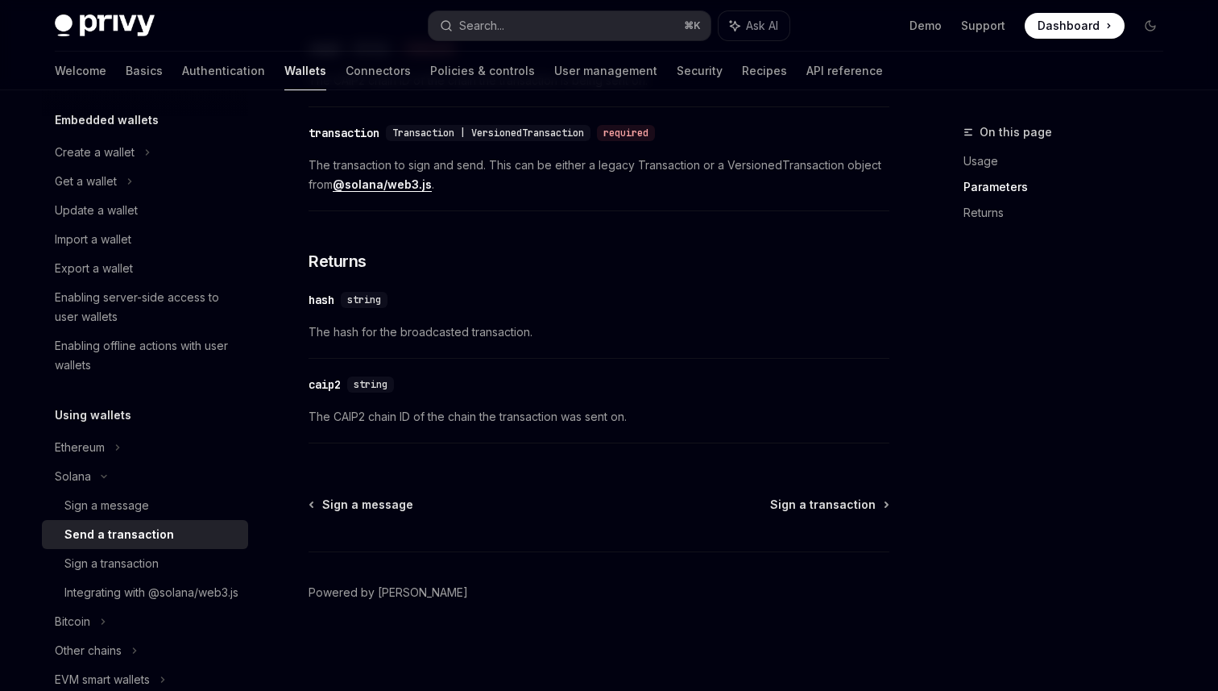
scroll to position [1176, 0]
click at [156, 570] on div "Sign a transaction" at bounding box center [111, 563] width 94 height 19
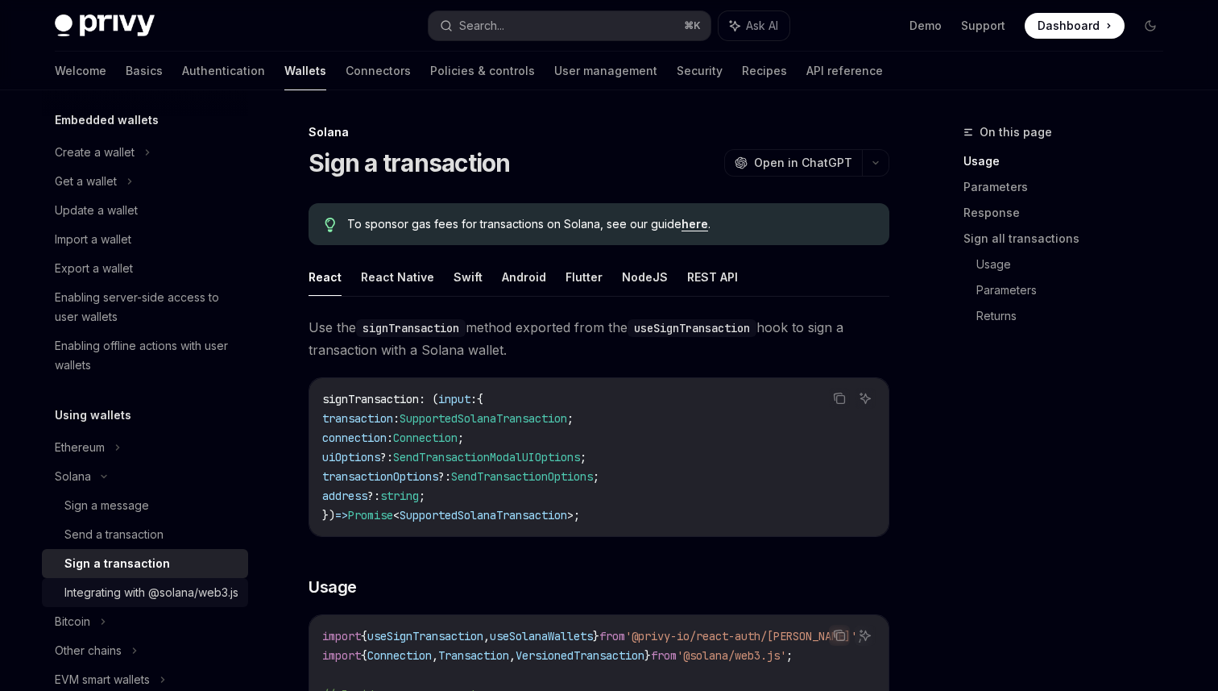
click at [156, 600] on div "Integrating with @solana/web3.js" at bounding box center [151, 592] width 174 height 19
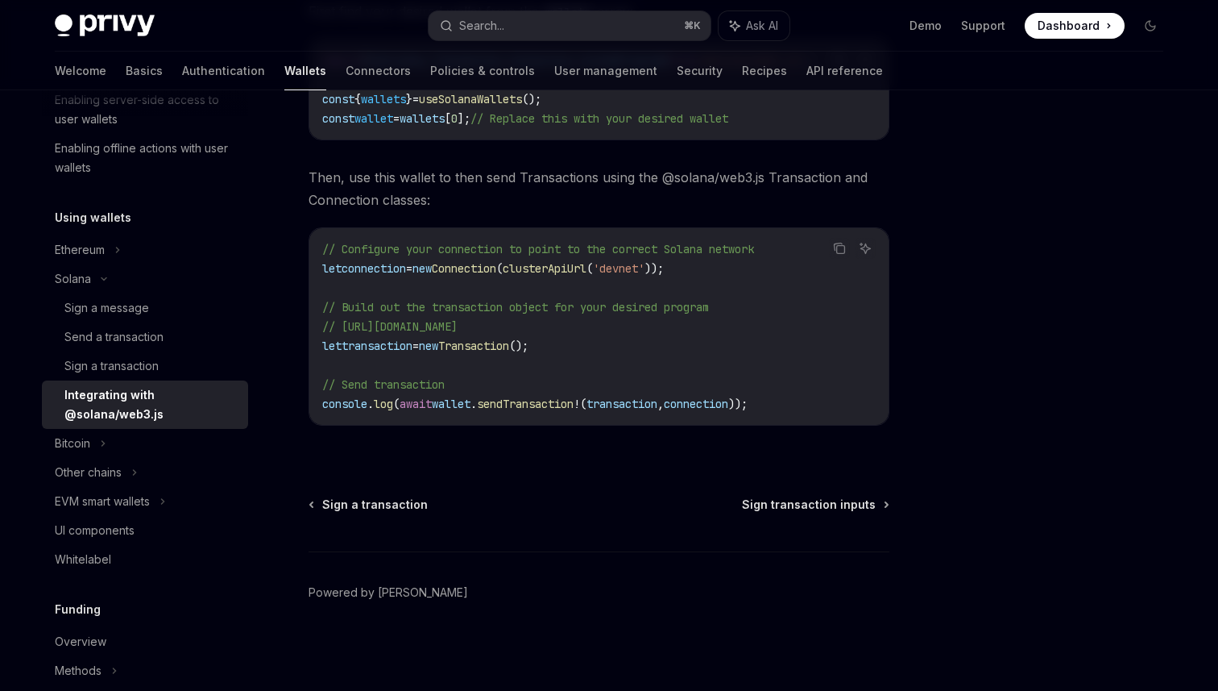
scroll to position [95, 0]
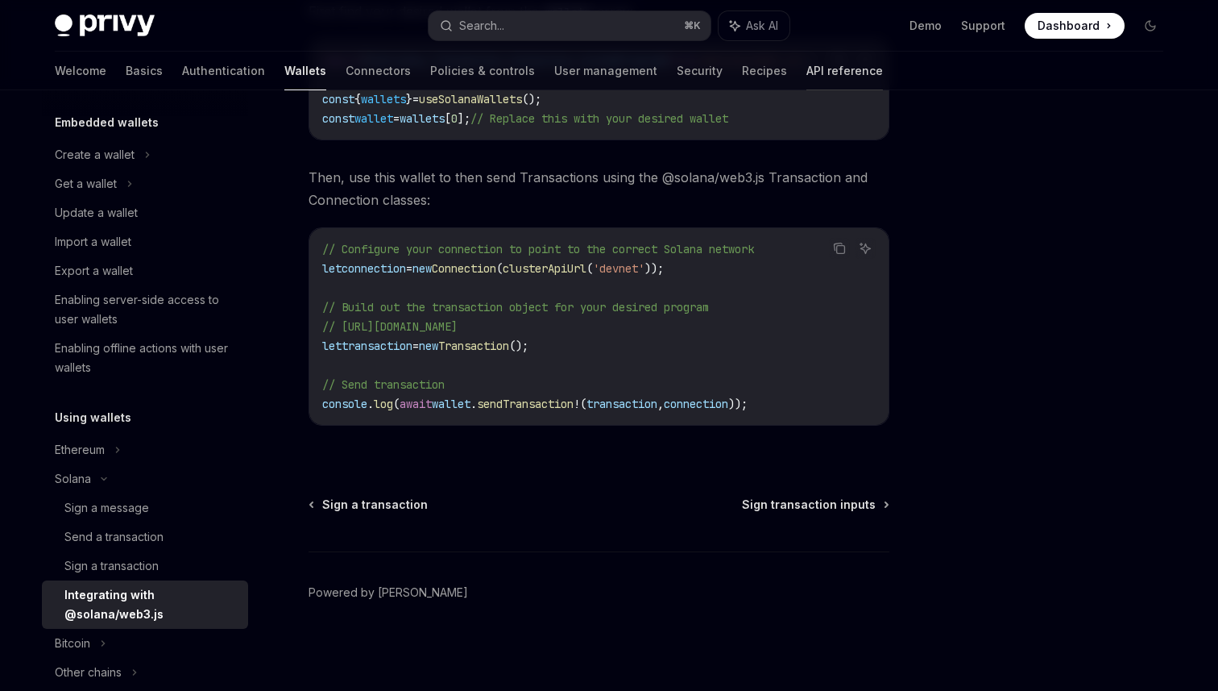
click at [807, 67] on link "API reference" at bounding box center [845, 71] width 77 height 39
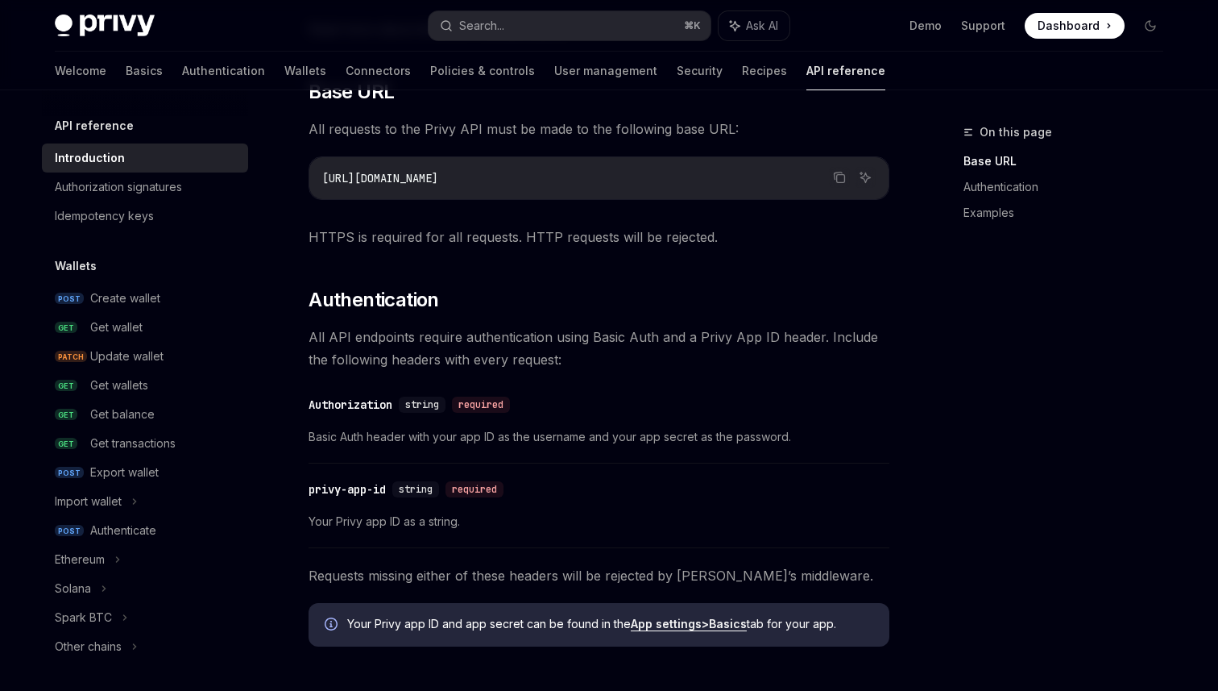
scroll to position [425, 0]
drag, startPoint x: 316, startPoint y: 334, endPoint x: 454, endPoint y: 346, distance: 139.1
click at [454, 346] on span "All API endpoints require authentication using Basic Auth and a Privy App ID he…" at bounding box center [599, 347] width 581 height 45
drag, startPoint x: 454, startPoint y: 346, endPoint x: 569, endPoint y: 347, distance: 114.4
click at [568, 346] on span "All API endpoints require authentication using Basic Auth and a Privy App ID he…" at bounding box center [599, 347] width 581 height 45
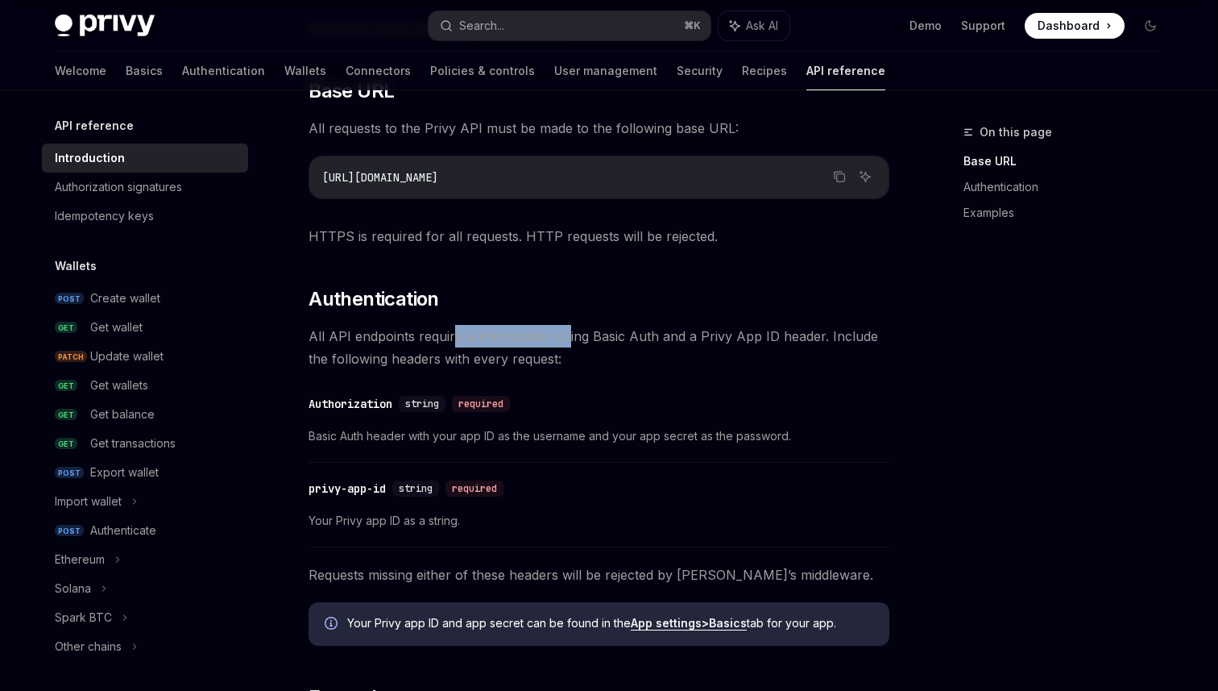
click at [417, 438] on span "Basic Auth header with your app ID as the username and your app secret as the p…" at bounding box center [599, 435] width 581 height 19
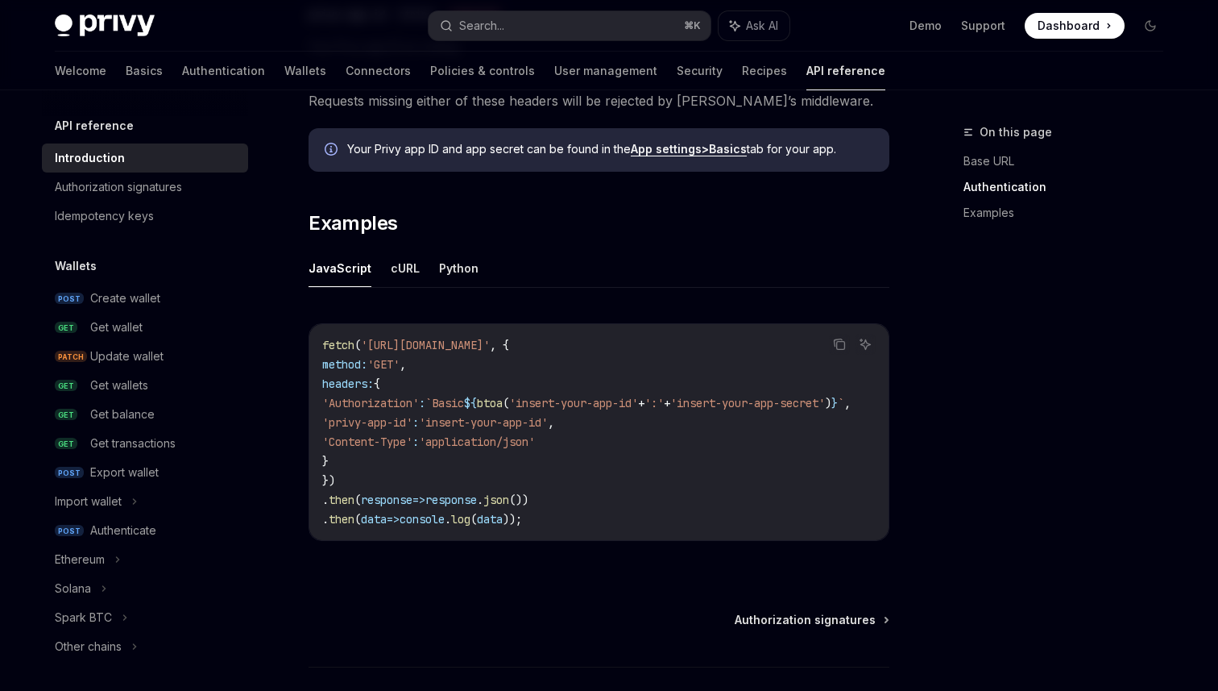
scroll to position [932, 0]
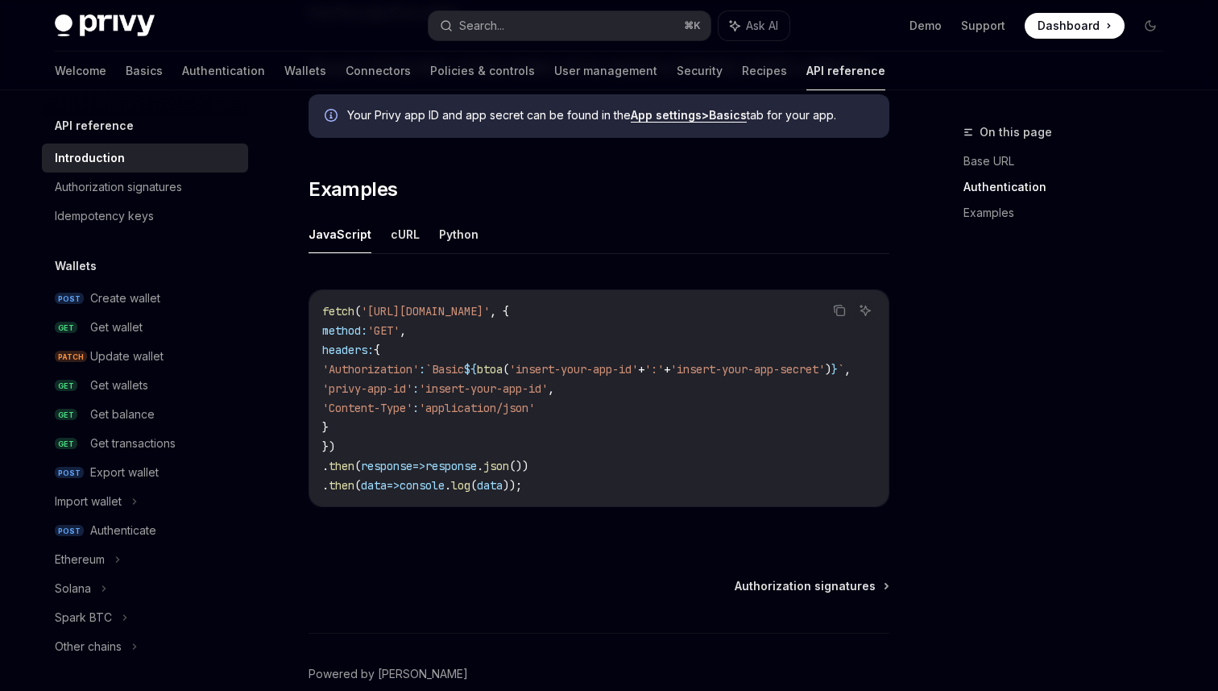
click at [477, 375] on span "${" at bounding box center [470, 369] width 13 height 15
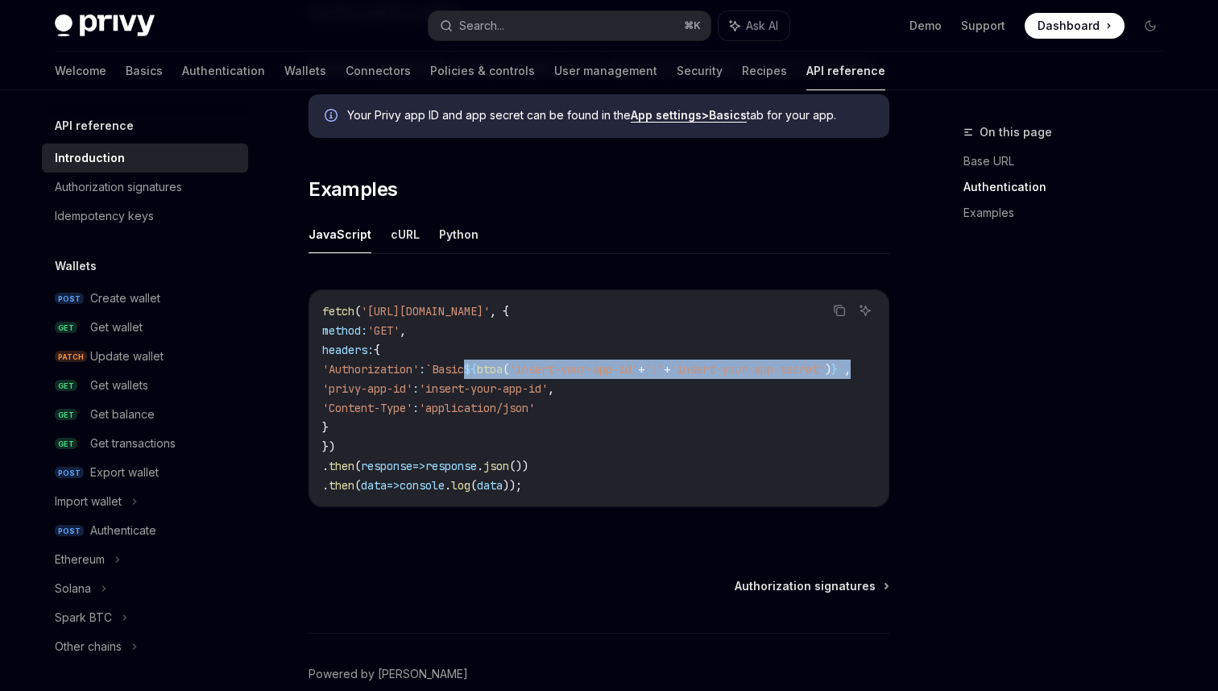
scroll to position [0, 95]
drag, startPoint x: 513, startPoint y: 369, endPoint x: 839, endPoint y: 365, distance: 325.6
click at [839, 365] on span "'Authorization' : `Basic ${ btoa ( 'insert-your-app-id' + ':' + 'insert-your-ap…" at bounding box center [586, 369] width 529 height 15
drag, startPoint x: 842, startPoint y: 367, endPoint x: 368, endPoint y: 365, distance: 473.8
click at [368, 365] on span "'Authorization' : `Basic ${ btoa ( 'insert-your-app-id' + ':' + 'insert-your-ap…" at bounding box center [586, 369] width 529 height 15
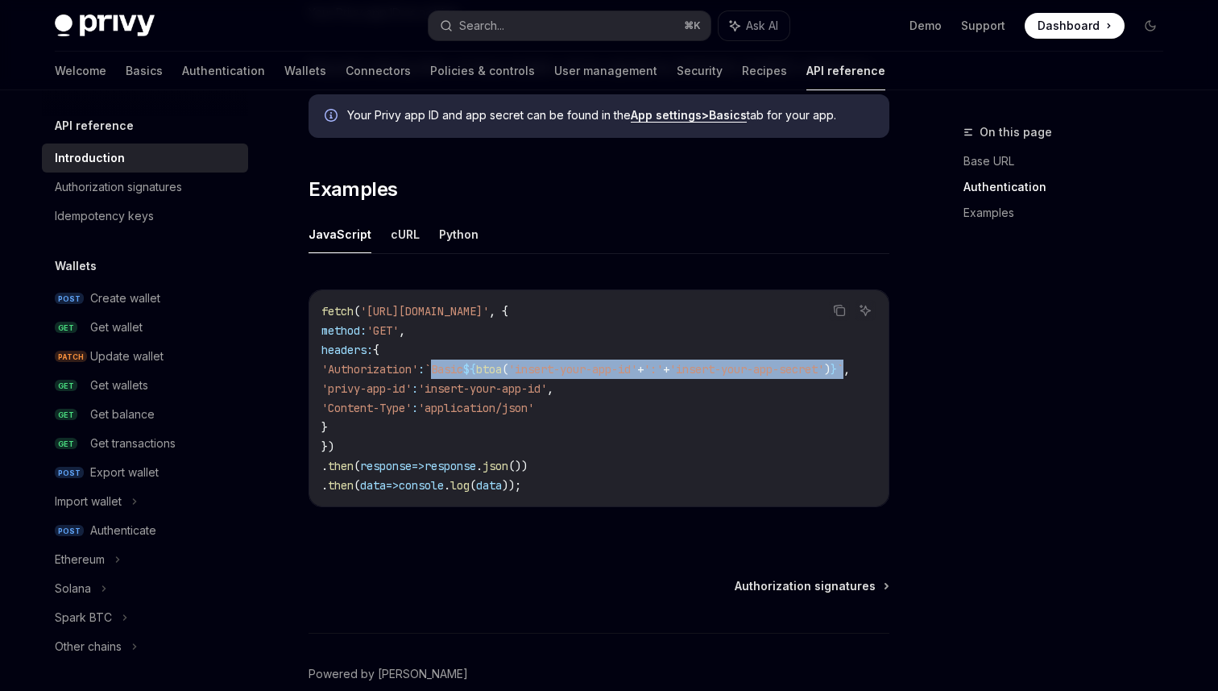
copy span "`Basic ${ btoa ( 'insert-your-app-id' + ':' + 'insert-your-app-secret' ) } `"
click at [151, 419] on div "Get balance" at bounding box center [122, 414] width 64 height 19
type textarea "*"
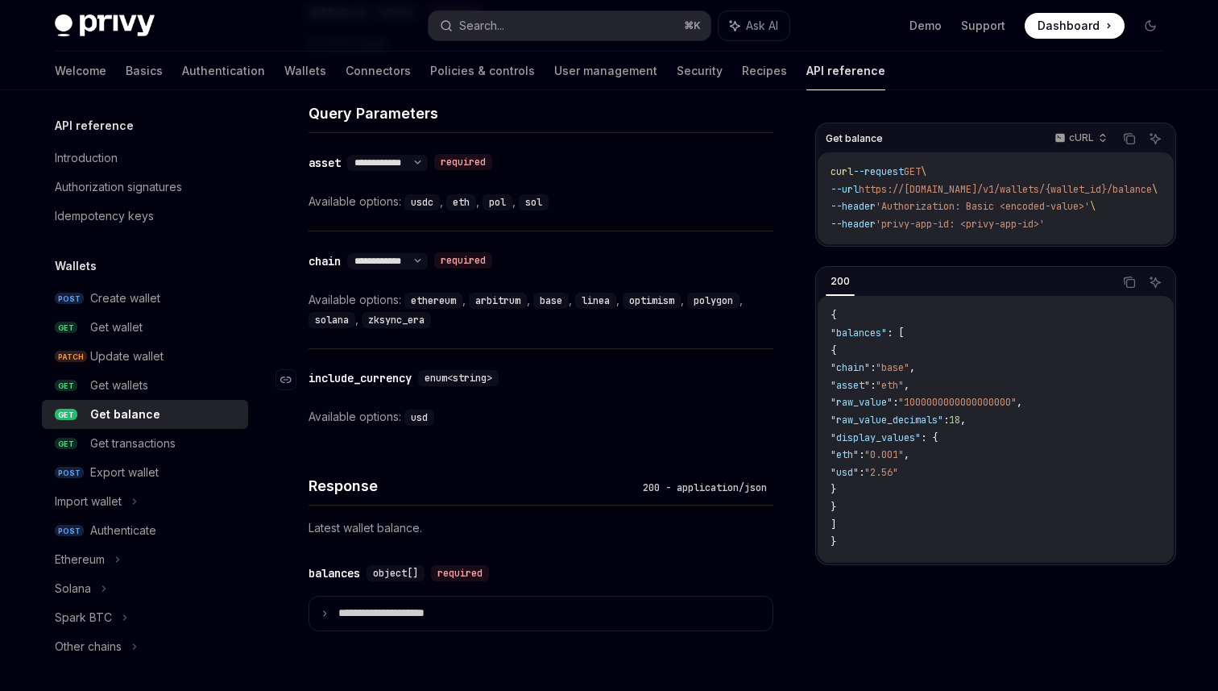
scroll to position [721, 0]
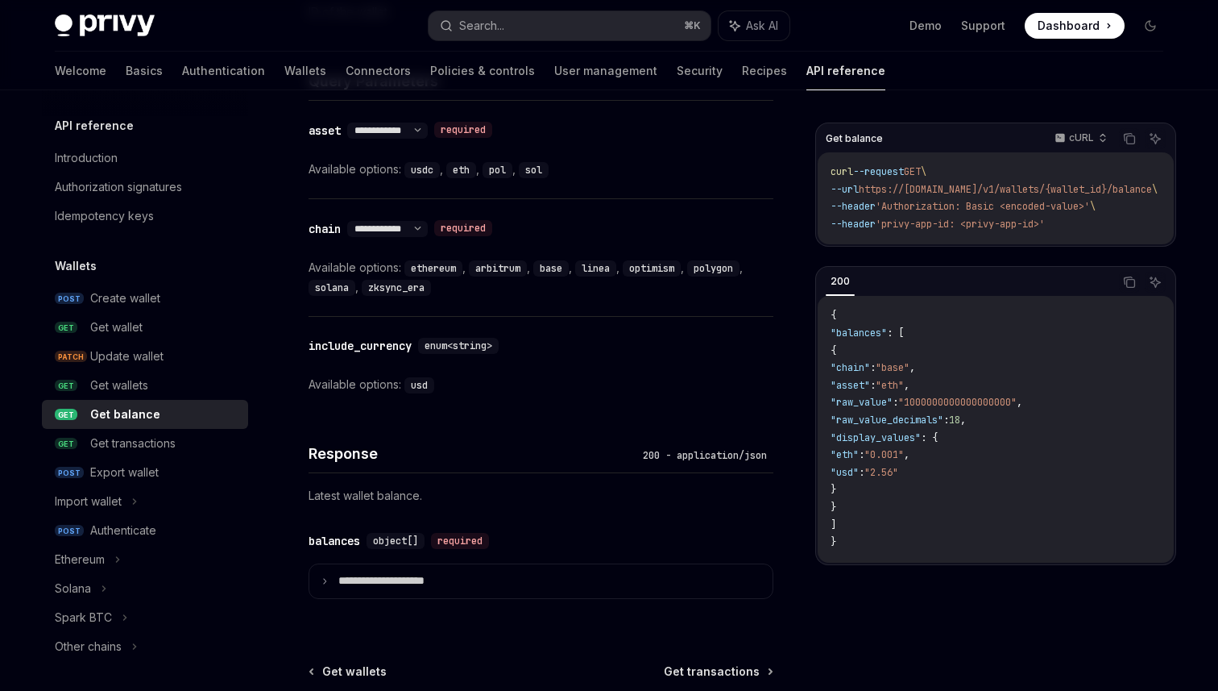
click at [887, 409] on span ""raw_value"" at bounding box center [862, 402] width 62 height 13
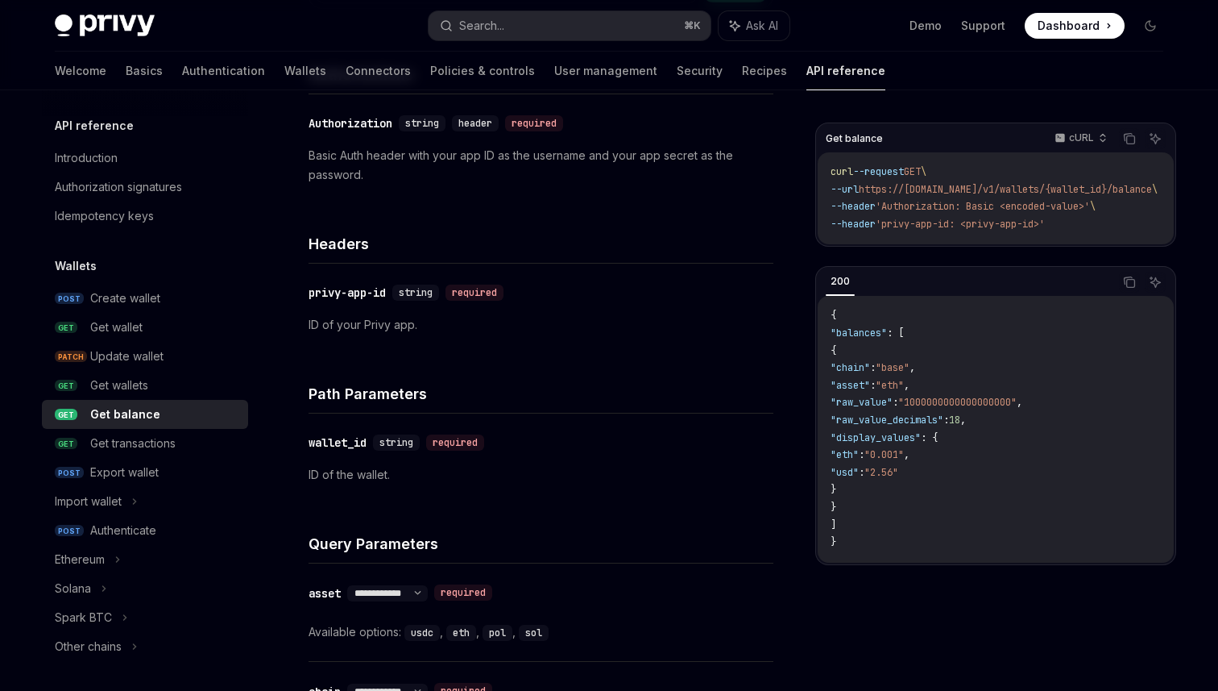
scroll to position [272, 0]
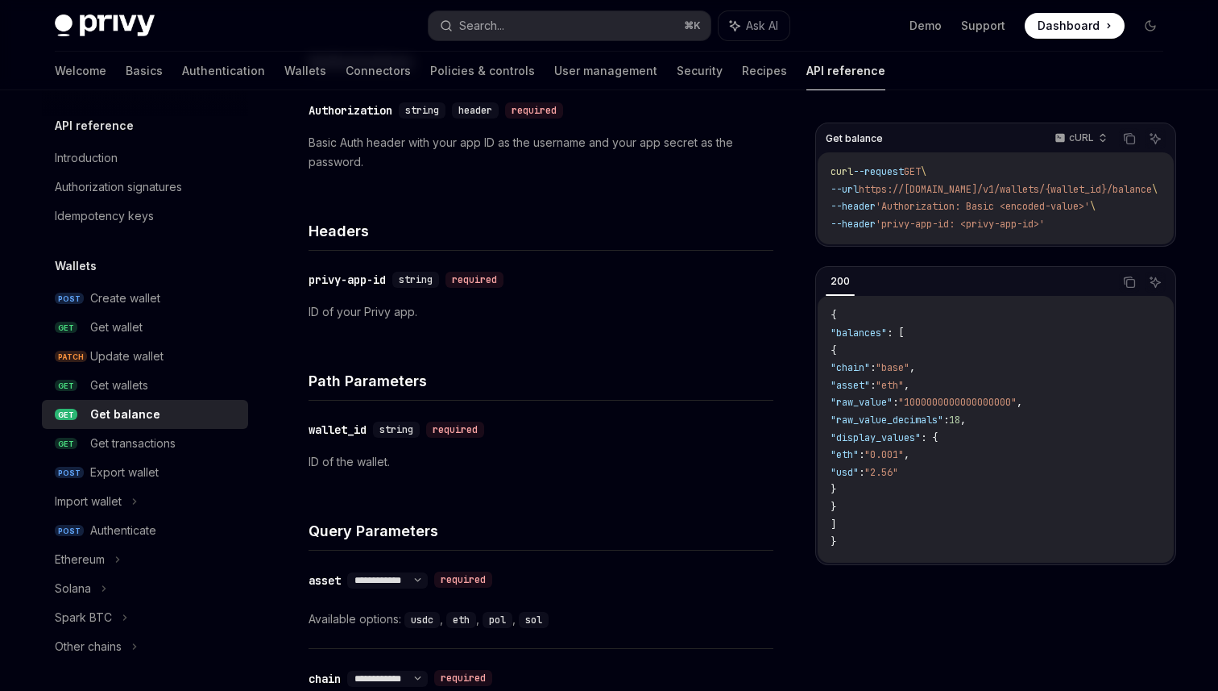
click at [845, 288] on div "200" at bounding box center [840, 281] width 29 height 19
click at [894, 444] on span ""display_values"" at bounding box center [876, 437] width 90 height 13
click at [900, 441] on span ""display_values"" at bounding box center [876, 437] width 90 height 13
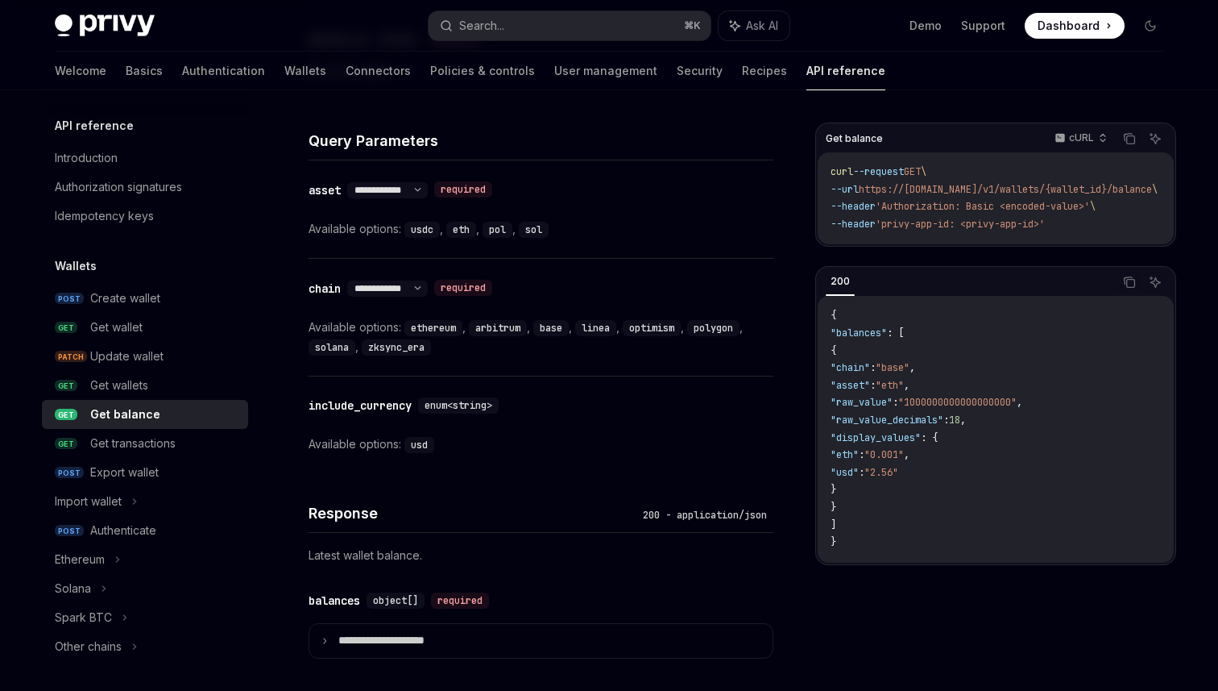
scroll to position [662, 0]
click at [911, 442] on span ""display_values"" at bounding box center [876, 437] width 90 height 13
